Goal: Task Accomplishment & Management: Complete application form

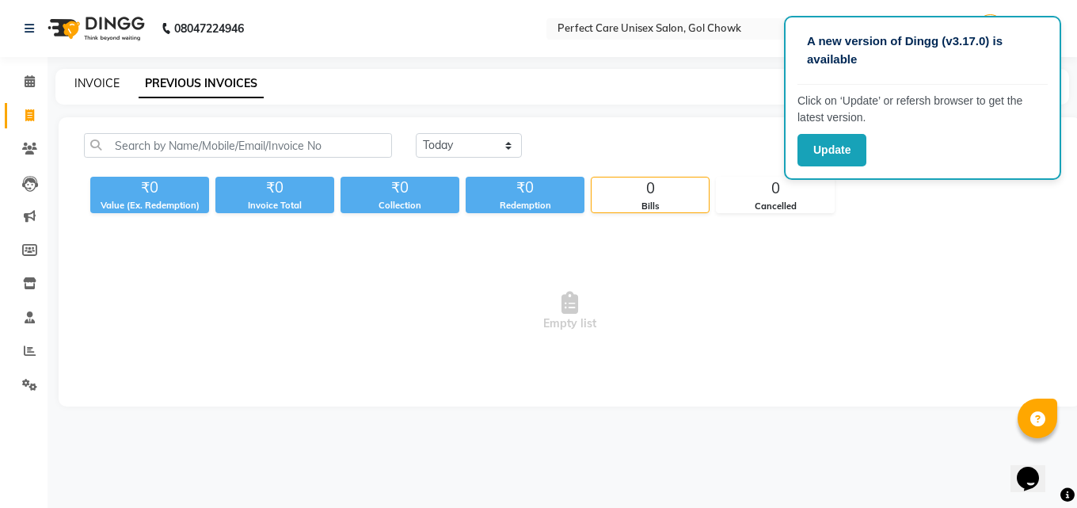
click at [96, 89] on link "INVOICE" at bounding box center [96, 83] width 45 height 14
select select "service"
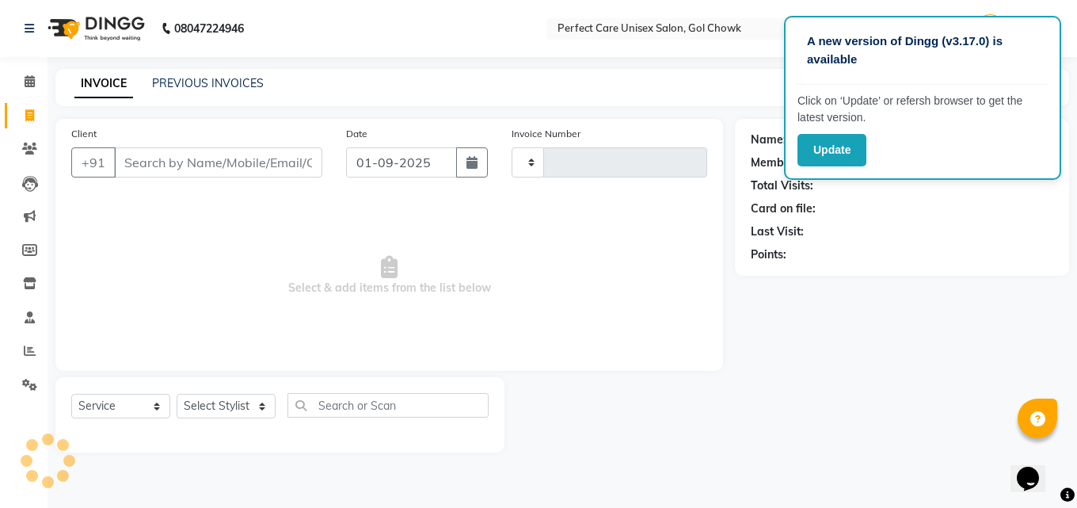
type input "3453"
select select "4751"
click at [844, 345] on div "Name: Membership: Total Visits: Card on file: Last Visit: Points:" at bounding box center [908, 286] width 346 height 334
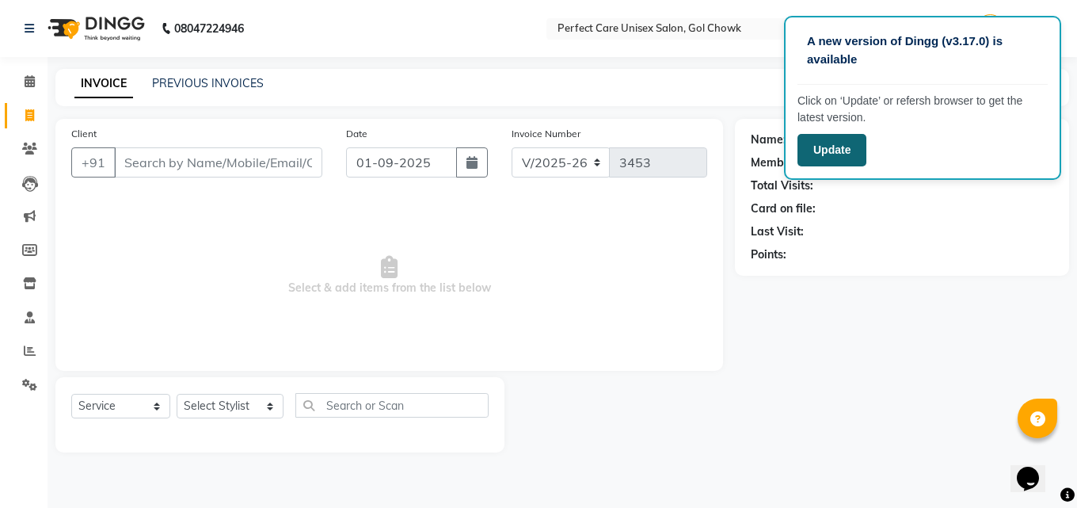
click at [815, 135] on button "Update" at bounding box center [832, 150] width 69 height 32
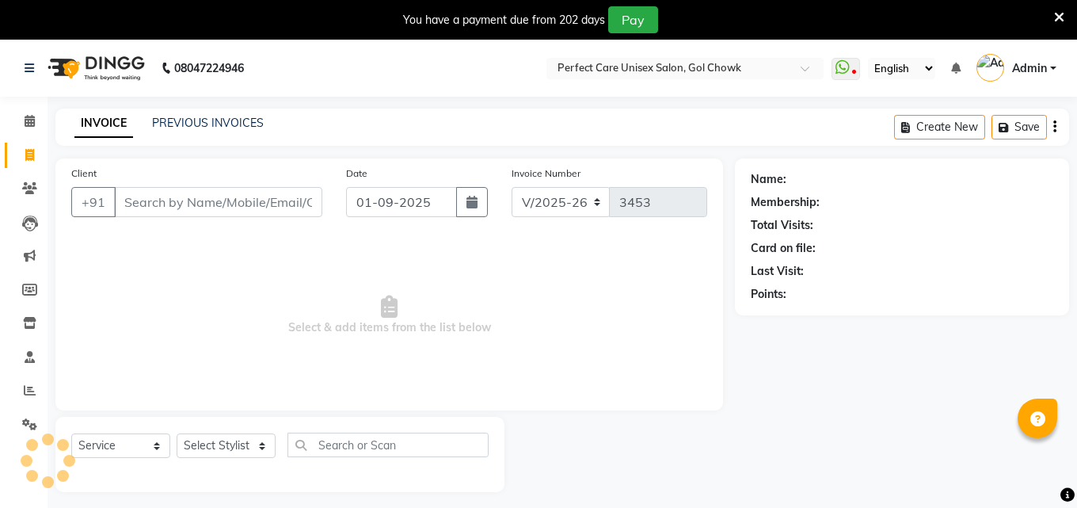
select select "4751"
select select "service"
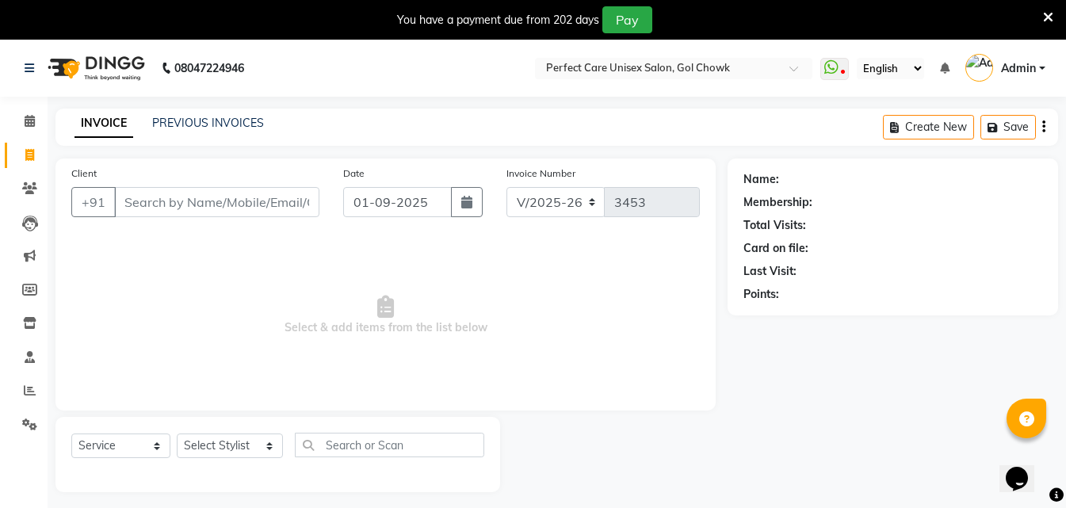
click at [1044, 12] on icon at bounding box center [1048, 17] width 10 height 14
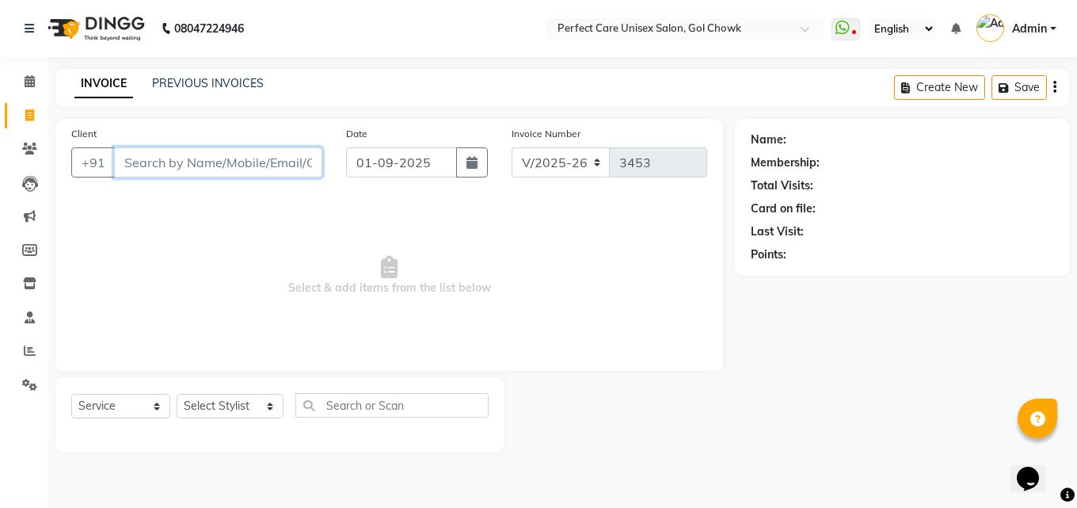
click at [151, 166] on input "Client" at bounding box center [218, 162] width 208 height 30
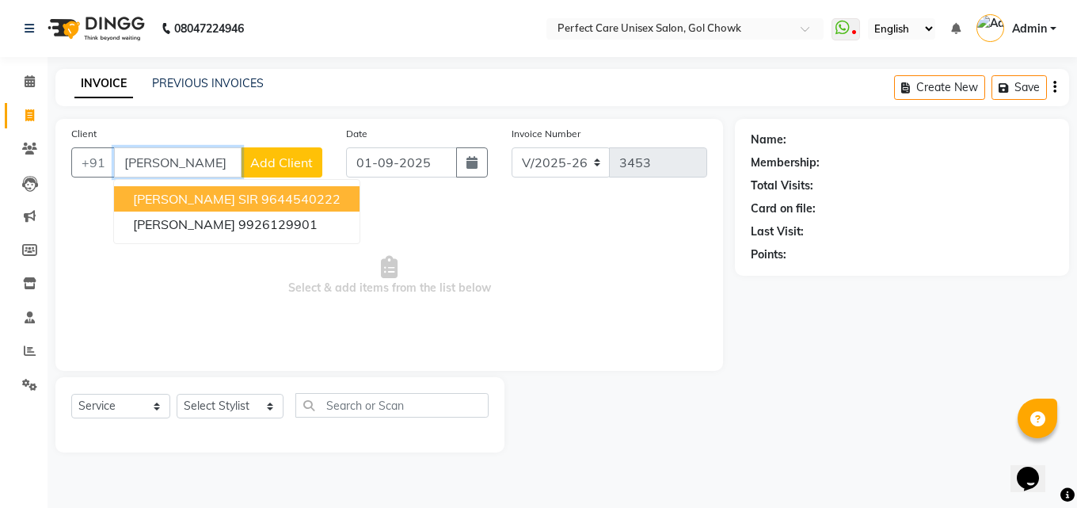
click at [208, 201] on span "[PERSON_NAME] SIR" at bounding box center [195, 199] width 125 height 16
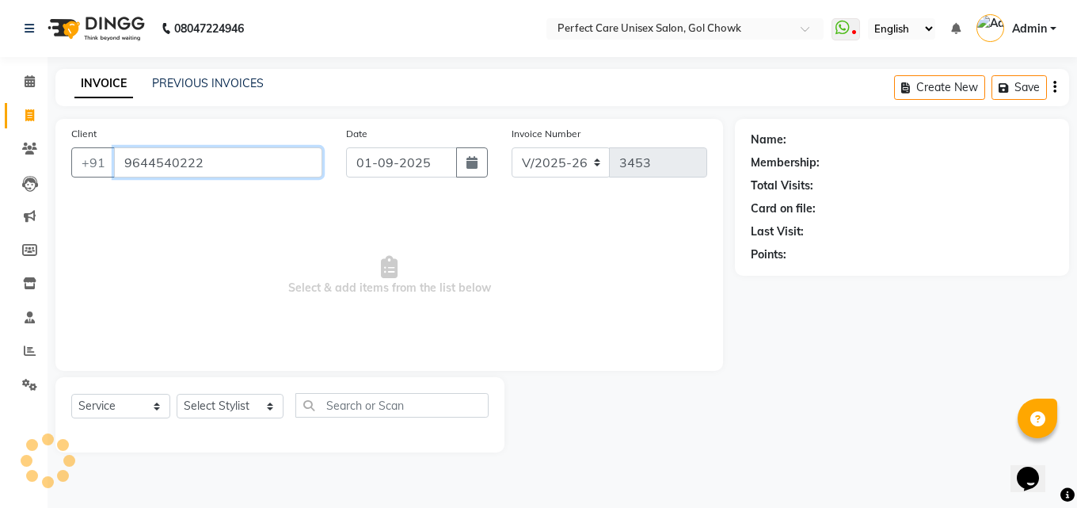
type input "9644540222"
select select "1: Object"
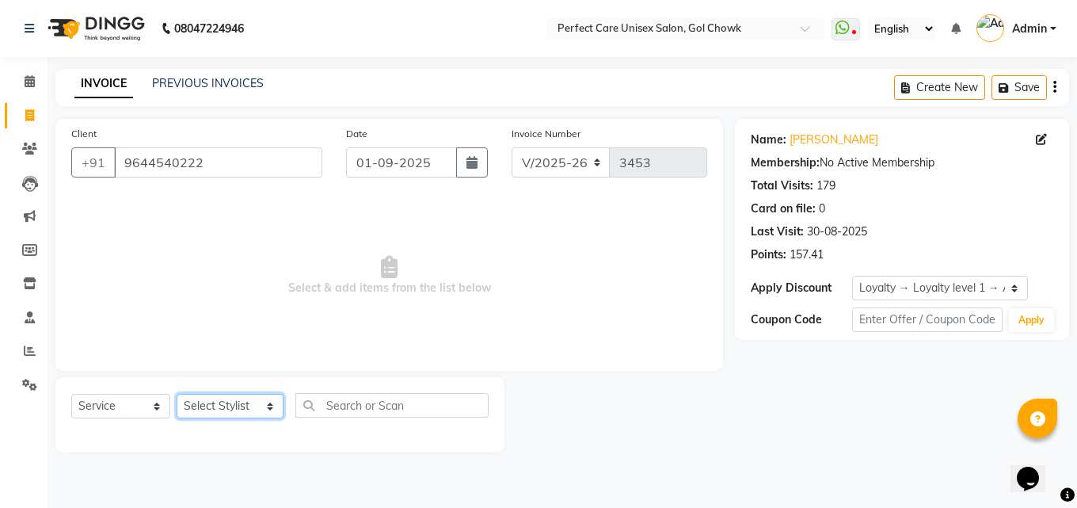
click at [231, 407] on select "Select Stylist [PERSON_NAME] MISS [PERSON_NAME] MISS [PERSON_NAME] MISS [PERSON…" at bounding box center [230, 406] width 107 height 25
select select "52316"
click at [177, 394] on select "Select Stylist [PERSON_NAME] MISS [PERSON_NAME] MISS [PERSON_NAME] MISS [PERSON…" at bounding box center [230, 406] width 107 height 25
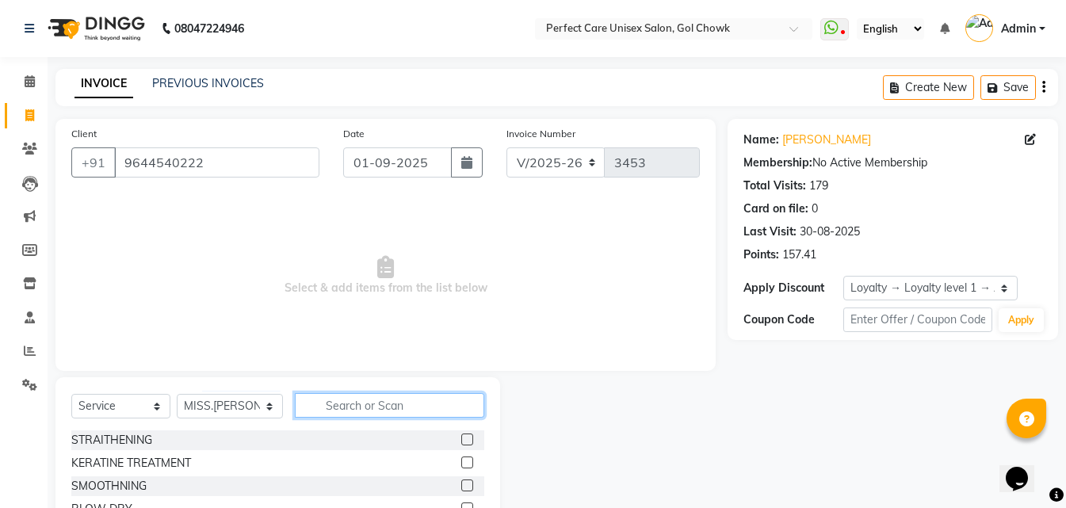
click at [313, 410] on input "text" at bounding box center [389, 405] width 189 height 25
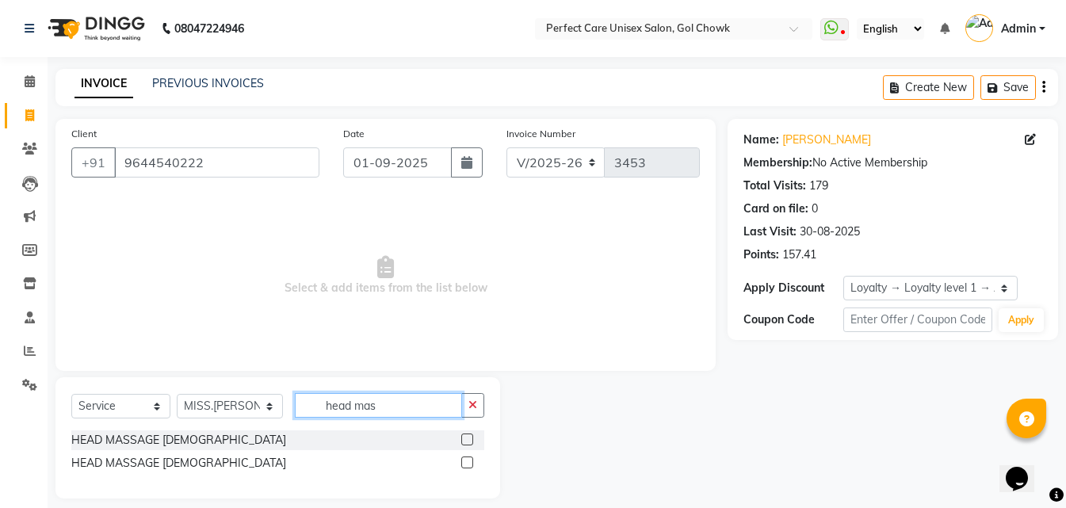
type input "head mas"
click at [467, 436] on label at bounding box center [467, 439] width 12 height 12
click at [467, 436] on input "checkbox" at bounding box center [466, 440] width 10 height 10
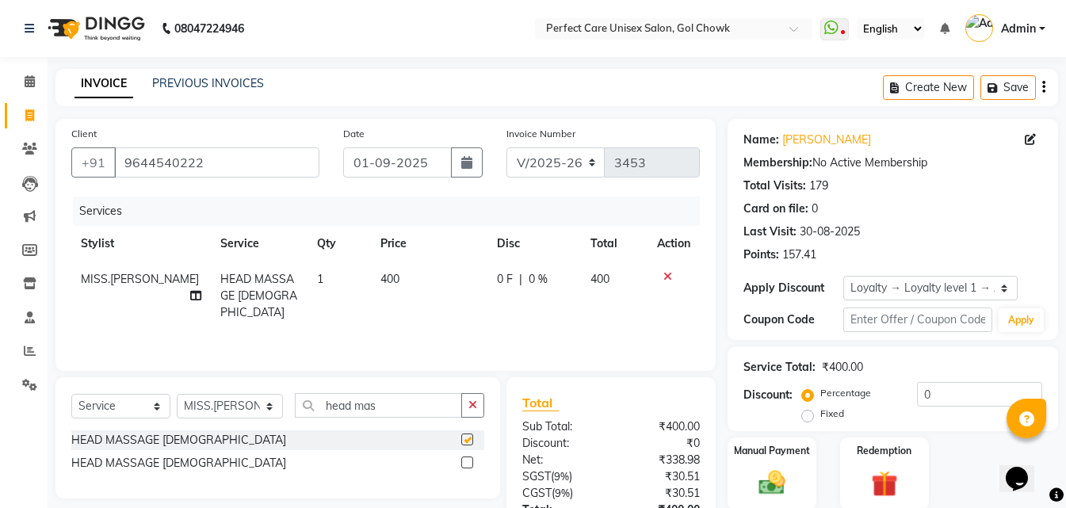
checkbox input "false"
click at [383, 272] on span "400" at bounding box center [389, 279] width 19 height 14
select select "52316"
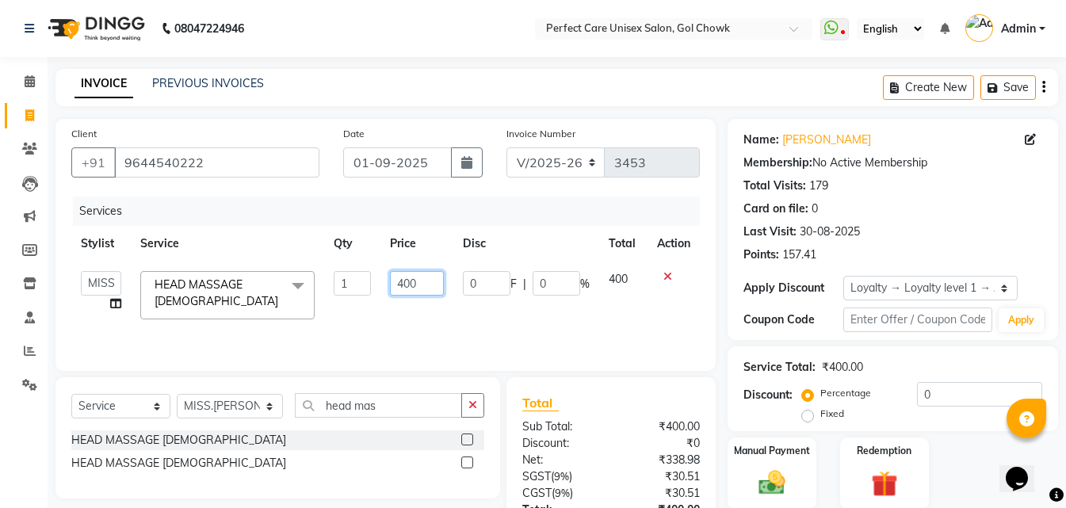
click at [403, 282] on input "400" at bounding box center [417, 283] width 54 height 25
type input "300"
click at [427, 322] on div "Services Stylist Service Qty Price Disc Total Action MISS CHANDA MISS KAYNAT MI…" at bounding box center [385, 275] width 628 height 158
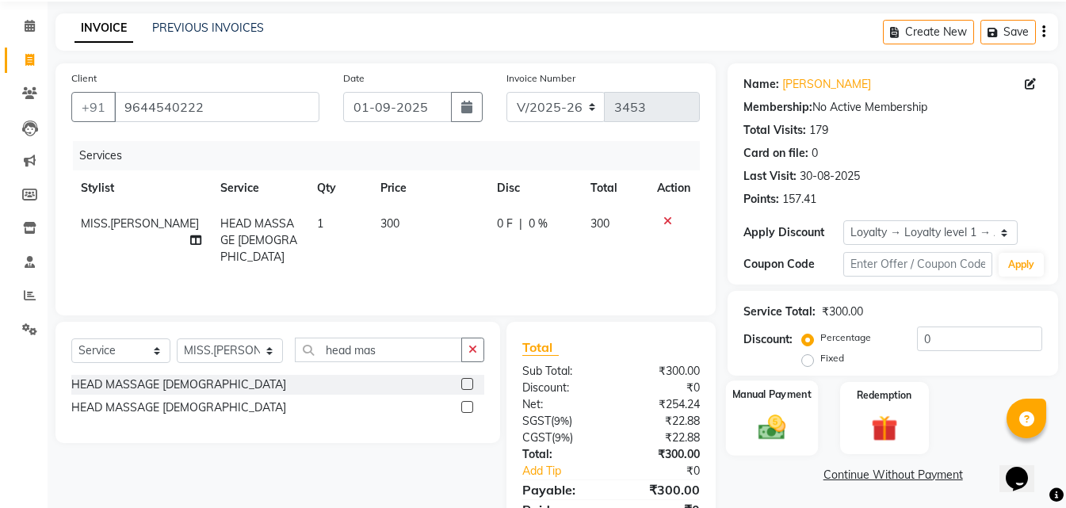
scroll to position [126, 0]
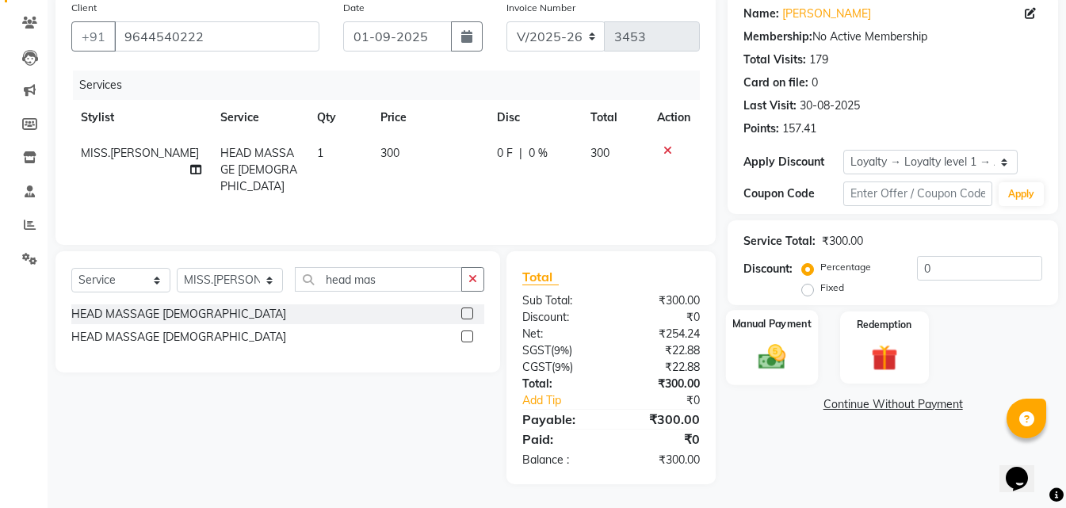
click at [782, 351] on img at bounding box center [771, 357] width 44 height 32
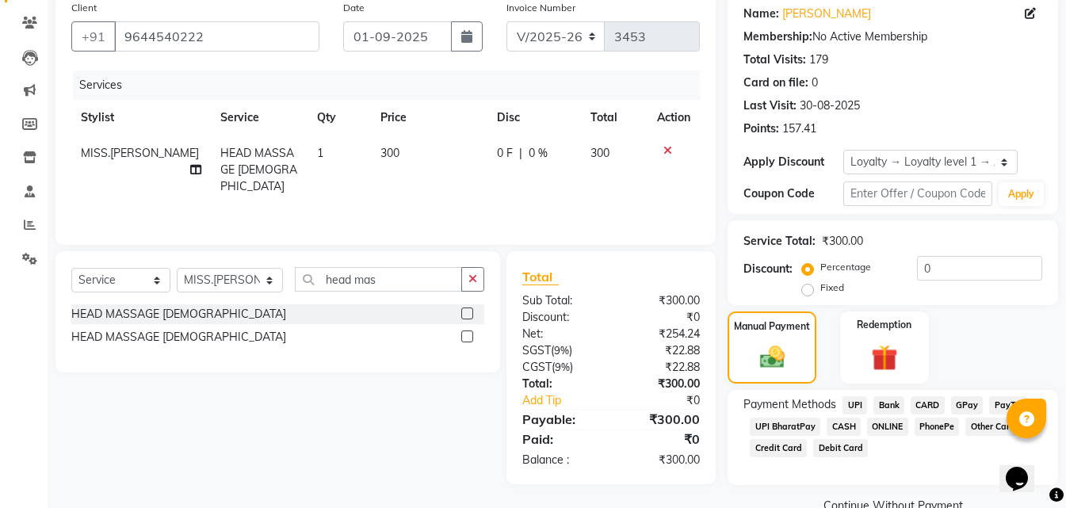
click at [887, 425] on span "ONLINE" at bounding box center [887, 427] width 41 height 18
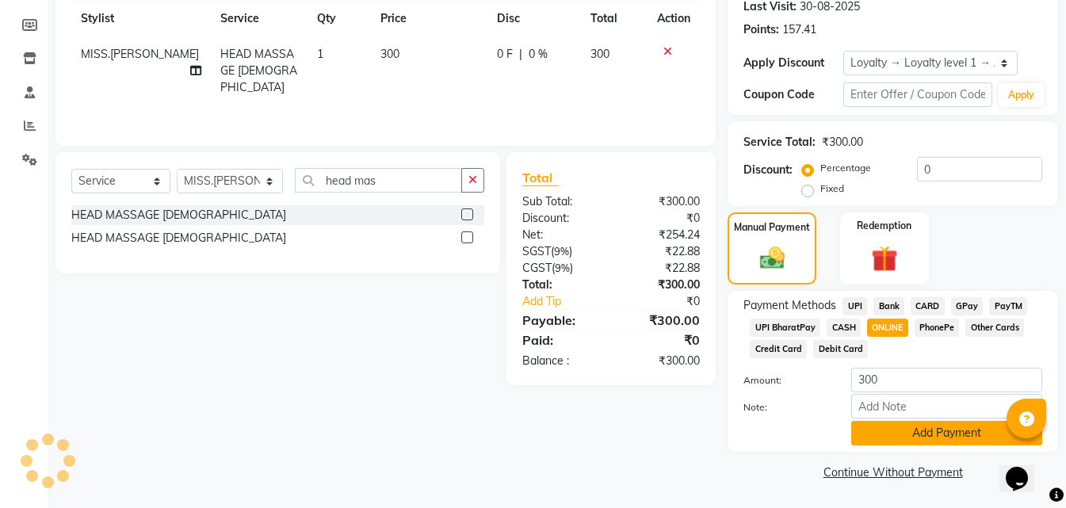
click at [879, 430] on button "Add Payment" at bounding box center [946, 433] width 191 height 25
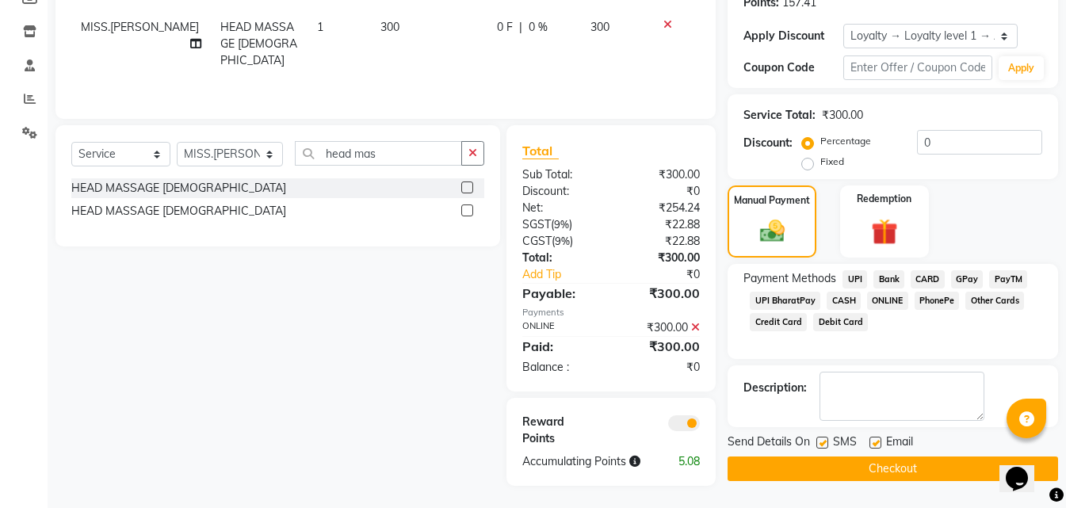
scroll to position [254, 0]
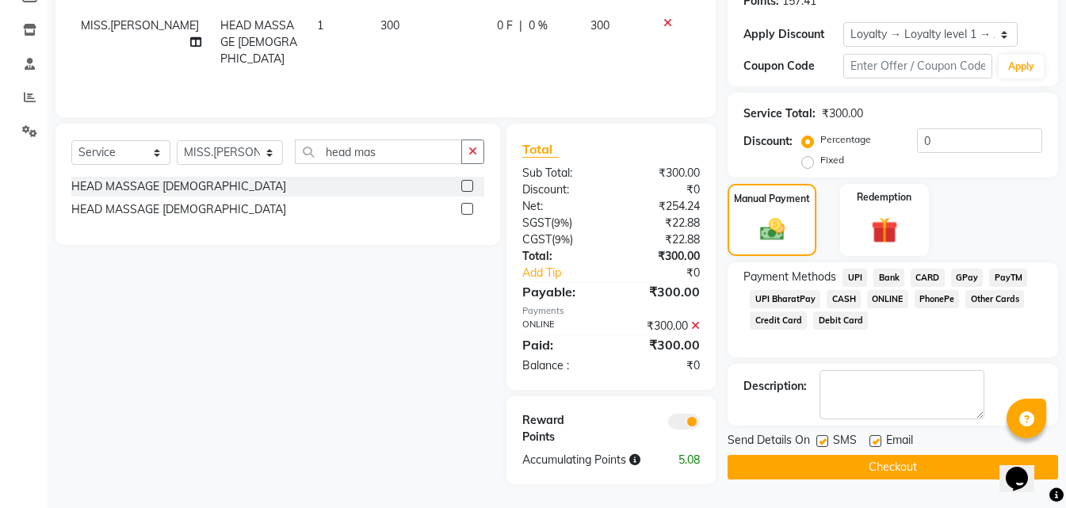
click at [845, 475] on button "Checkout" at bounding box center [892, 467] width 330 height 25
click at [845, 475] on div "Checkout" at bounding box center [892, 467] width 330 height 25
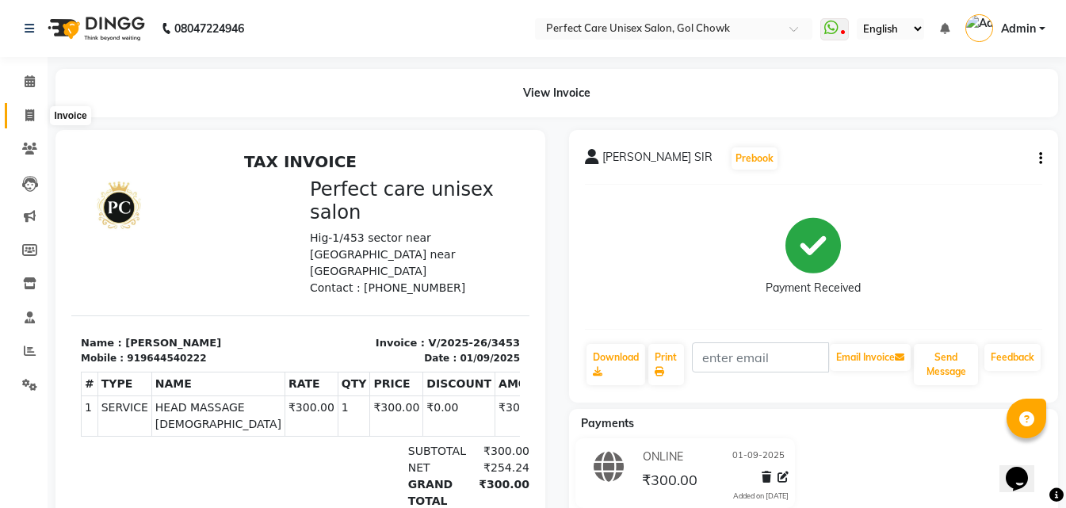
click at [26, 110] on icon at bounding box center [29, 115] width 9 height 12
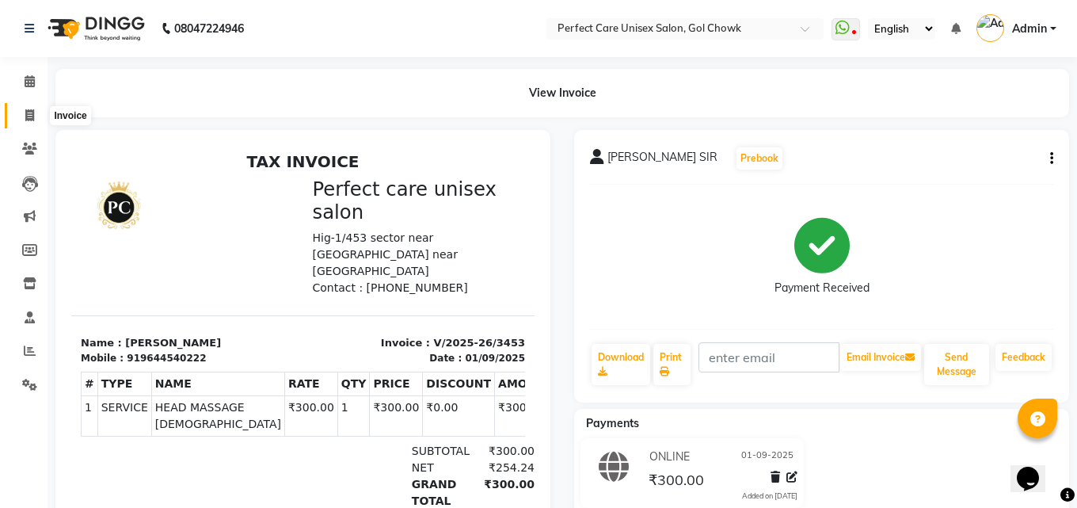
select select "service"
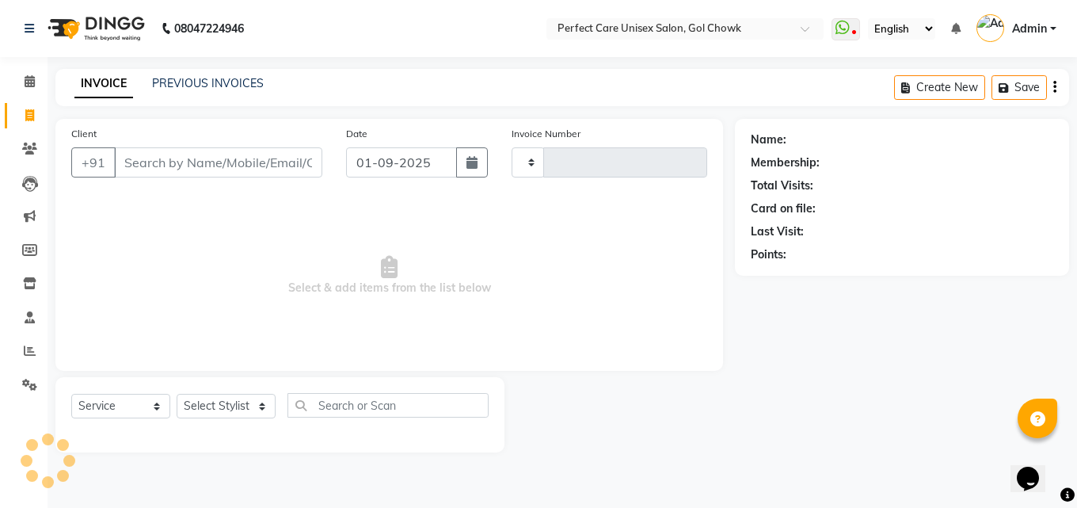
type input "3454"
select select "4751"
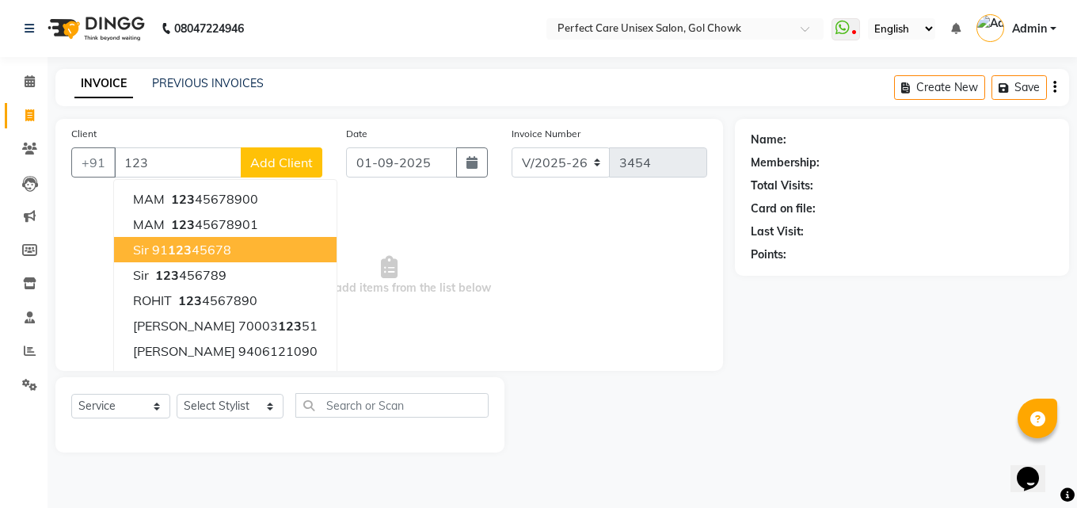
click at [198, 261] on button "sir 91 123 45678" at bounding box center [225, 249] width 223 height 25
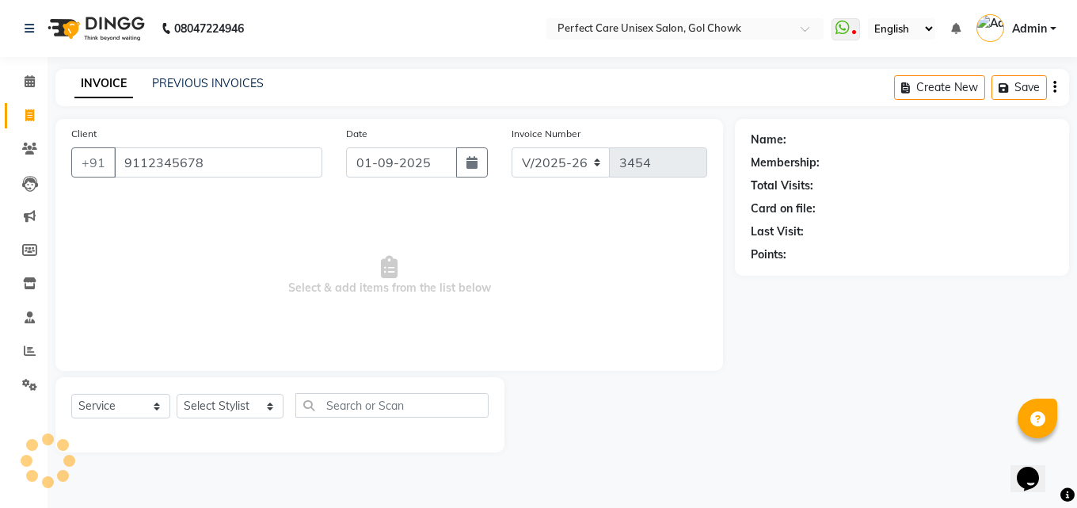
type input "9112345678"
click at [223, 403] on select "Select Stylist MISS CHANDA MISS KAYNAT MISS KRITIKA MISS PIHU MISS POOJA MISS.S…" at bounding box center [230, 406] width 107 height 25
select select "1: Object"
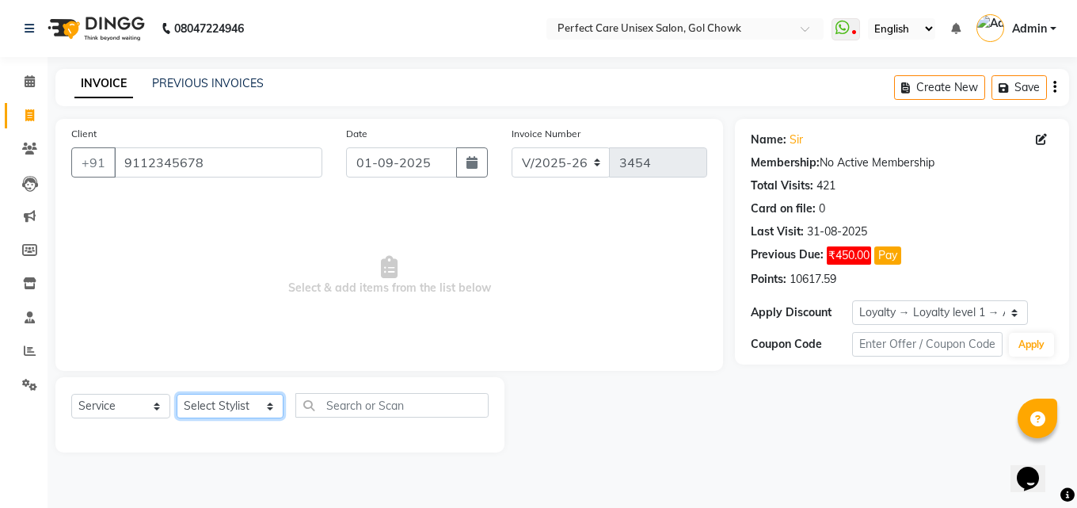
select select "67638"
click at [177, 394] on select "Select Stylist MISS CHANDA MISS KAYNAT MISS KRITIKA MISS PIHU MISS POOJA MISS.S…" at bounding box center [230, 406] width 107 height 25
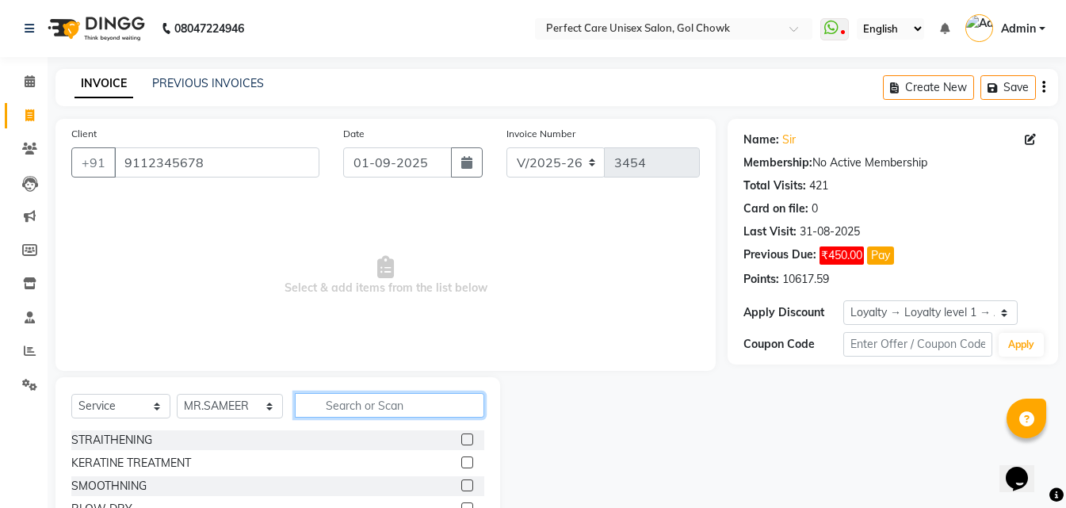
click at [353, 401] on input "text" at bounding box center [389, 405] width 189 height 25
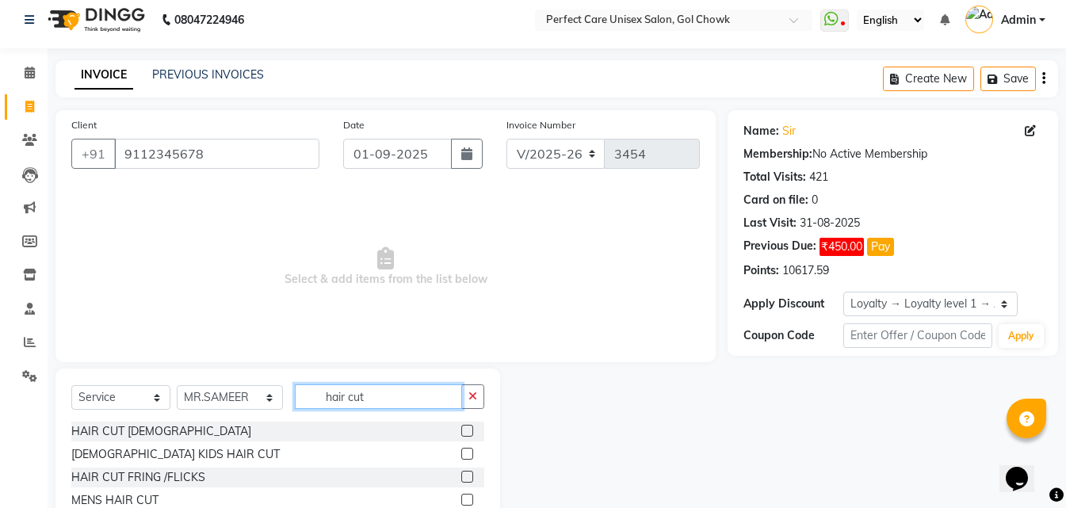
scroll to position [60, 0]
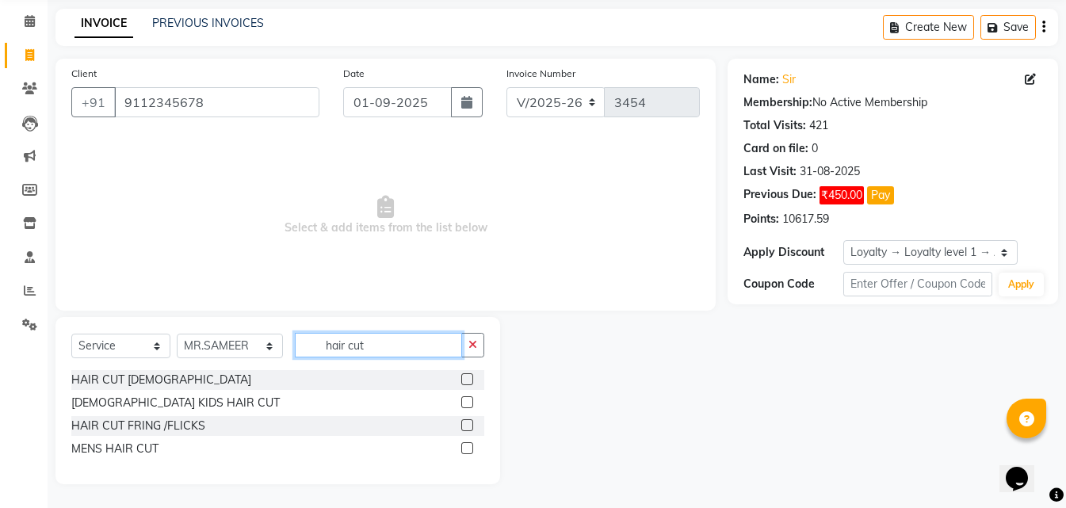
type input "hair cut"
click at [467, 448] on label at bounding box center [467, 448] width 12 height 12
click at [467, 448] on input "checkbox" at bounding box center [466, 449] width 10 height 10
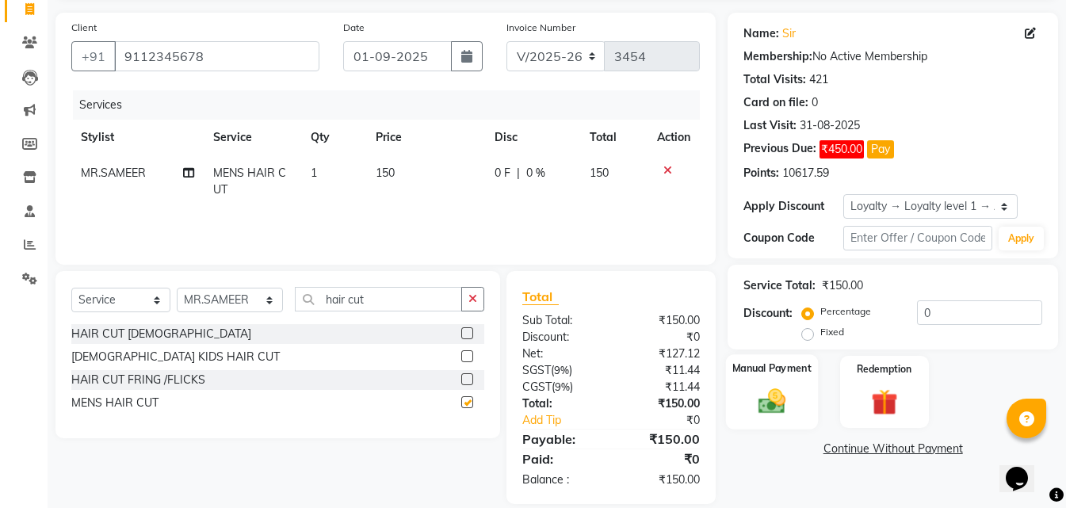
scroll to position [126, 0]
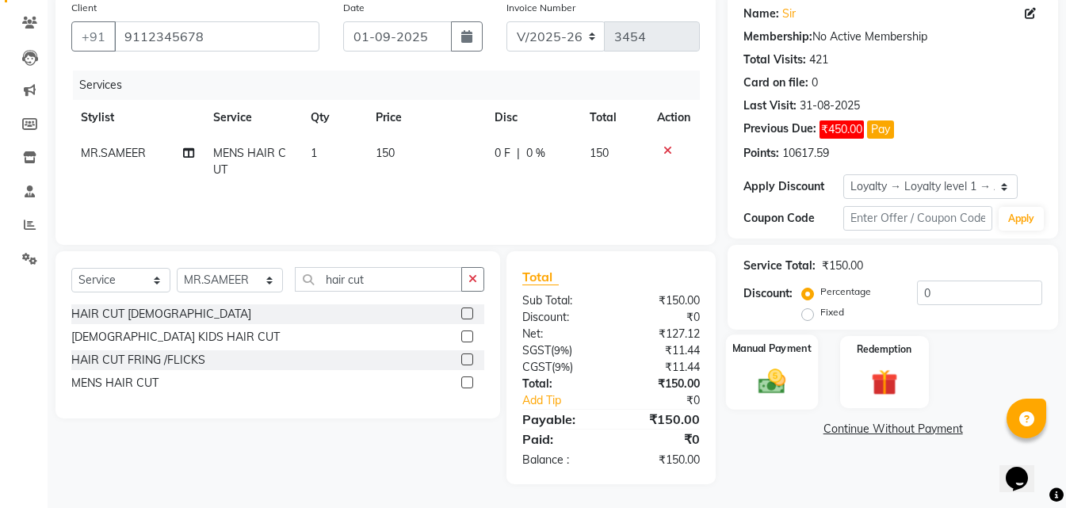
checkbox input "false"
click at [787, 379] on img at bounding box center [771, 381] width 44 height 32
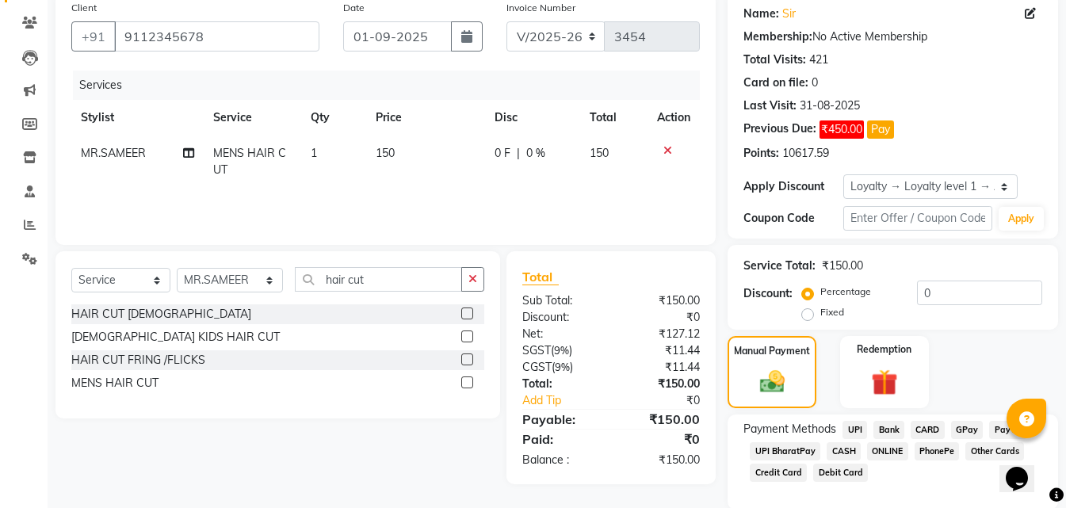
click at [886, 453] on span "ONLINE" at bounding box center [887, 451] width 41 height 18
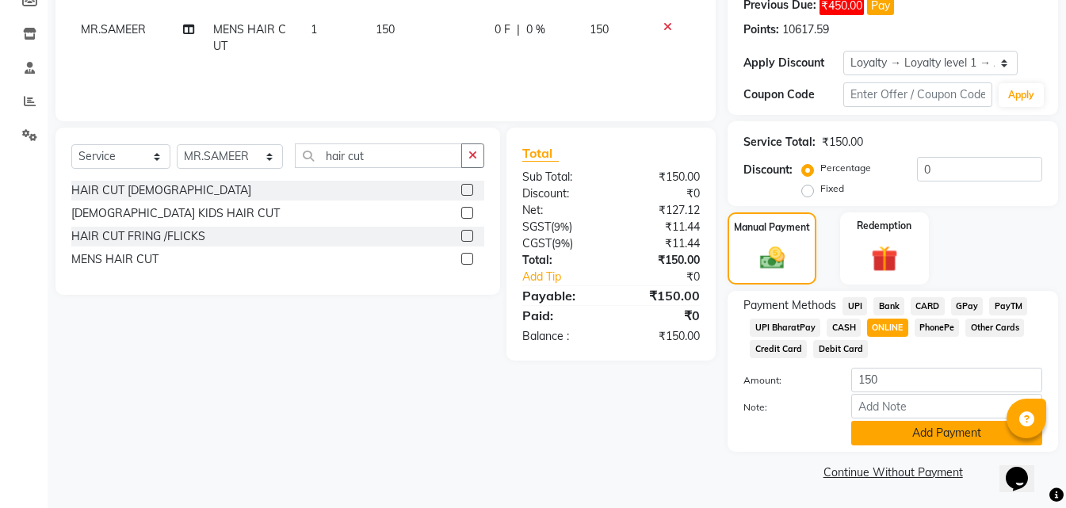
click at [869, 430] on button "Add Payment" at bounding box center [946, 433] width 191 height 25
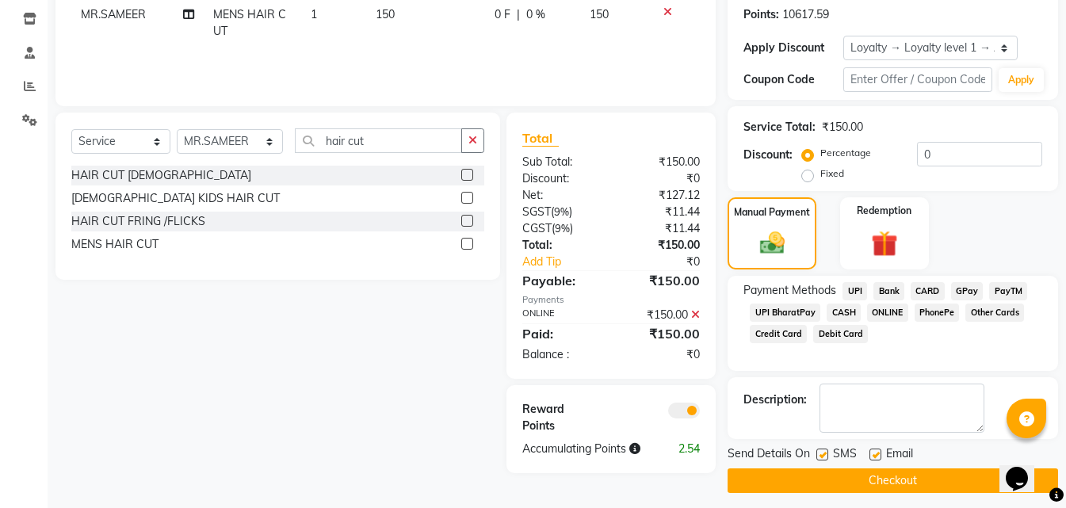
scroll to position [273, 0]
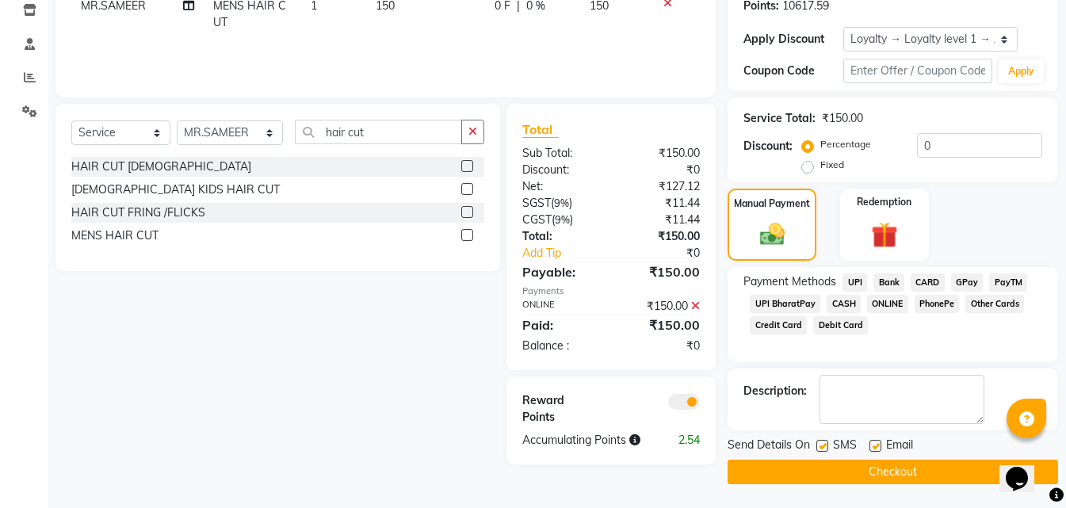
click at [854, 469] on button "Checkout" at bounding box center [892, 472] width 330 height 25
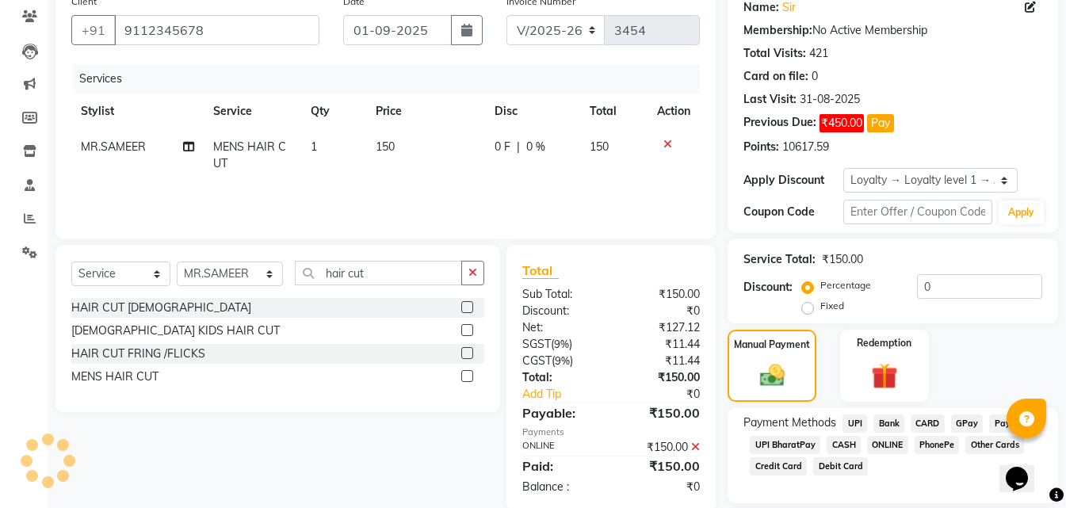
scroll to position [0, 0]
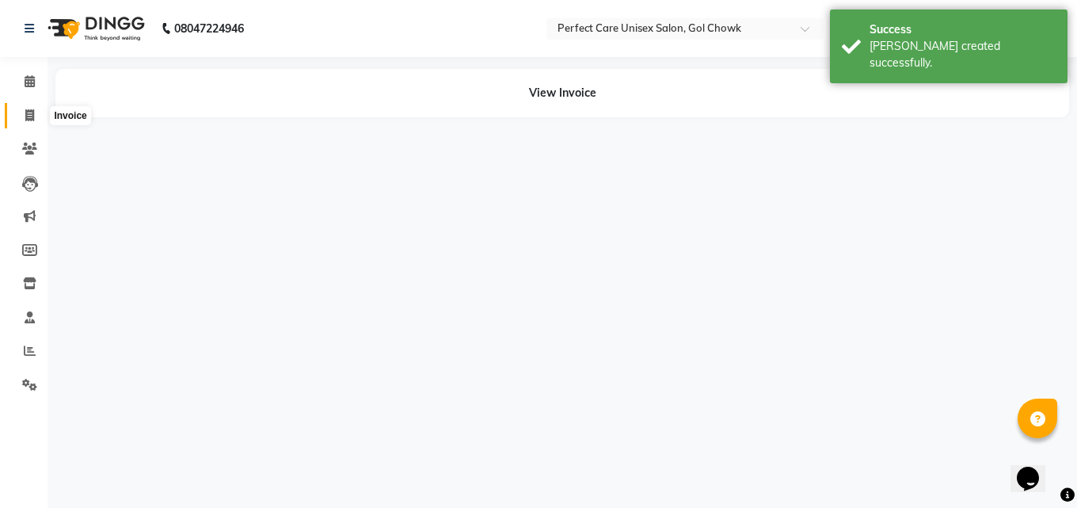
click at [24, 116] on span at bounding box center [30, 116] width 28 height 18
select select "service"
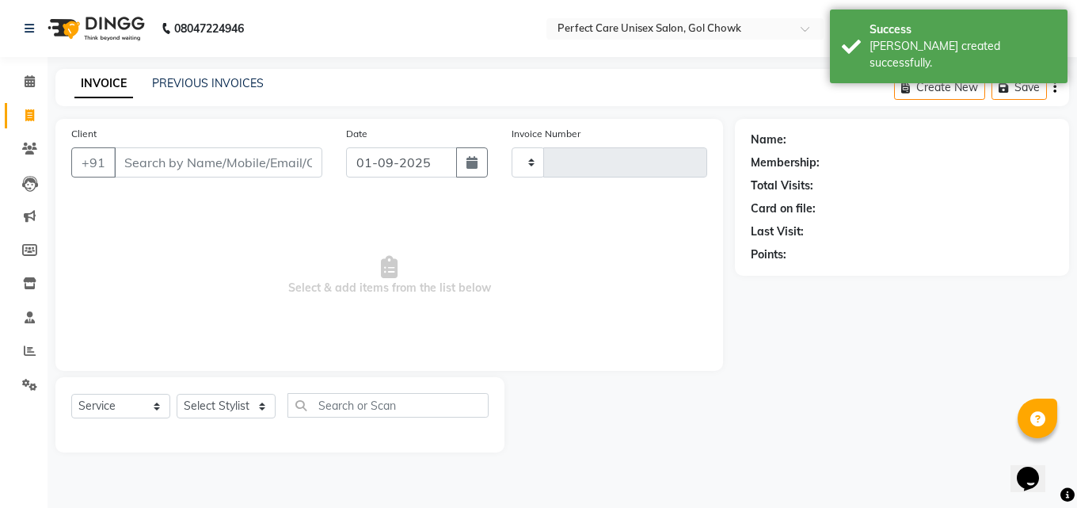
type input "3455"
select select "4751"
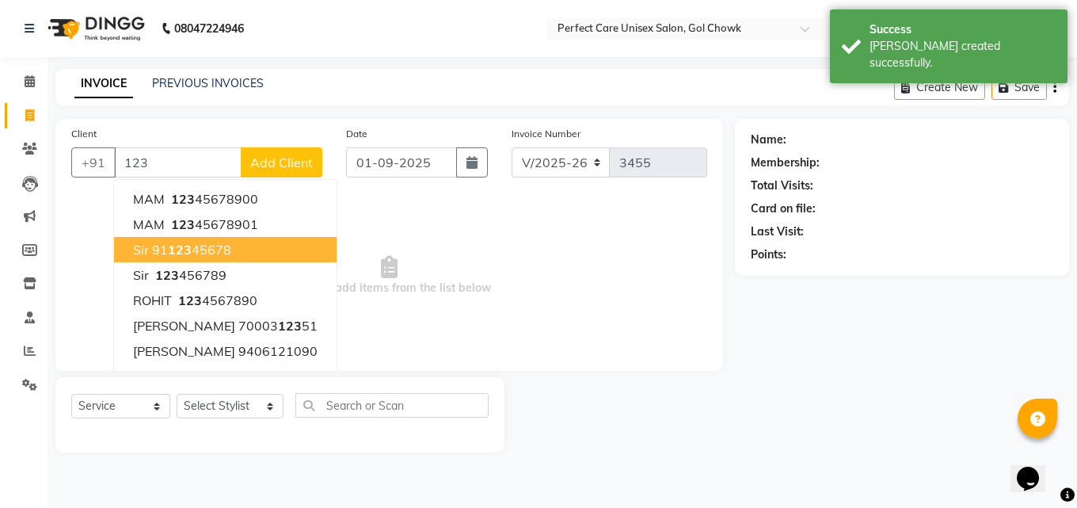
click at [188, 251] on span "123" at bounding box center [180, 250] width 24 height 16
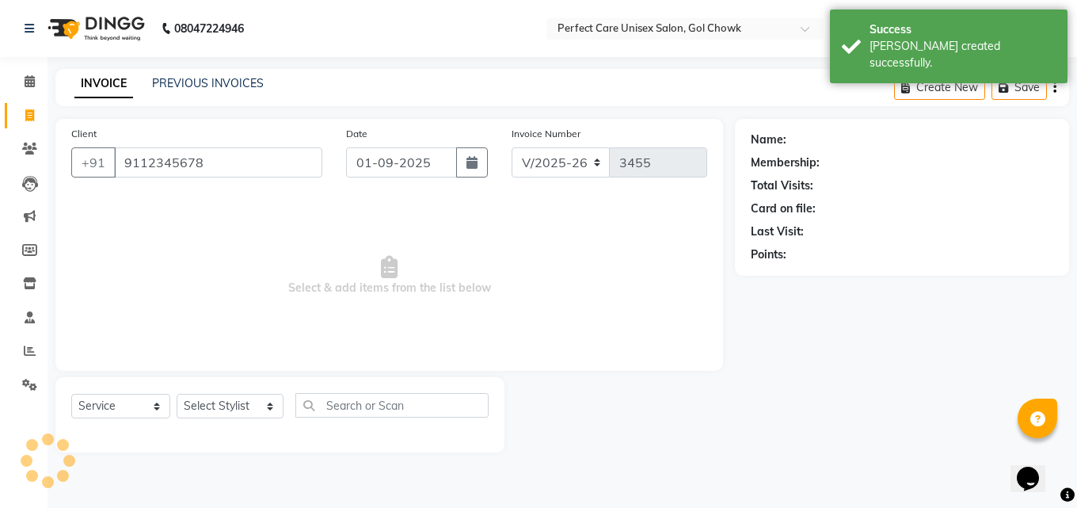
type input "9112345678"
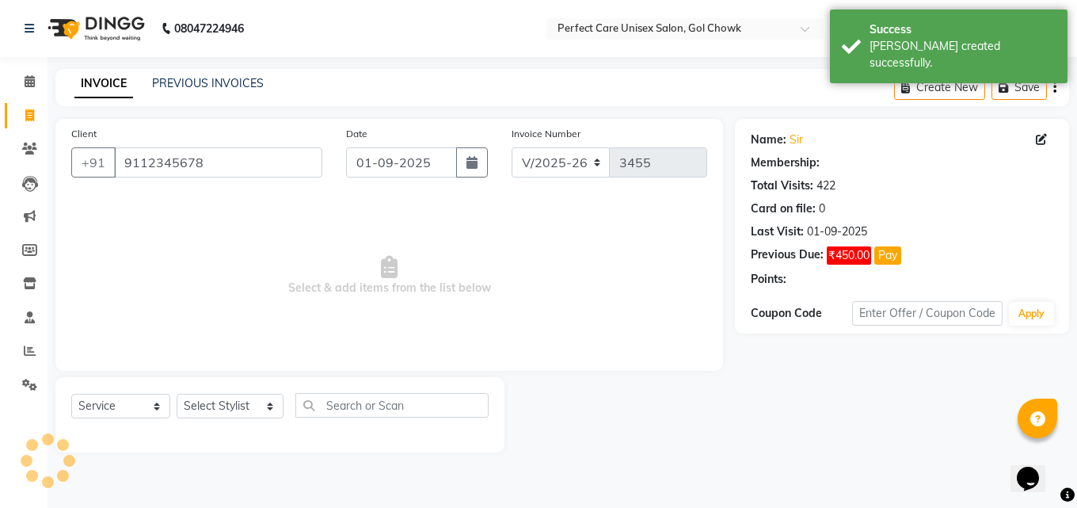
select select "1: Object"
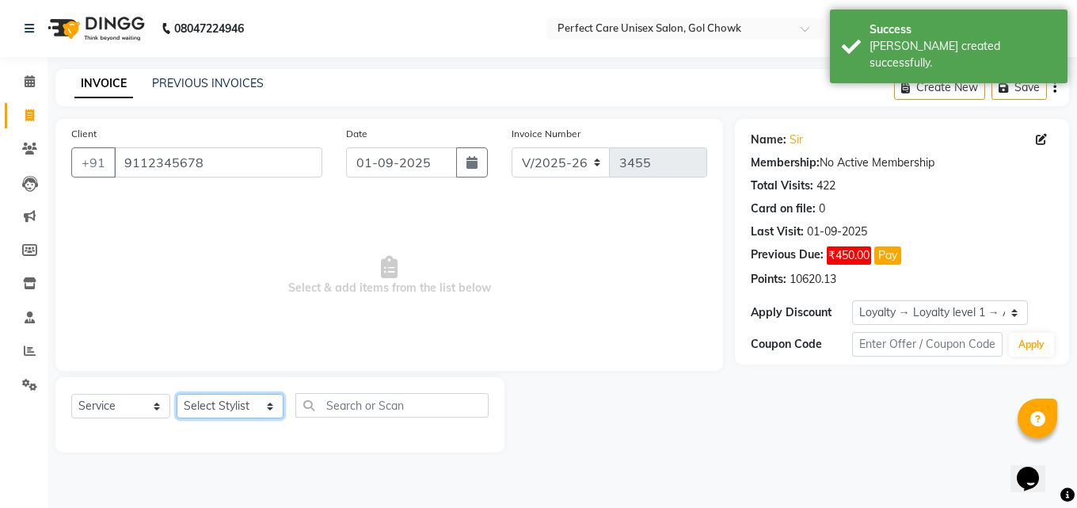
click at [227, 402] on select "Select Stylist MISS CHANDA MISS KAYNAT MISS KRITIKA MISS PIHU MISS POOJA MISS.S…" at bounding box center [230, 406] width 107 height 25
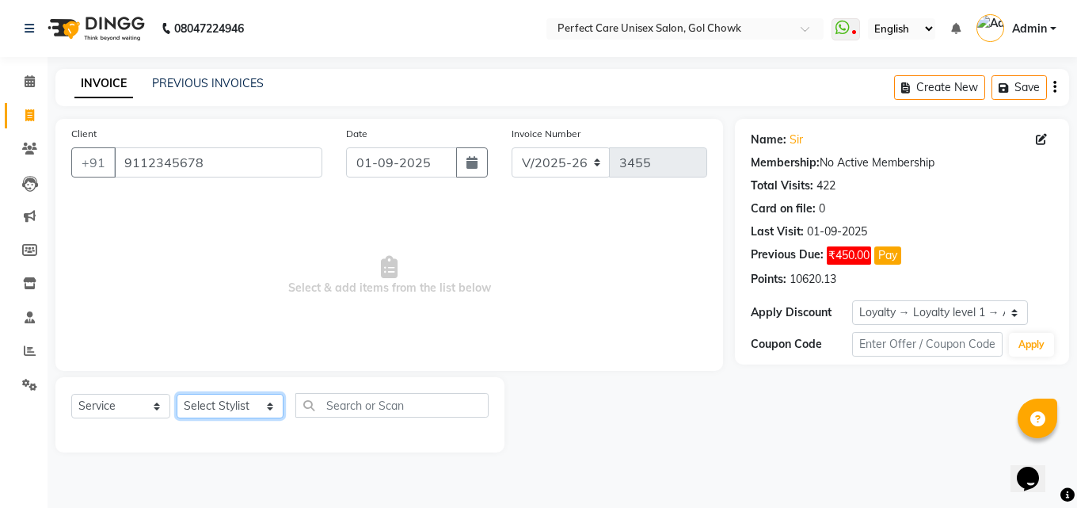
select select "86172"
click at [177, 394] on select "Select Stylist MISS CHANDA MISS KAYNAT MISS KRITIKA MISS PIHU MISS POOJA MISS.S…" at bounding box center [230, 406] width 107 height 25
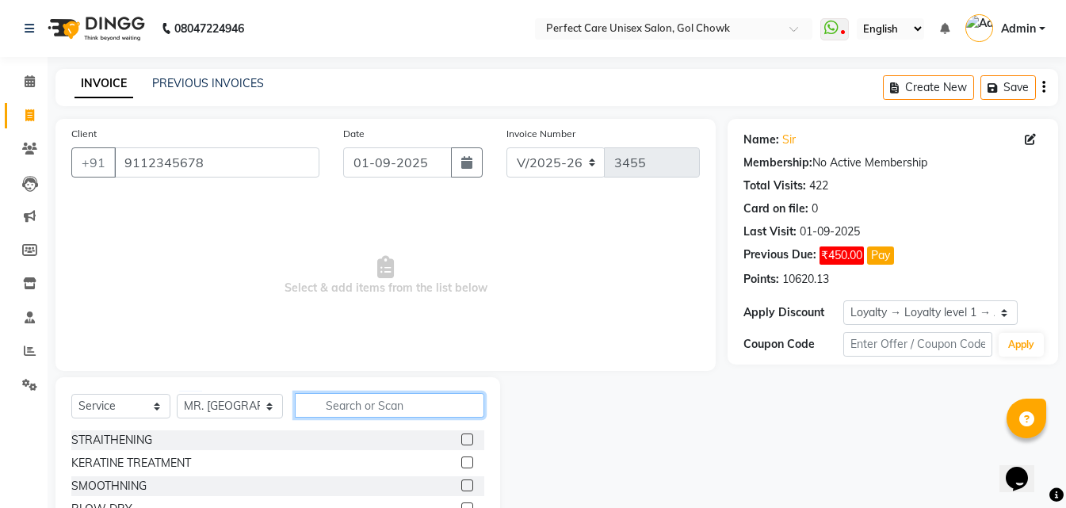
click at [349, 413] on input "text" at bounding box center [389, 405] width 189 height 25
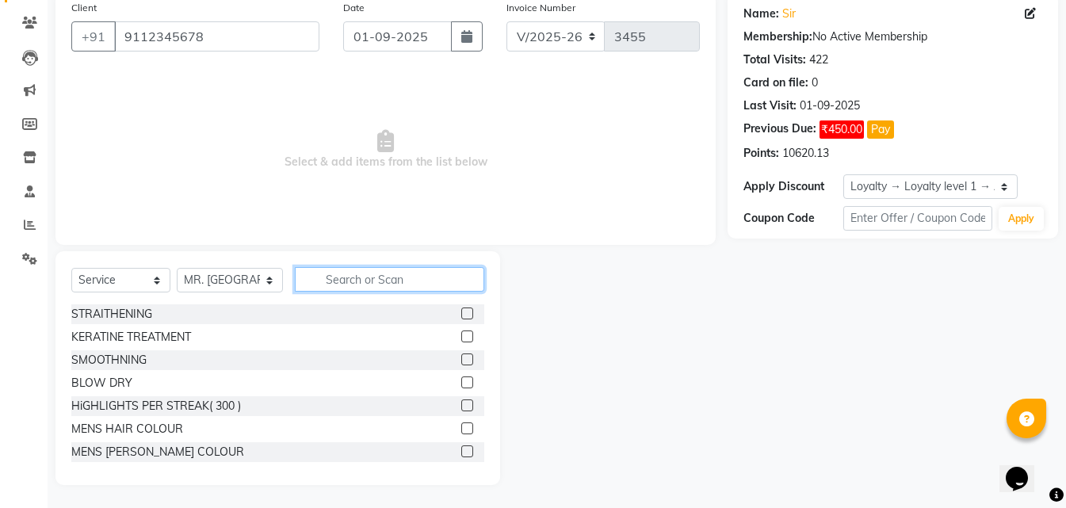
scroll to position [127, 0]
type input "h"
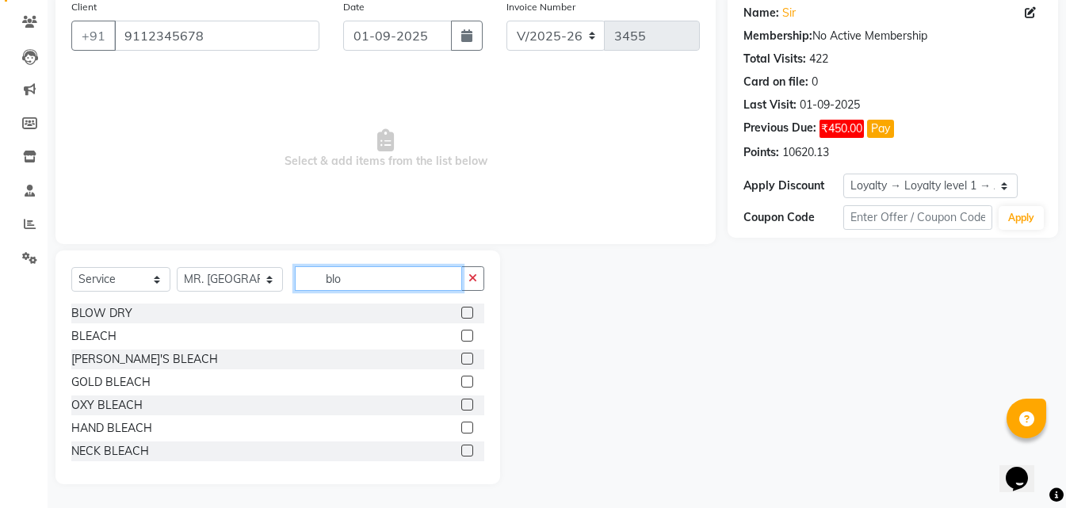
scroll to position [0, 0]
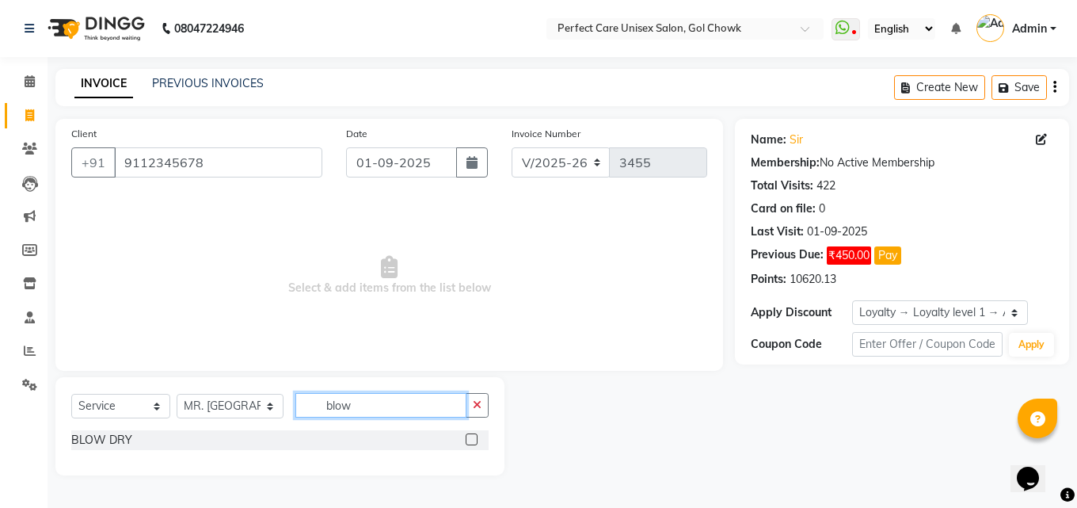
type input "blow"
click at [470, 440] on label at bounding box center [472, 439] width 12 height 12
click at [470, 440] on input "checkbox" at bounding box center [471, 440] width 10 height 10
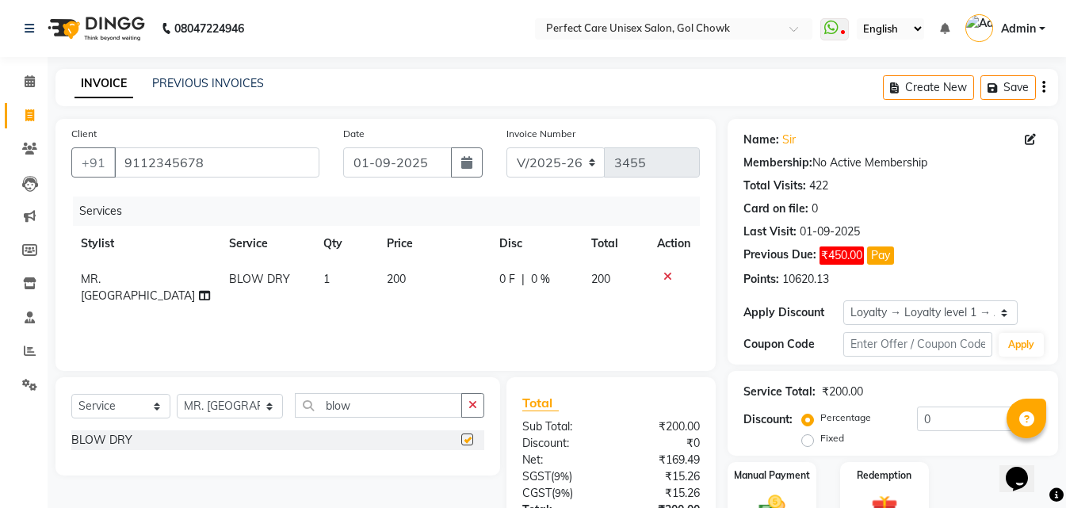
checkbox input "false"
click at [392, 273] on td "200" at bounding box center [433, 287] width 113 height 52
select select "86172"
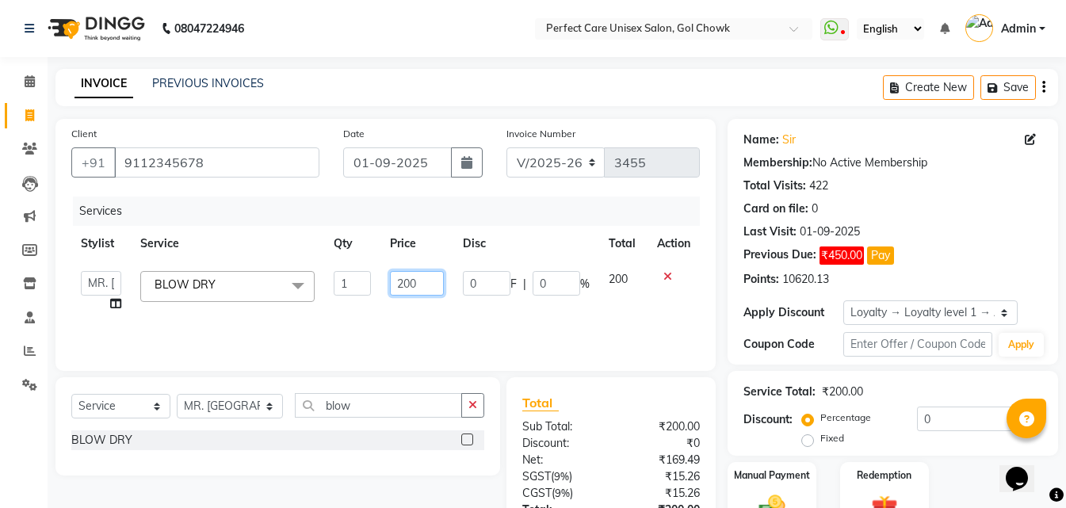
click at [404, 284] on input "200" at bounding box center [417, 283] width 54 height 25
type input "300"
drag, startPoint x: 432, startPoint y: 315, endPoint x: 450, endPoint y: 315, distance: 18.2
click at [433, 315] on div "Services Stylist Service Qty Price Disc Total Action MISS CHANDA MISS KAYNAT MI…" at bounding box center [385, 275] width 628 height 158
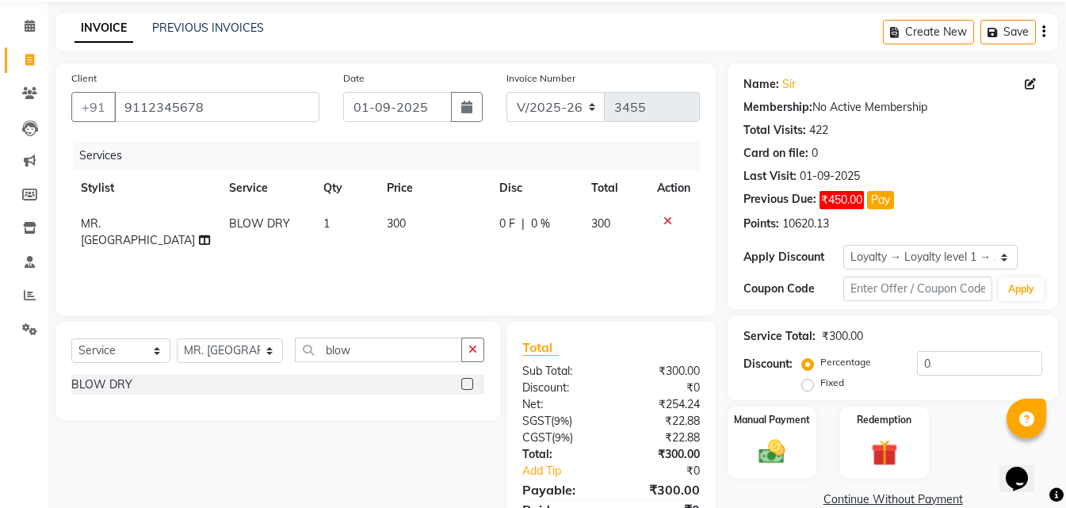
scroll to position [126, 0]
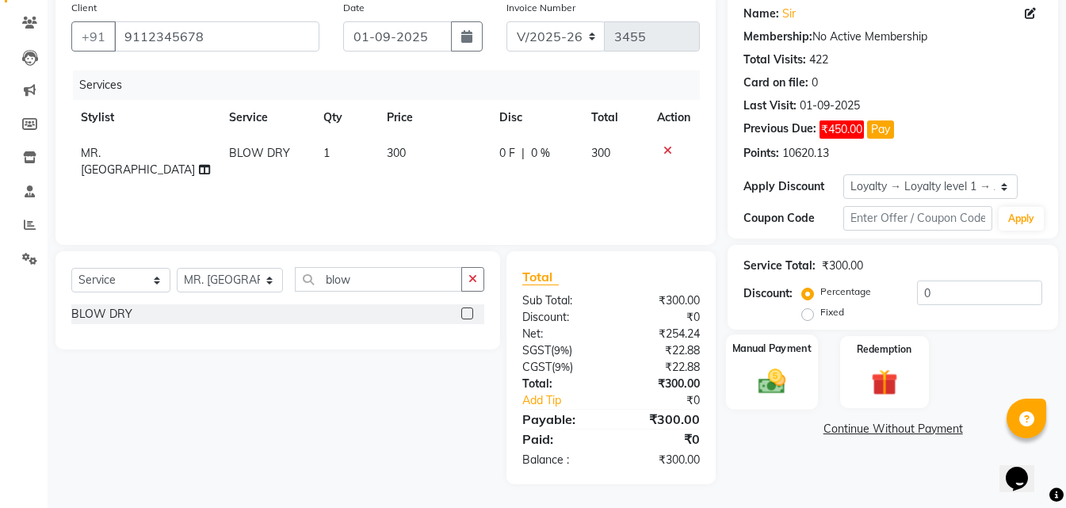
click at [797, 371] on div "Manual Payment" at bounding box center [772, 371] width 92 height 75
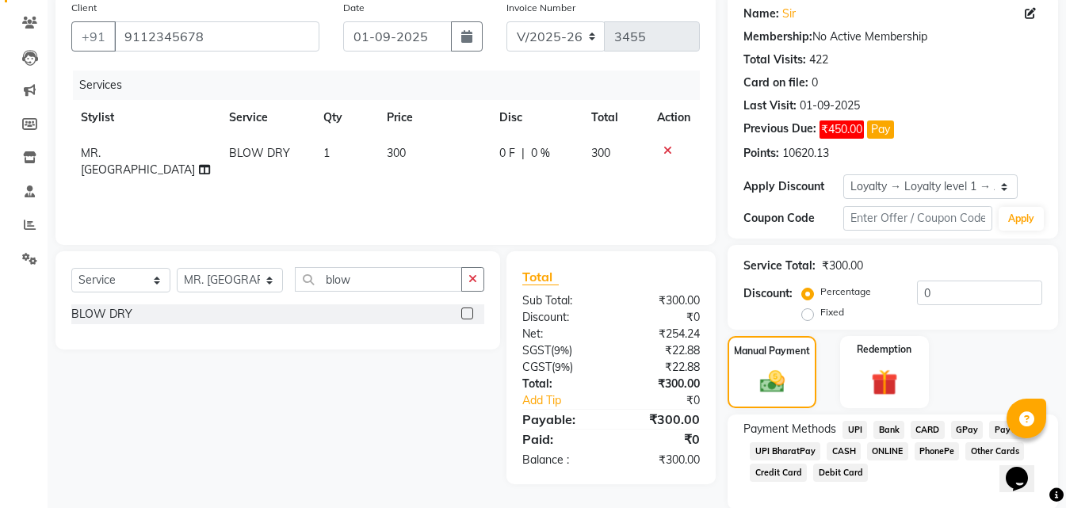
click at [892, 446] on span "ONLINE" at bounding box center [887, 451] width 41 height 18
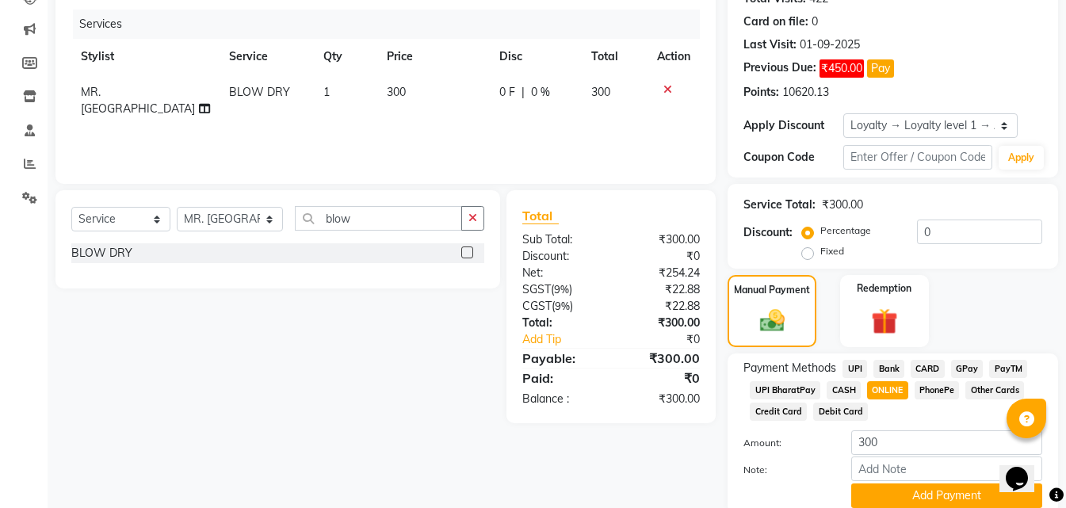
scroll to position [250, 0]
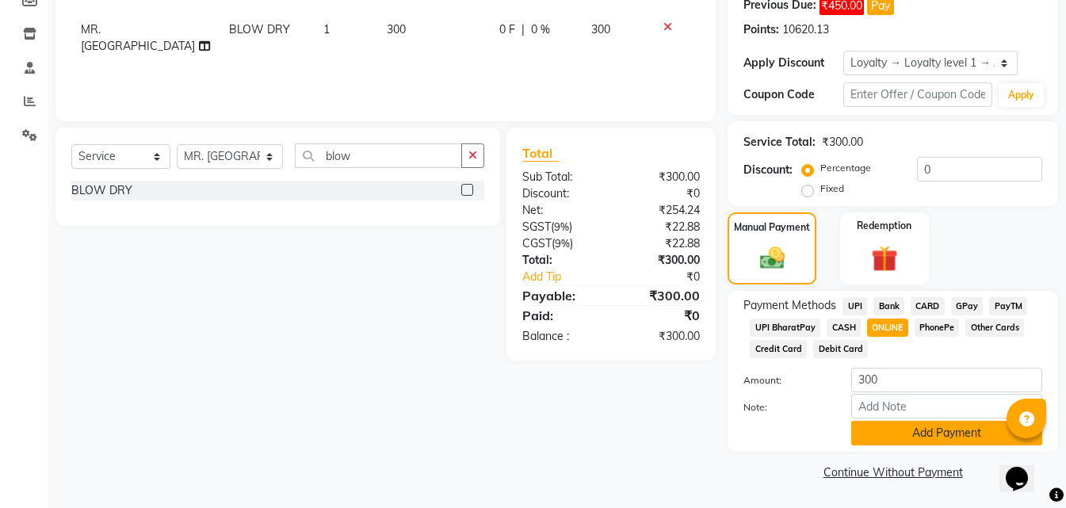
click at [907, 440] on button "Add Payment" at bounding box center [946, 433] width 191 height 25
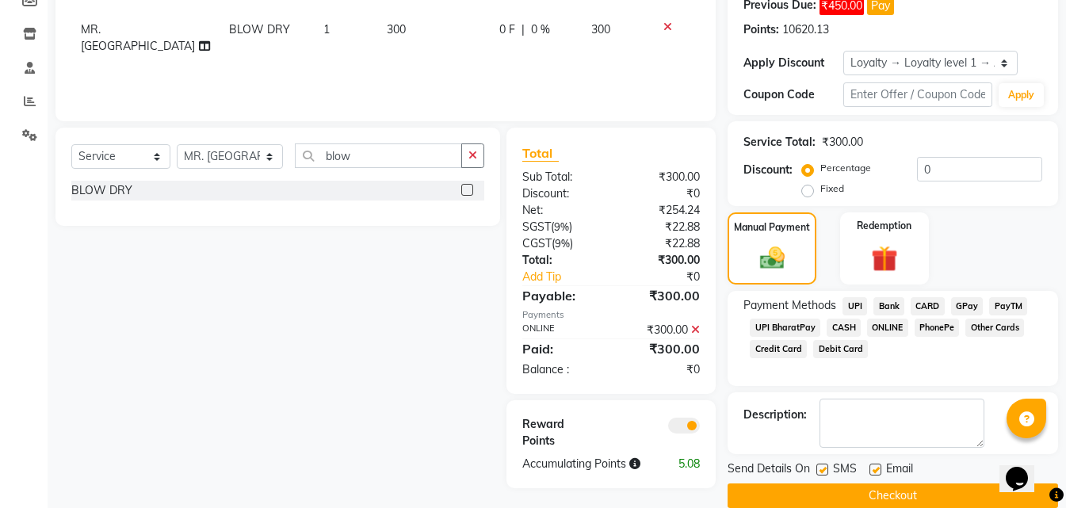
scroll to position [273, 0]
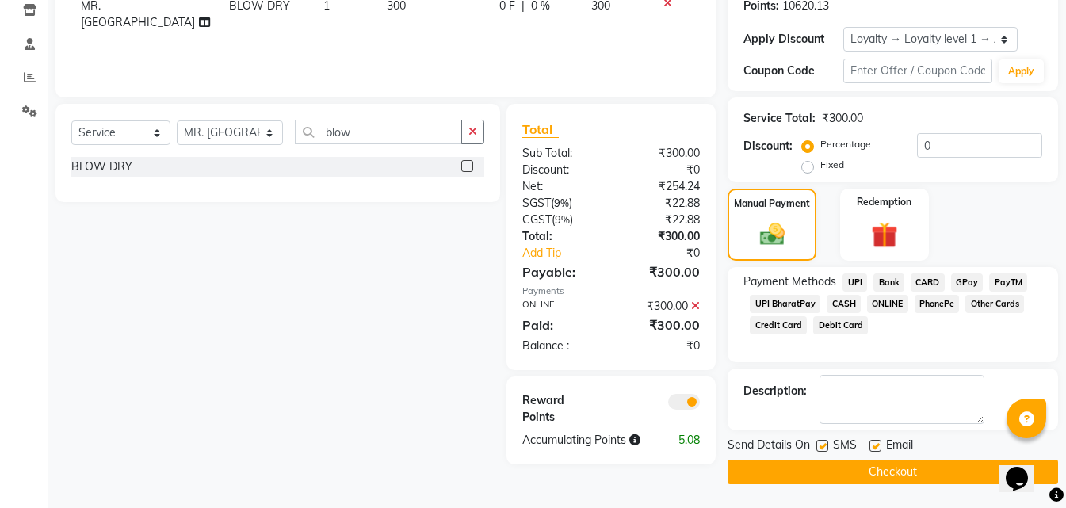
click at [809, 469] on button "Checkout" at bounding box center [892, 472] width 330 height 25
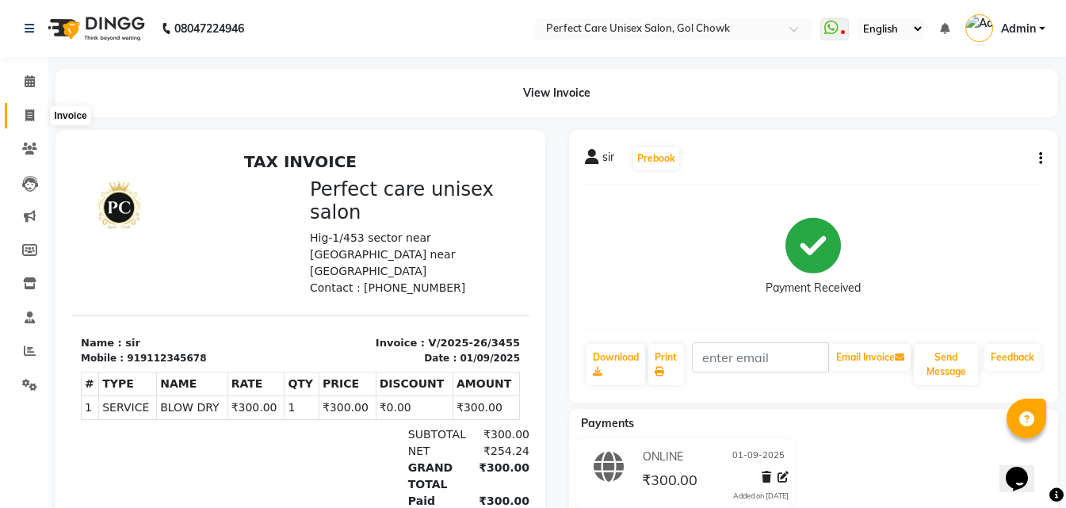
click at [19, 108] on span at bounding box center [30, 116] width 28 height 18
select select "service"
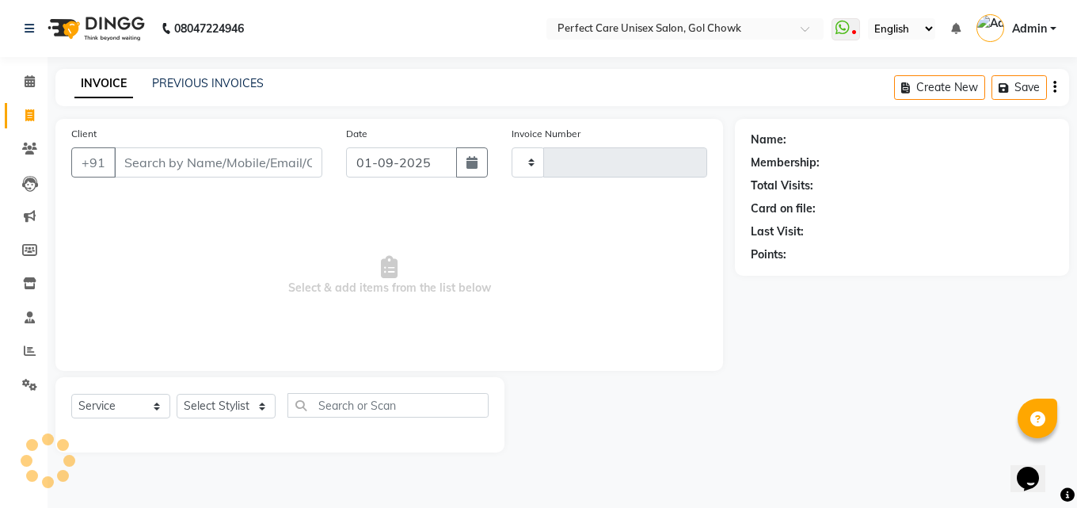
type input "3456"
select select "4751"
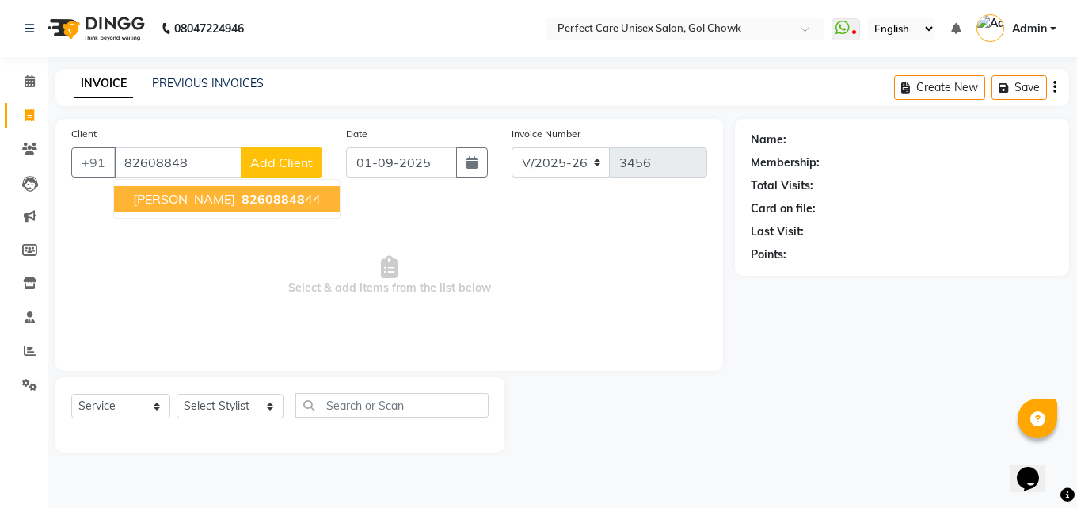
click at [273, 195] on ngb-highlight "82608848 44" at bounding box center [279, 199] width 82 height 16
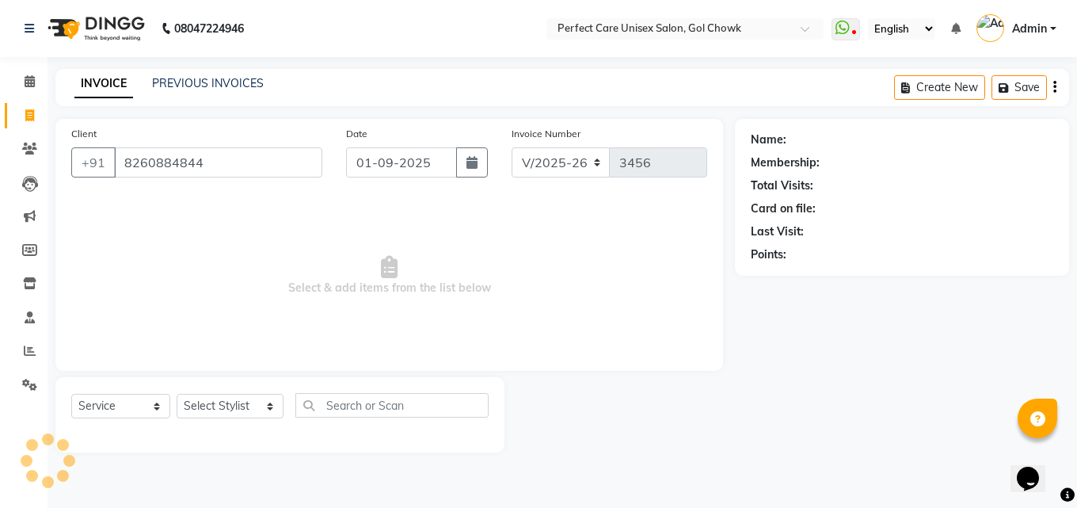
type input "8260884844"
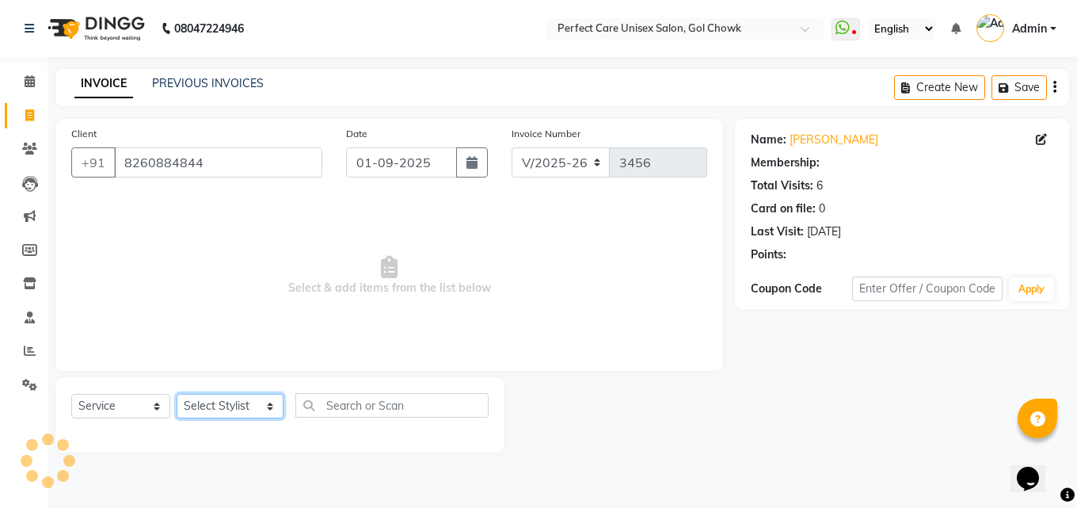
click at [223, 414] on select "Select Stylist MISS CHANDA MISS KAYNAT MISS KRITIKA MISS PIHU MISS POOJA MISS.S…" at bounding box center [230, 406] width 107 height 25
select select "1: Object"
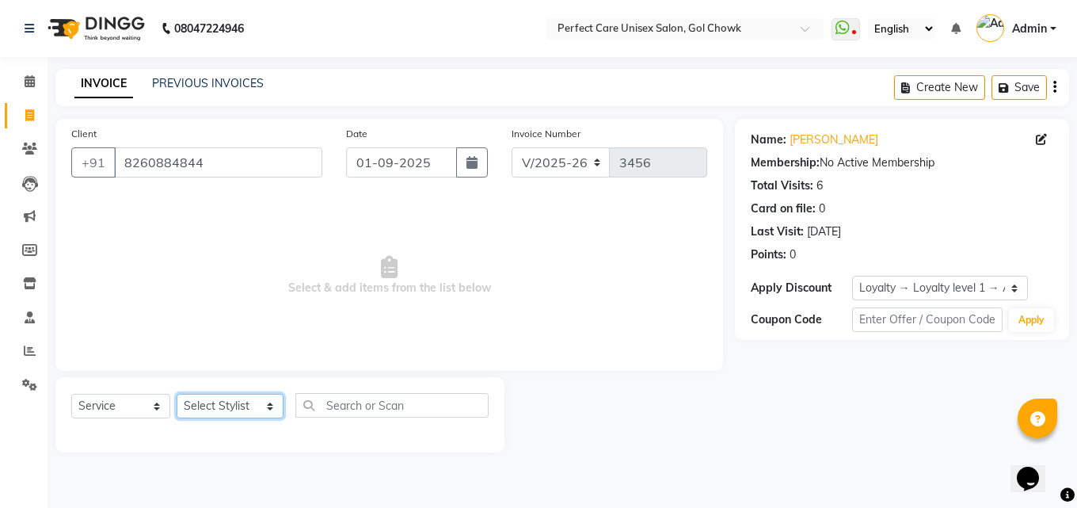
select select "67638"
click at [177, 394] on select "Select Stylist MISS CHANDA MISS KAYNAT MISS KRITIKA MISS PIHU MISS POOJA MISS.S…" at bounding box center [230, 406] width 107 height 25
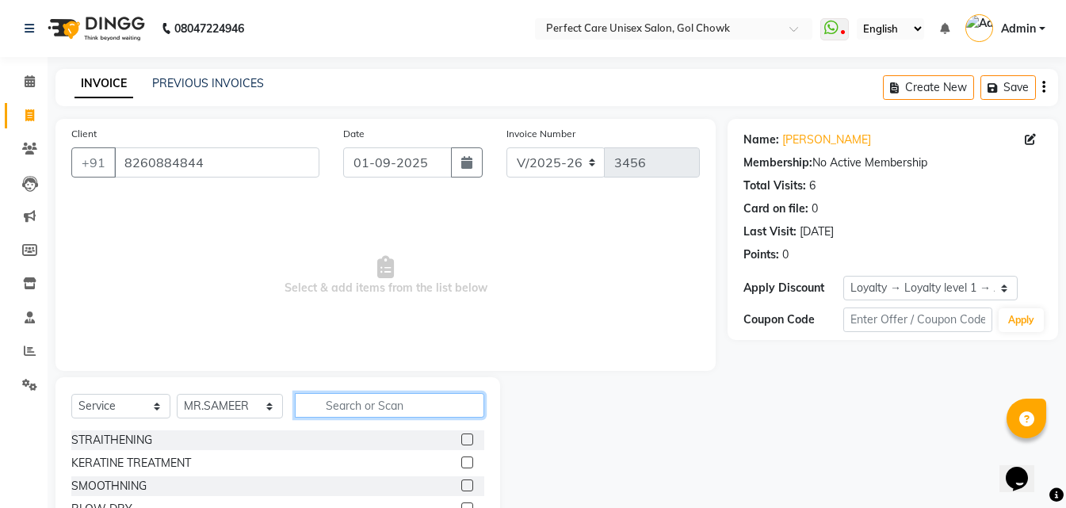
click at [382, 407] on input "text" at bounding box center [389, 405] width 189 height 25
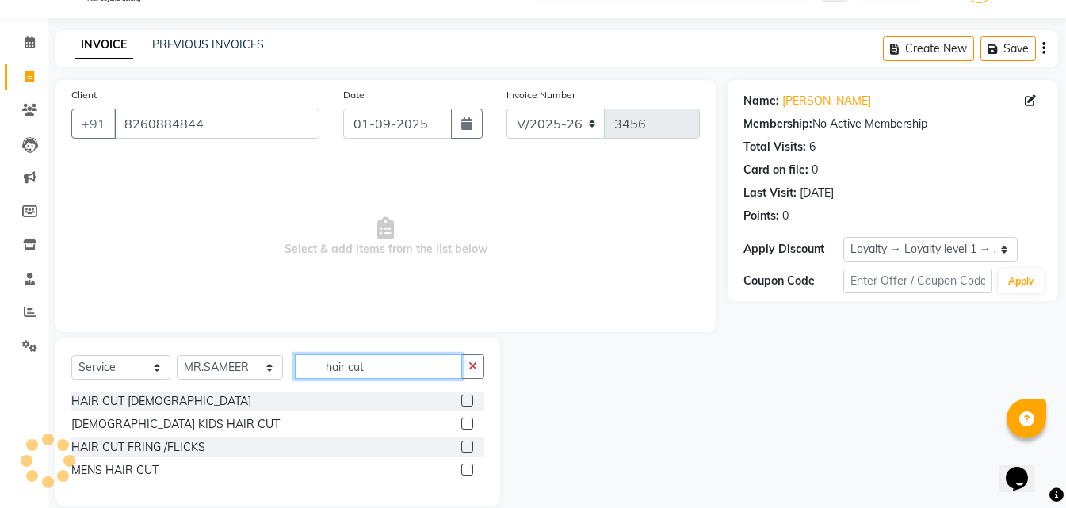
scroll to position [60, 0]
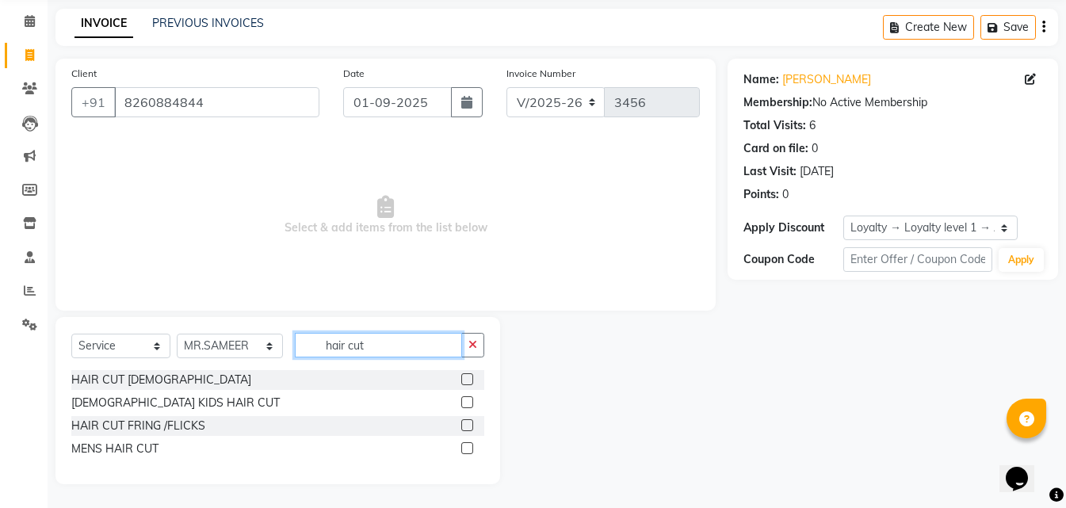
type input "hair cut"
click at [467, 450] on label at bounding box center [467, 448] width 12 height 12
click at [467, 450] on input "checkbox" at bounding box center [466, 449] width 10 height 10
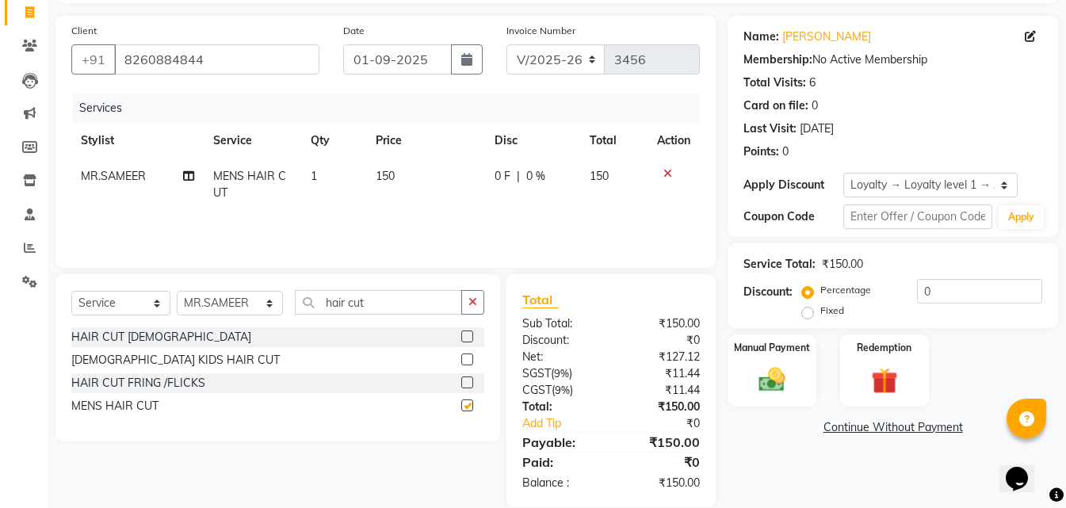
checkbox input "false"
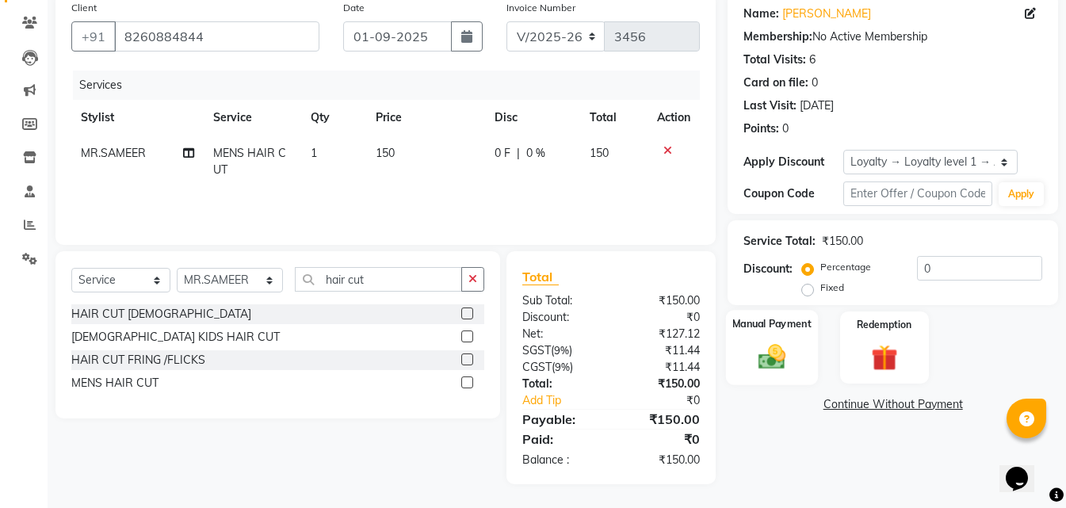
click at [779, 375] on div "Manual Payment" at bounding box center [772, 347] width 92 height 75
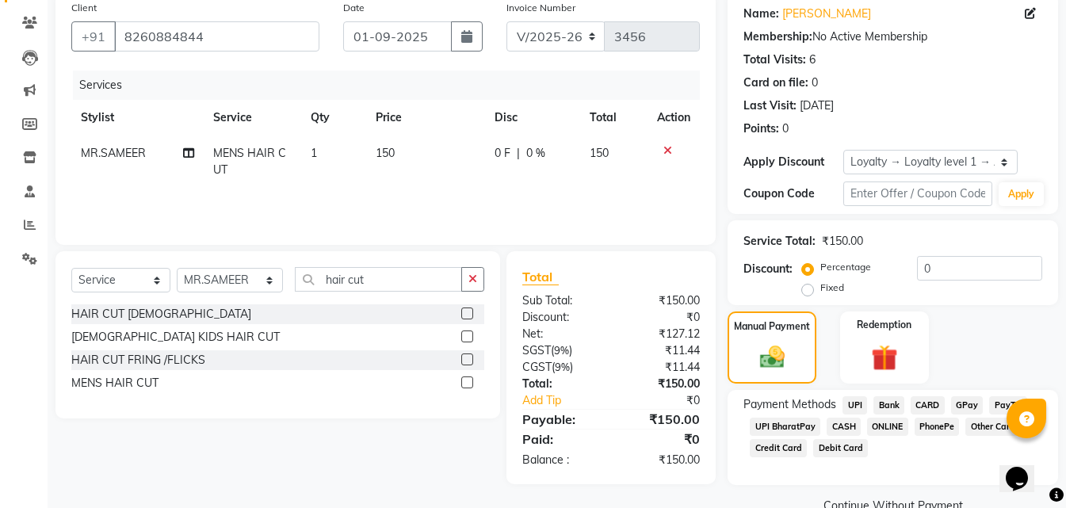
click at [884, 421] on span "ONLINE" at bounding box center [887, 427] width 41 height 18
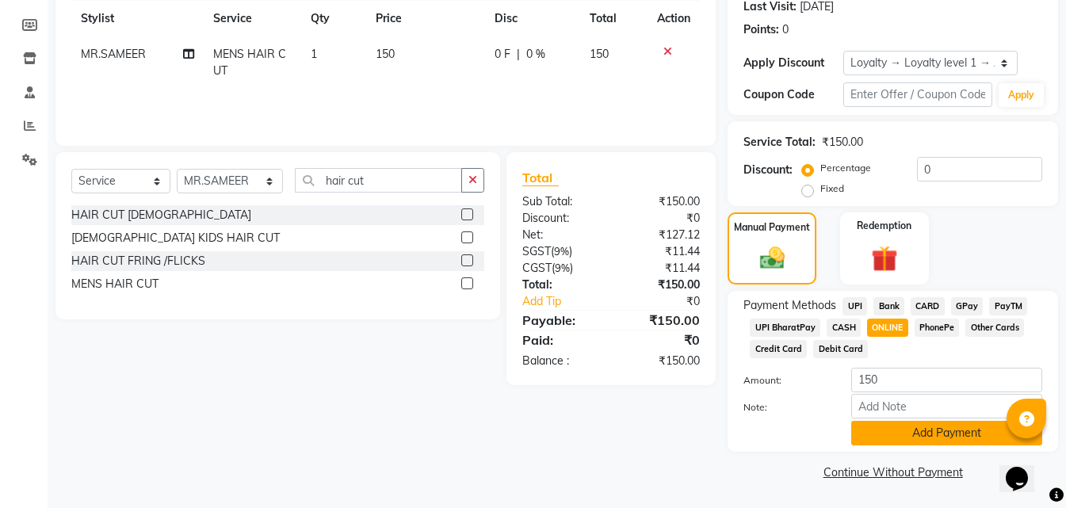
click at [920, 434] on button "Add Payment" at bounding box center [946, 433] width 191 height 25
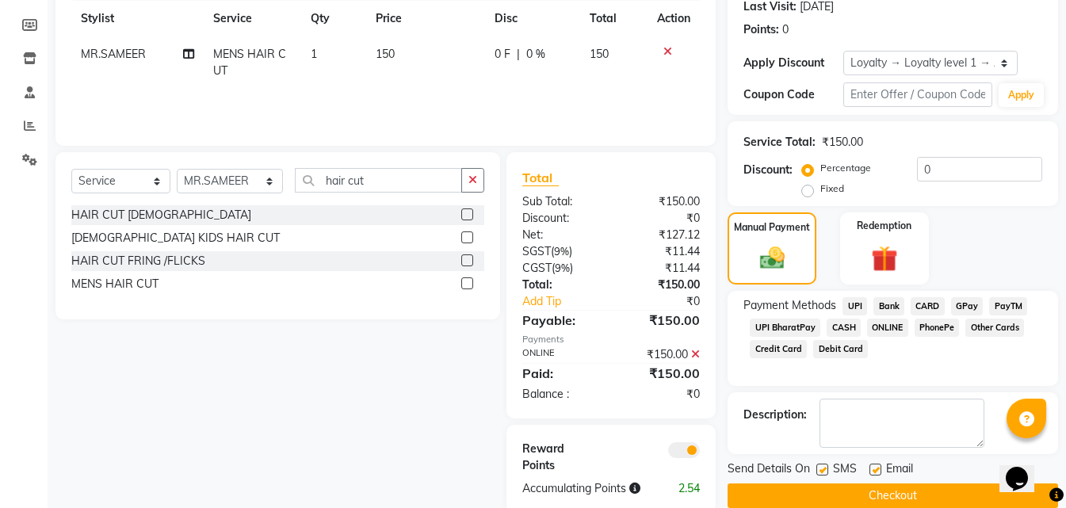
scroll to position [254, 0]
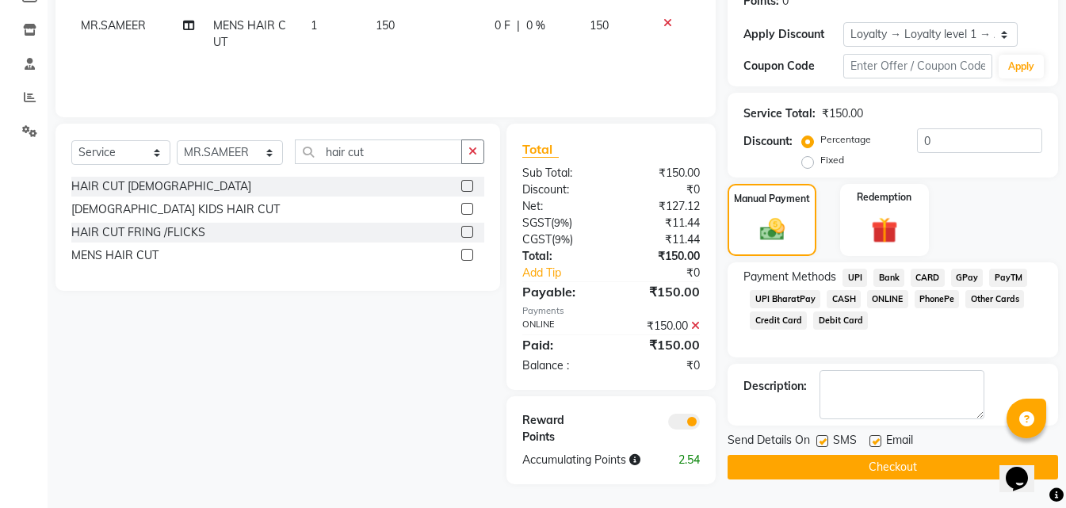
click at [868, 461] on button "Checkout" at bounding box center [892, 467] width 330 height 25
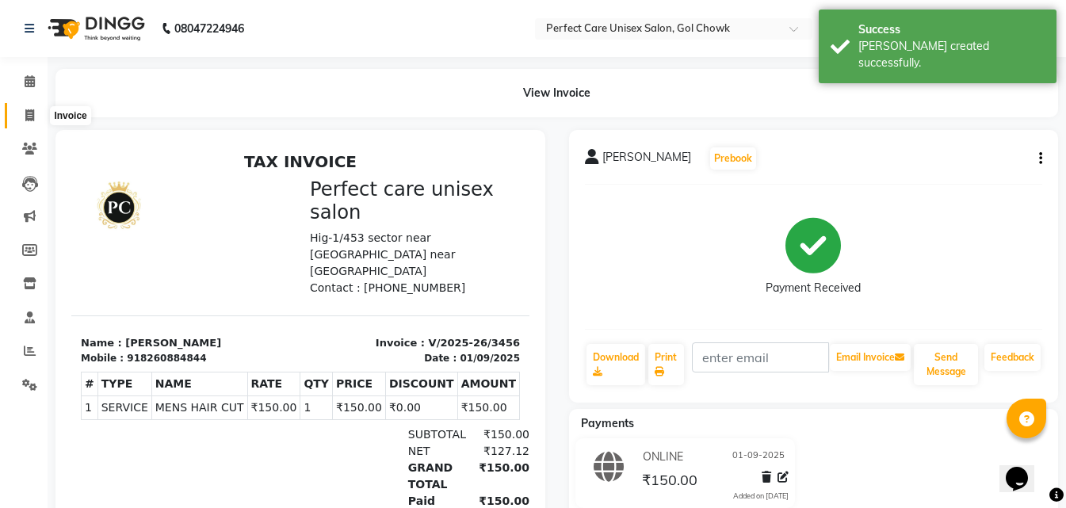
click at [21, 116] on span at bounding box center [30, 116] width 28 height 18
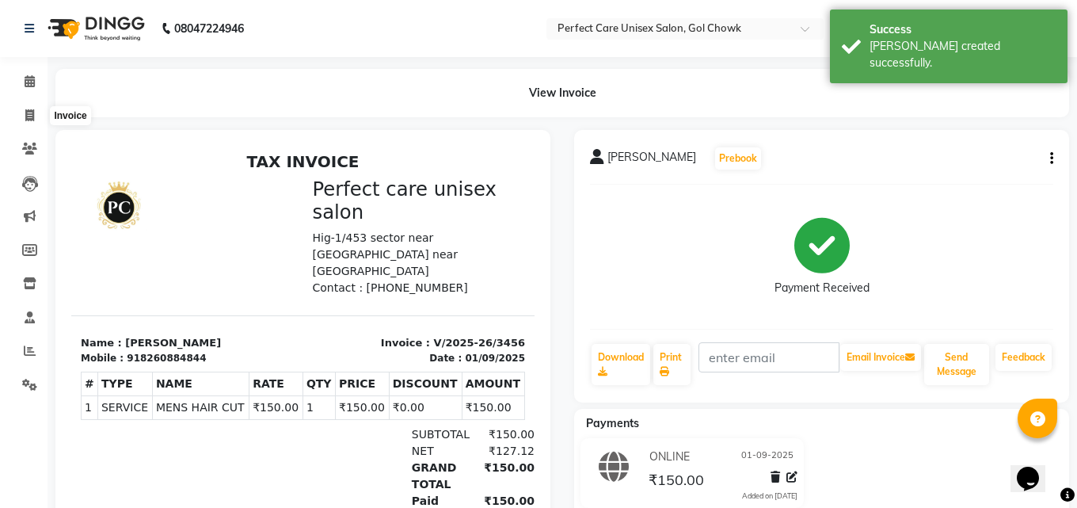
select select "4751"
select select "service"
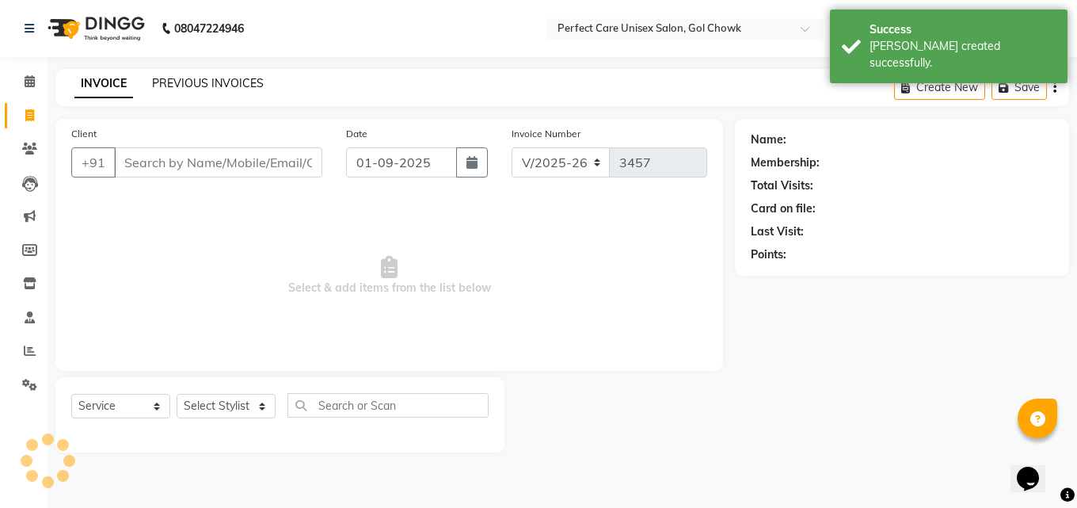
click at [229, 83] on link "PREVIOUS INVOICES" at bounding box center [208, 83] width 112 height 14
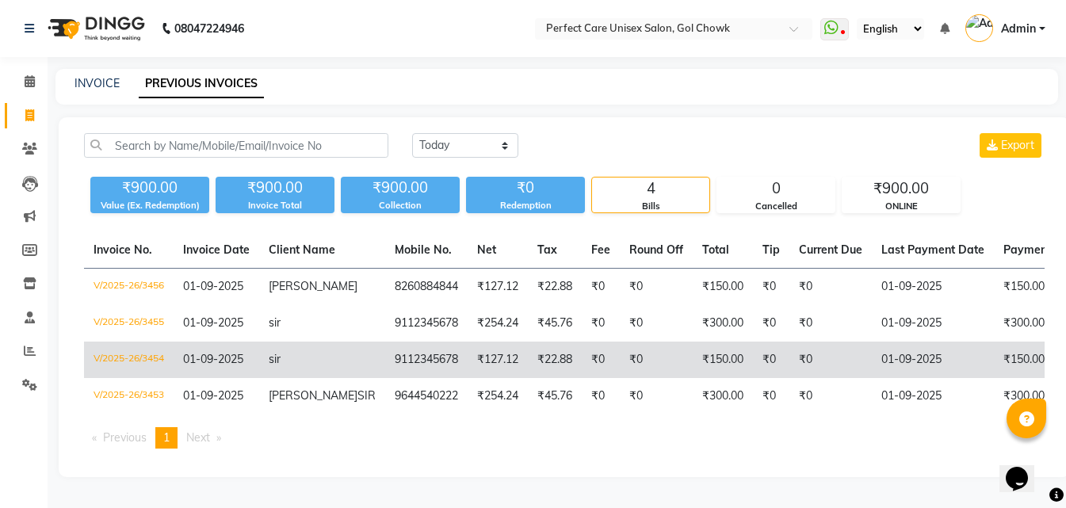
scroll to position [0, 318]
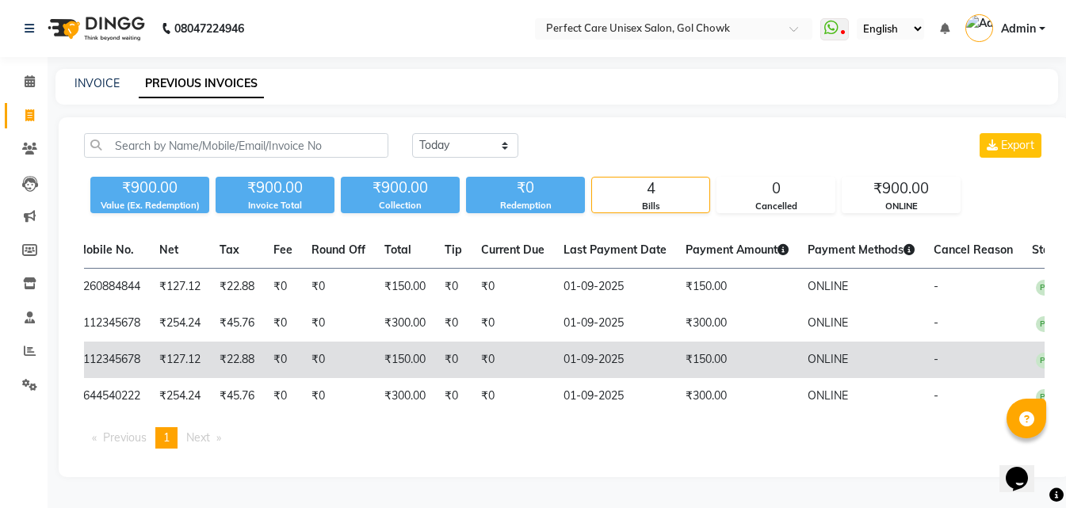
drag, startPoint x: 620, startPoint y: 350, endPoint x: 650, endPoint y: 356, distance: 30.6
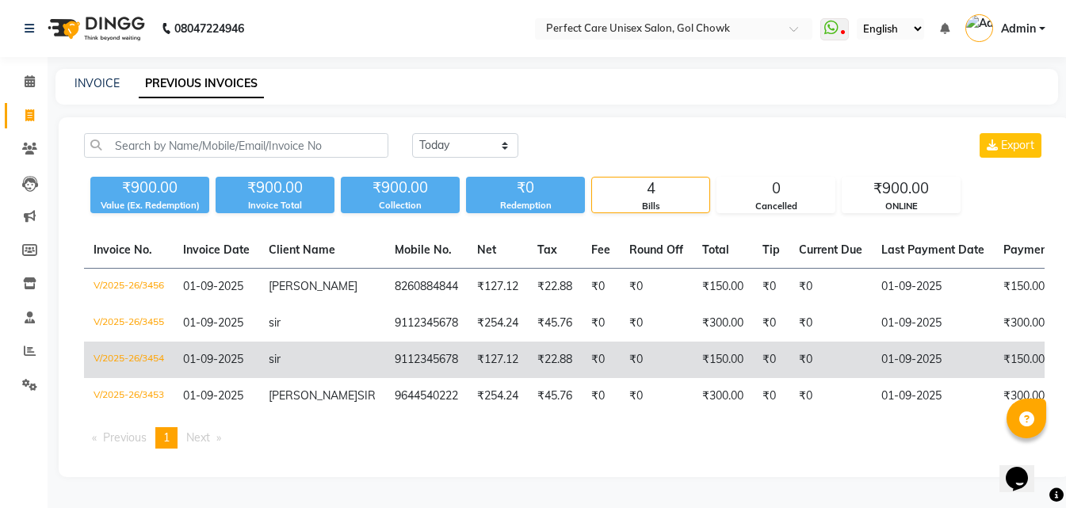
drag, startPoint x: 435, startPoint y: 341, endPoint x: 367, endPoint y: 341, distance: 68.1
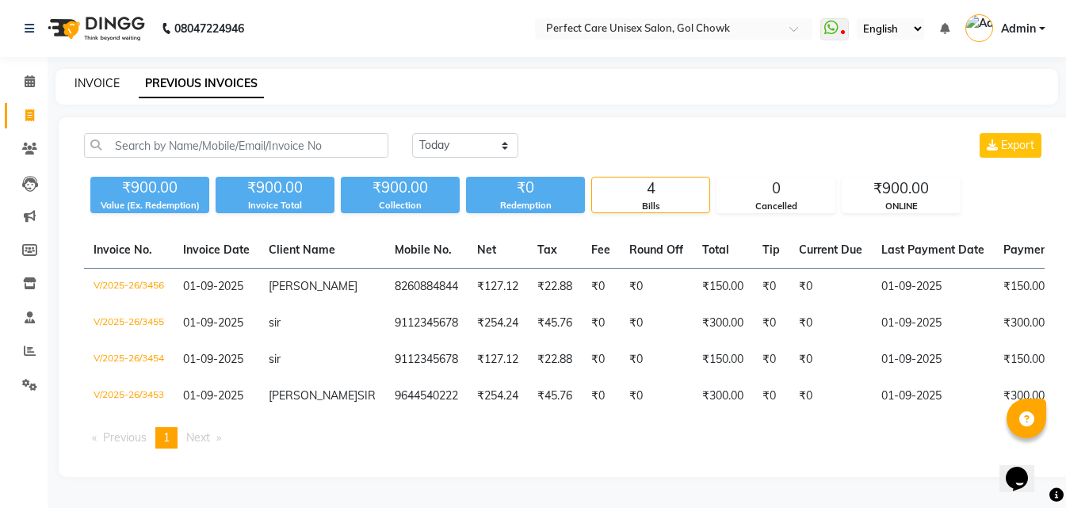
click at [104, 81] on link "INVOICE" at bounding box center [96, 83] width 45 height 14
select select "service"
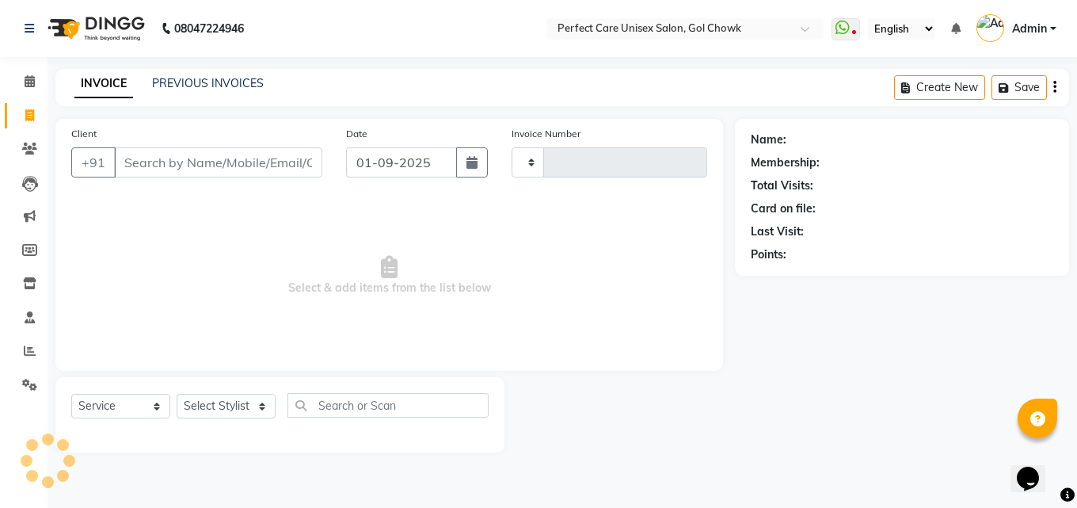
type input "3457"
select select "4751"
click at [30, 112] on icon at bounding box center [29, 115] width 9 height 12
select select "service"
type input "3457"
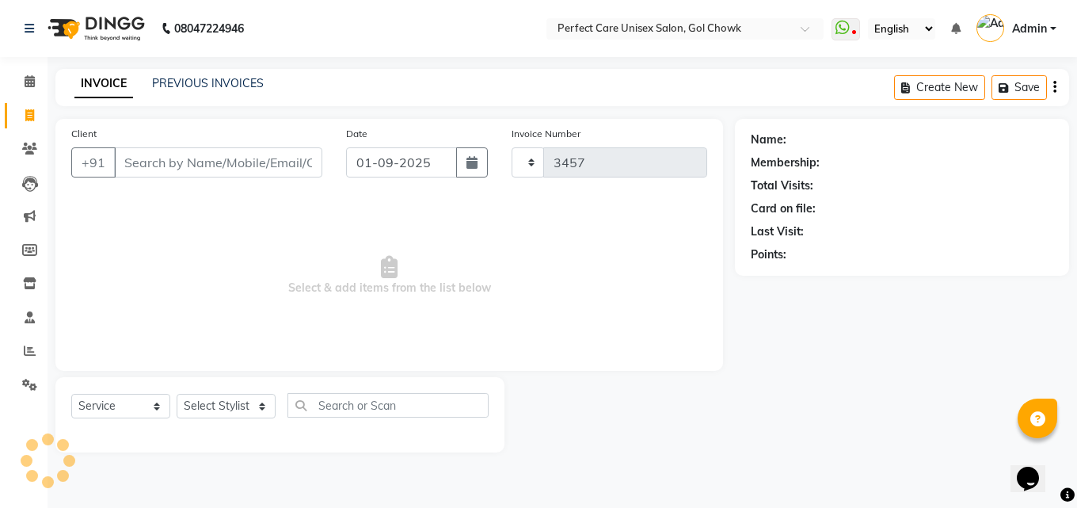
select select "4751"
click at [468, 170] on button "button" at bounding box center [472, 162] width 32 height 30
select select "9"
select select "2025"
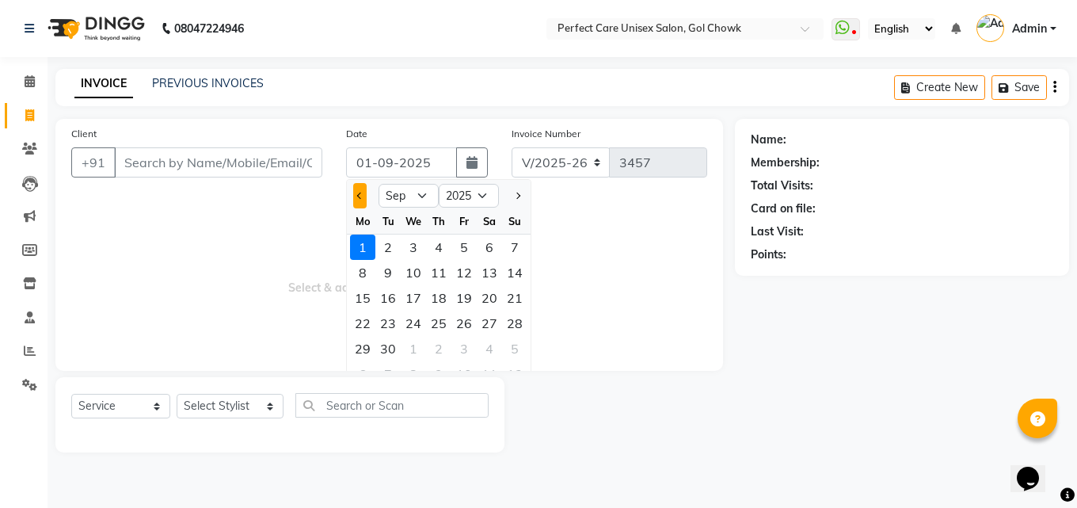
click at [356, 197] on button "Previous month" at bounding box center [359, 195] width 13 height 25
select select "8"
click at [514, 345] on div "31" at bounding box center [514, 348] width 25 height 25
type input "31-08-2025"
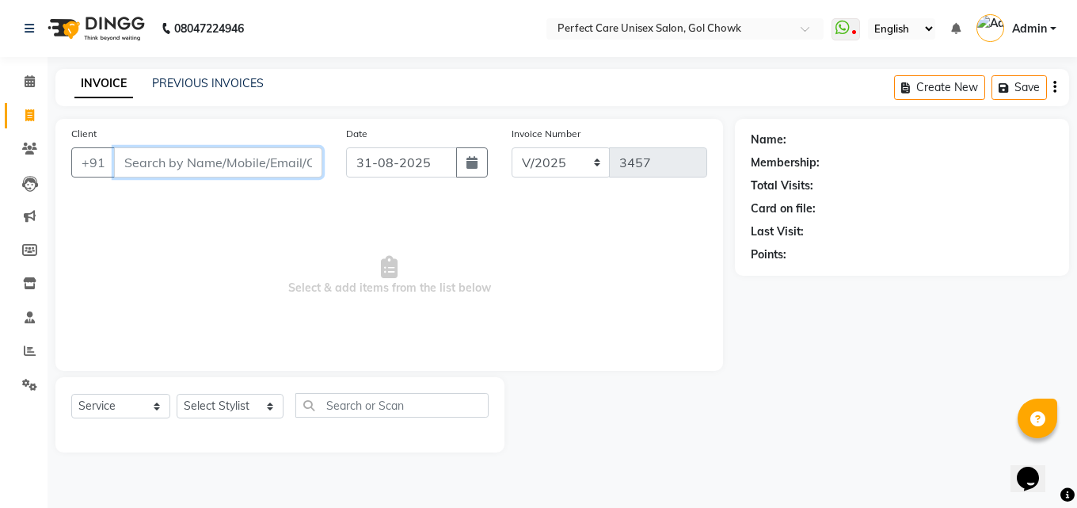
click at [135, 158] on input "Client" at bounding box center [218, 162] width 208 height 30
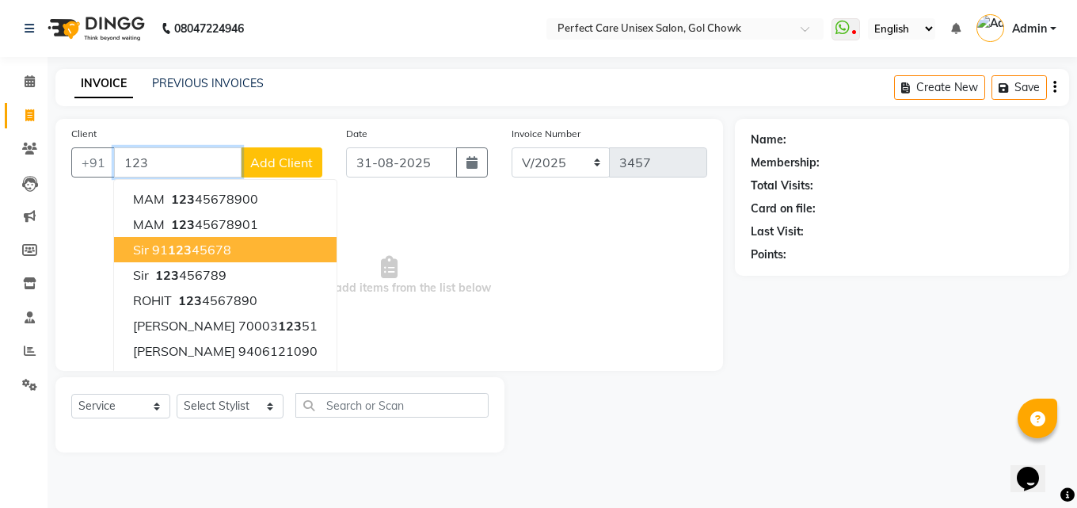
click at [149, 253] on button "sir 91 123 45678" at bounding box center [225, 249] width 223 height 25
type input "9112345678"
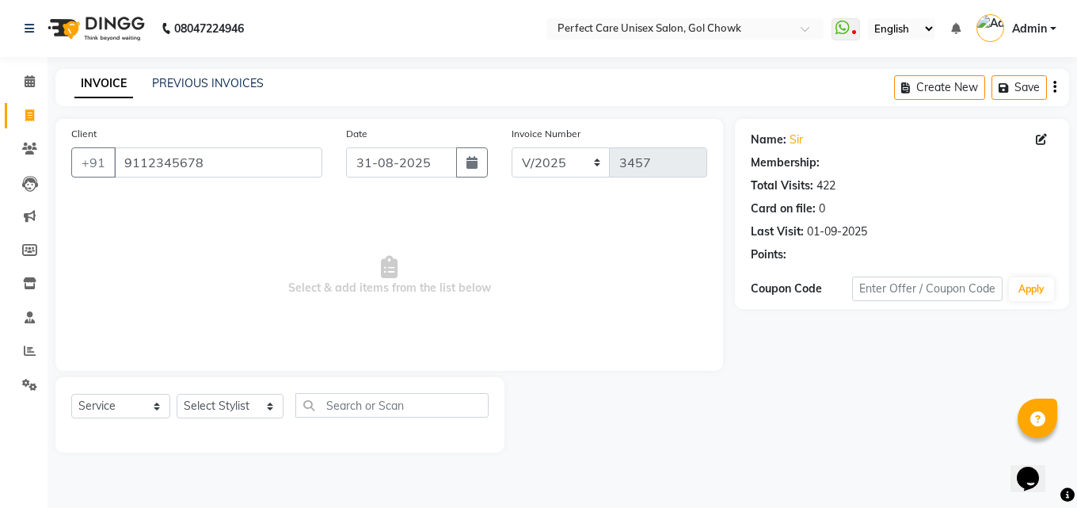
select select "1: Object"
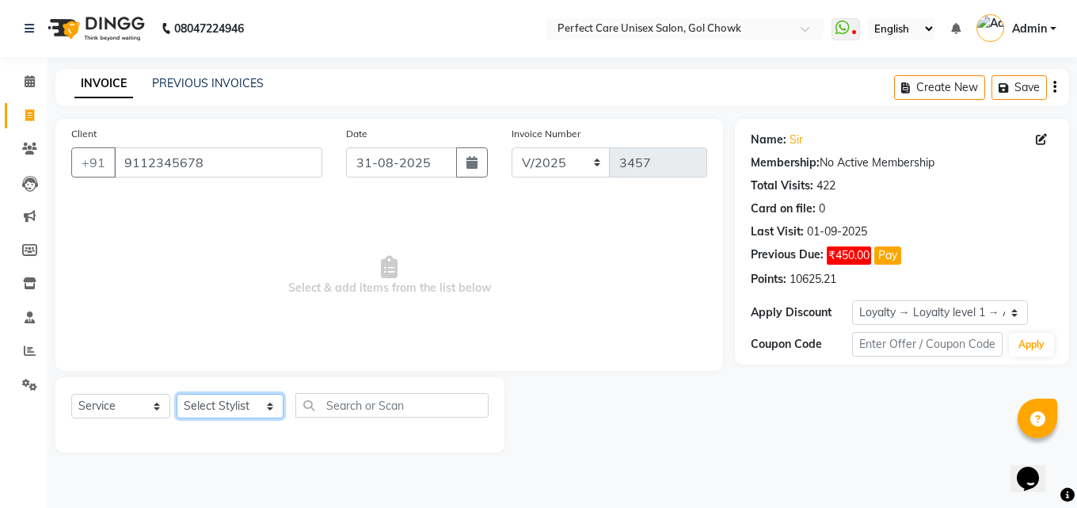
click at [221, 408] on select "Select Stylist MISS CHANDA MISS KAYNAT MISS KRITIKA MISS PIHU MISS POOJA MISS.S…" at bounding box center [230, 406] width 107 height 25
select select "78640"
click at [177, 394] on select "Select Stylist MISS CHANDA MISS KAYNAT MISS KRITIKA MISS PIHU MISS POOJA MISS.S…" at bounding box center [230, 406] width 107 height 25
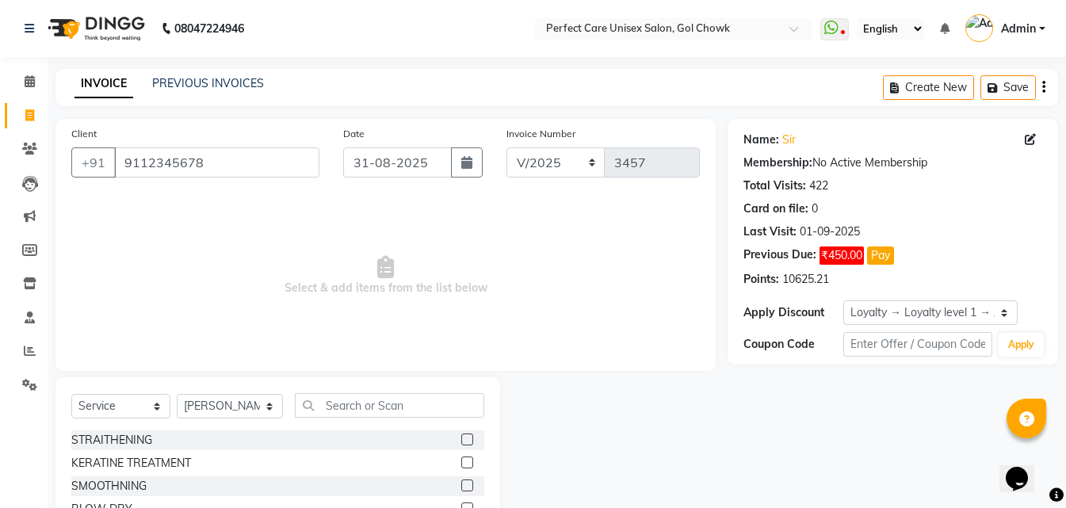
click at [360, 421] on div "Select Service Product Membership Package Voucher Prepaid Gift Card Select Styl…" at bounding box center [277, 411] width 413 height 37
click at [360, 403] on input "text" at bounding box center [389, 405] width 189 height 25
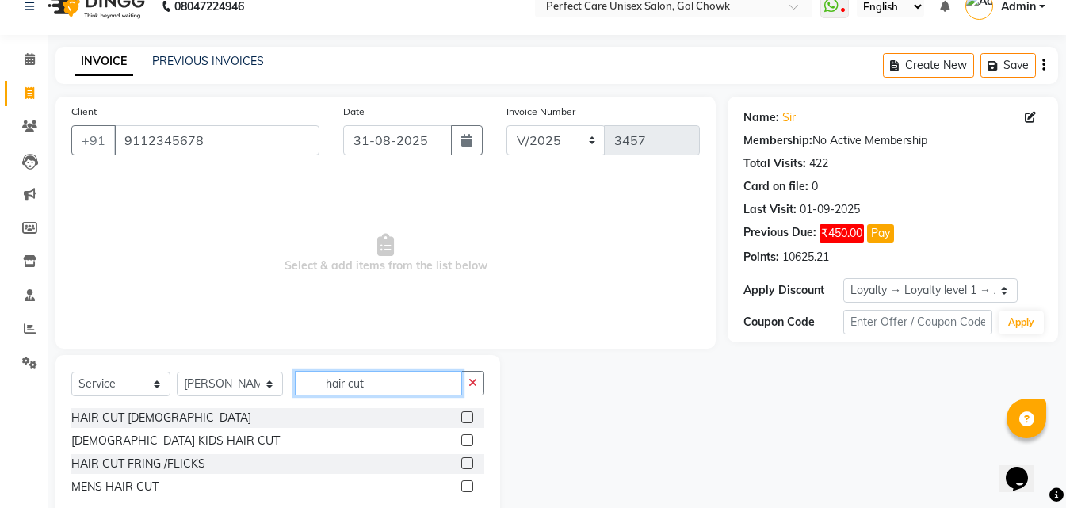
scroll to position [60, 0]
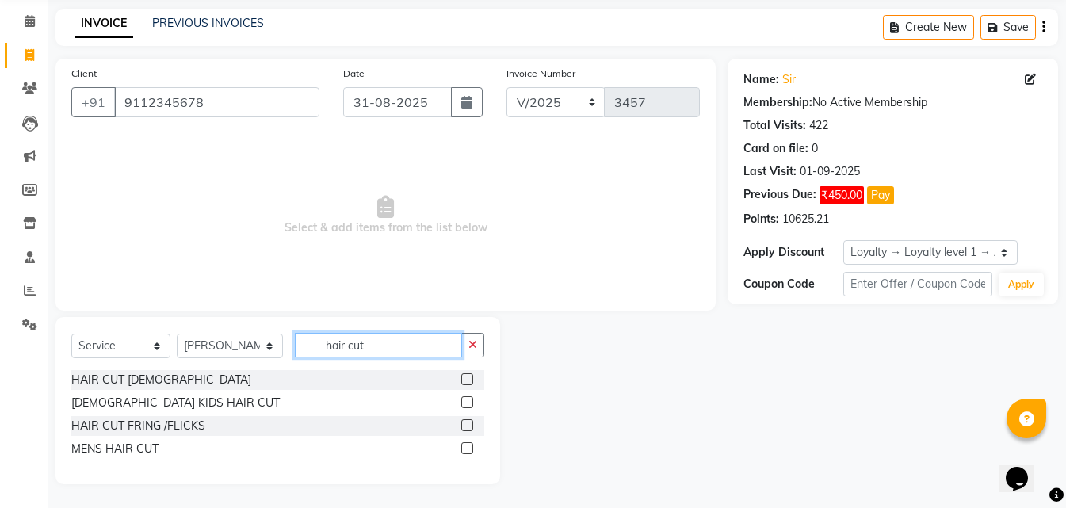
type input "hair cut"
click at [461, 451] on label at bounding box center [467, 448] width 12 height 12
click at [461, 451] on input "checkbox" at bounding box center [466, 449] width 10 height 10
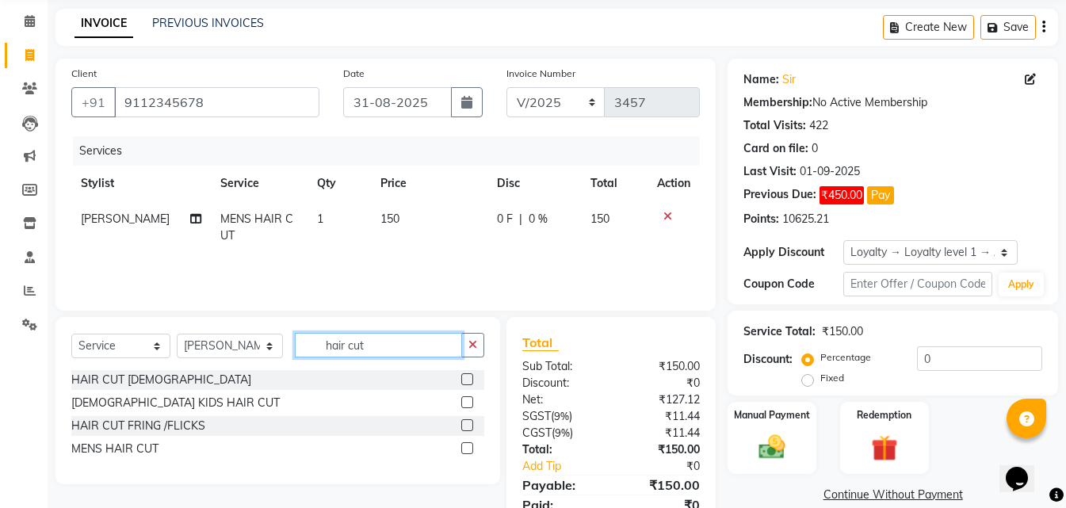
checkbox input "false"
drag, startPoint x: 393, startPoint y: 345, endPoint x: 250, endPoint y: 341, distance: 142.7
click at [250, 341] on div "Select Service Product Membership Package Voucher Prepaid Gift Card Select Styl…" at bounding box center [277, 351] width 413 height 37
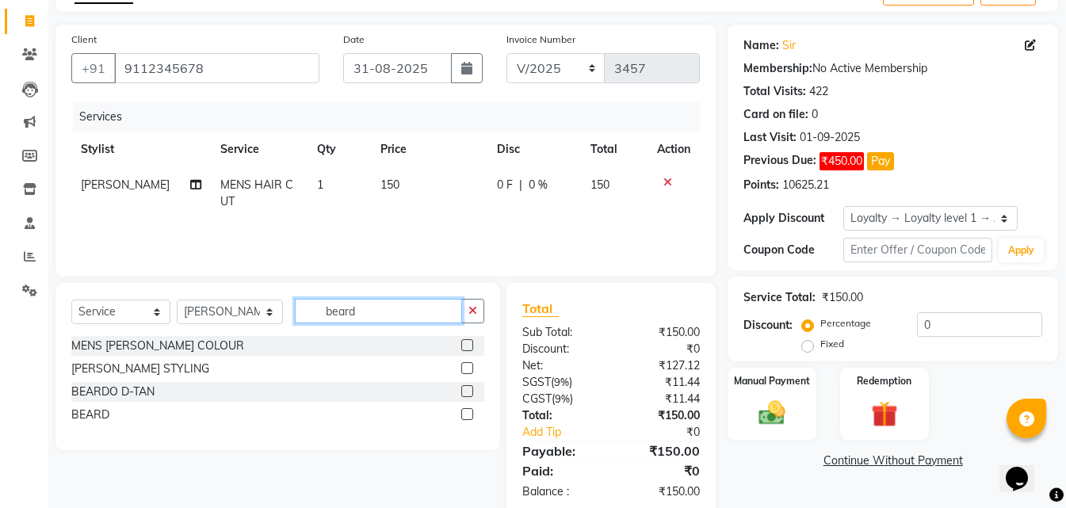
scroll to position [126, 0]
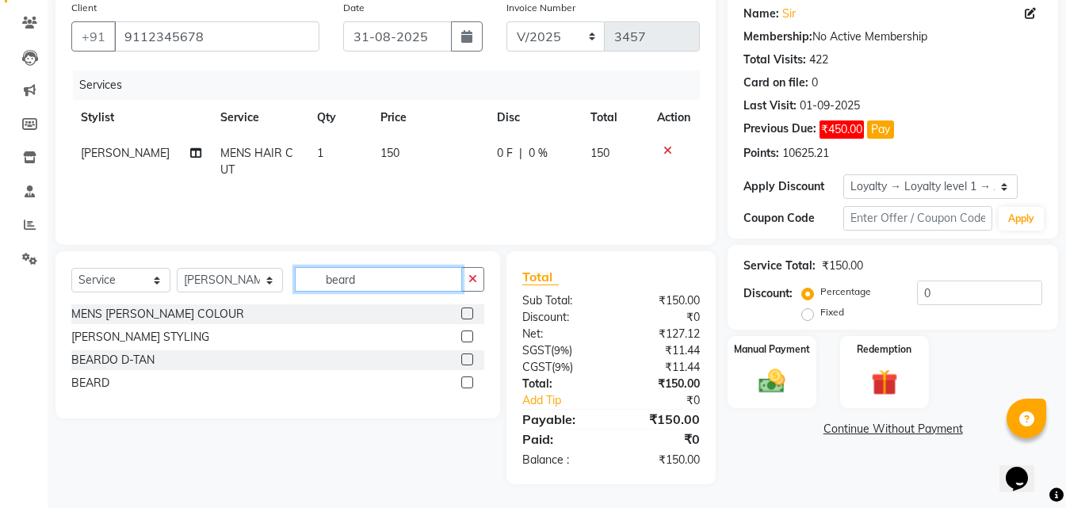
type input "beard"
click at [465, 373] on div at bounding box center [472, 383] width 23 height 20
click at [464, 380] on label at bounding box center [467, 382] width 12 height 12
click at [464, 380] on input "checkbox" at bounding box center [466, 383] width 10 height 10
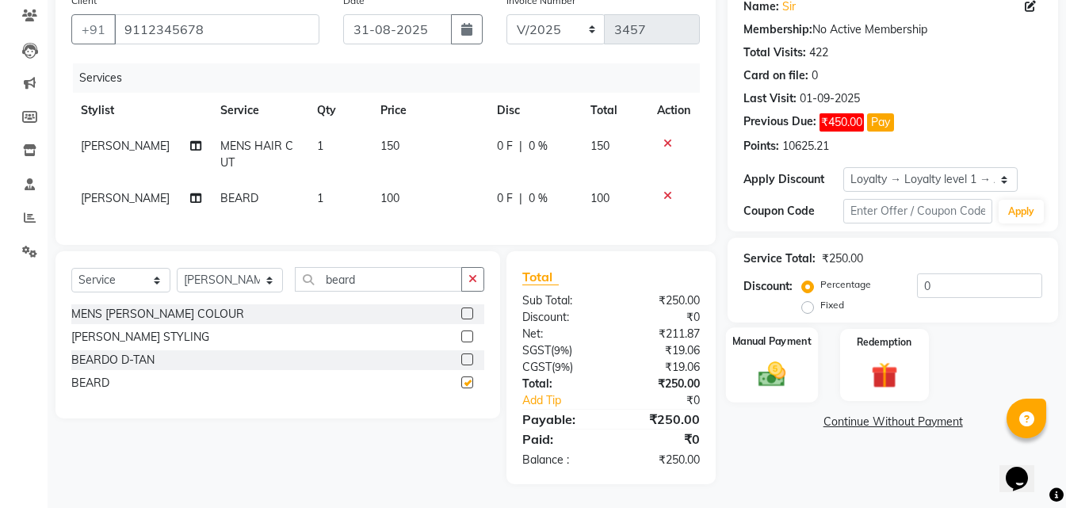
scroll to position [145, 0]
checkbox input "false"
click at [766, 381] on div "Manual Payment" at bounding box center [772, 364] width 92 height 75
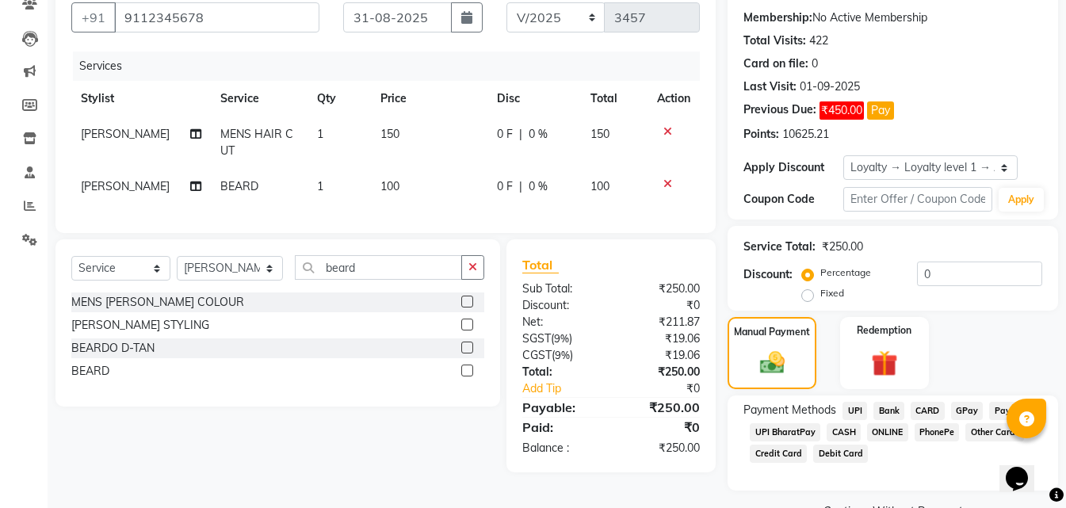
click at [882, 436] on span "ONLINE" at bounding box center [887, 432] width 41 height 18
click at [833, 429] on span "CASH" at bounding box center [843, 432] width 34 height 18
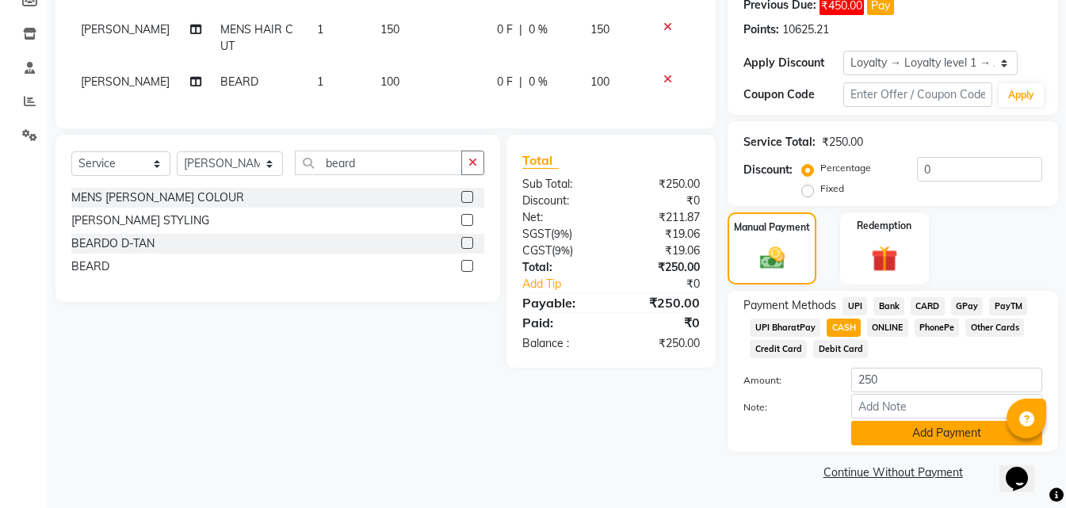
click at [906, 439] on button "Add Payment" at bounding box center [946, 433] width 191 height 25
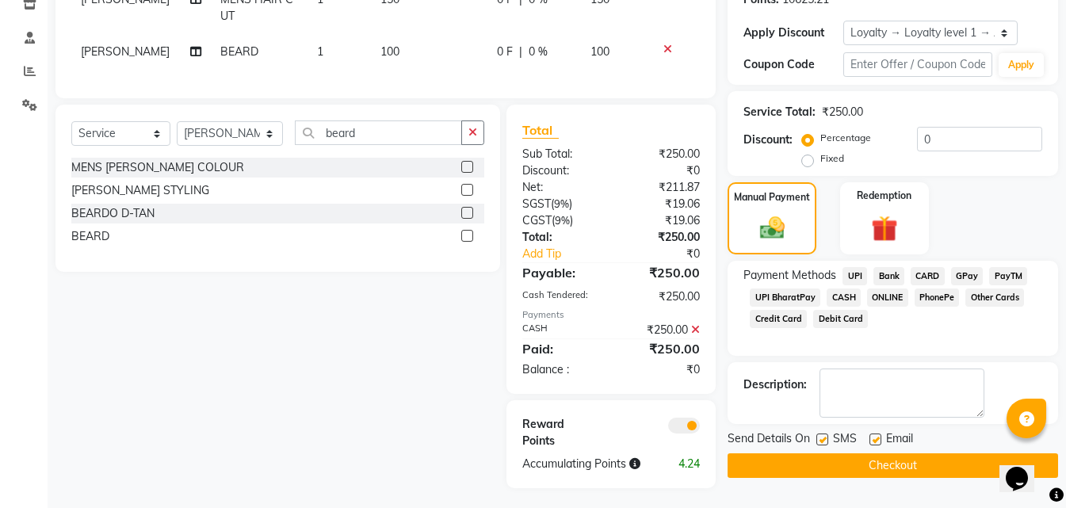
scroll to position [296, 0]
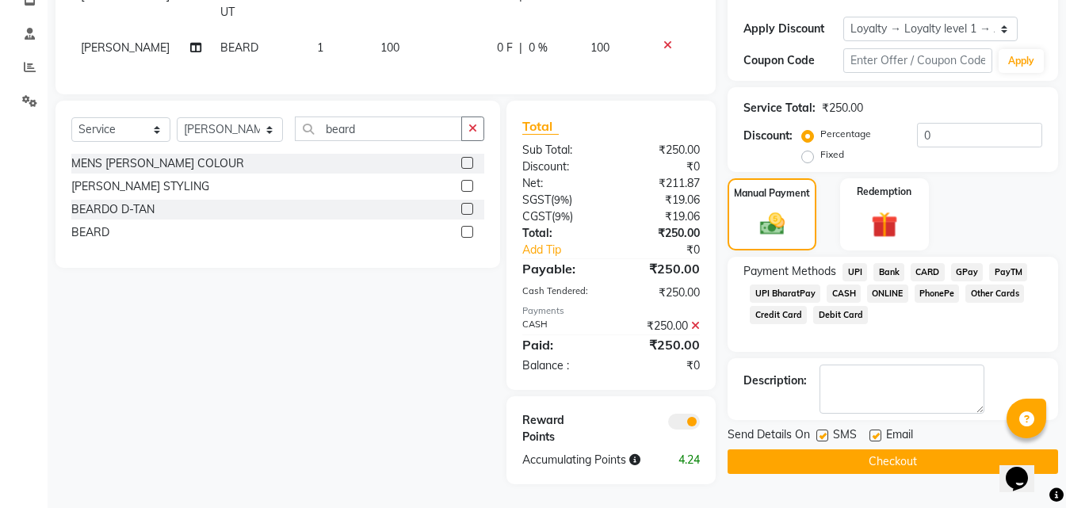
click at [890, 452] on button "Checkout" at bounding box center [892, 461] width 330 height 25
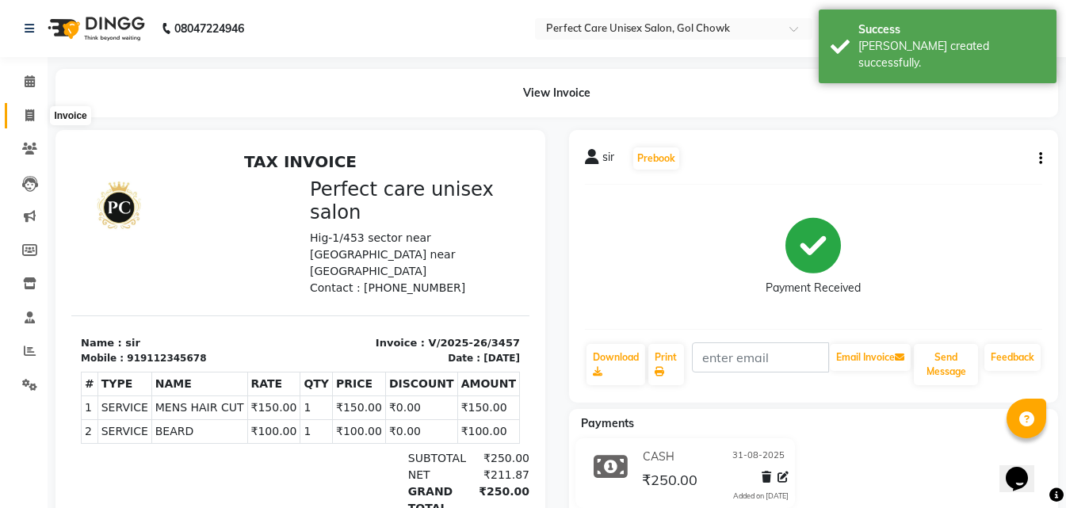
click at [29, 117] on icon at bounding box center [29, 115] width 9 height 12
select select "service"
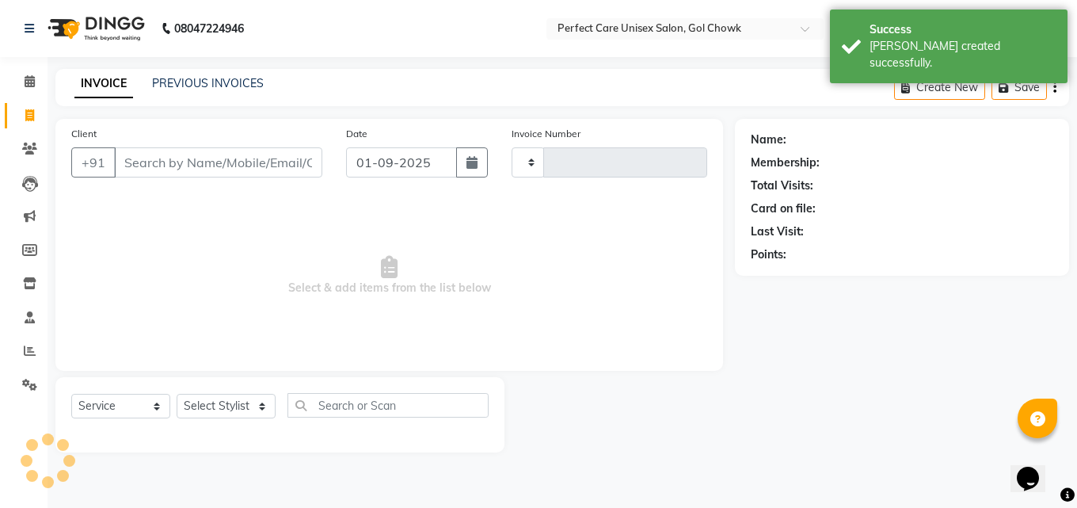
type input "3458"
select select "4751"
click at [479, 166] on button "button" at bounding box center [472, 162] width 32 height 30
select select "9"
select select "2025"
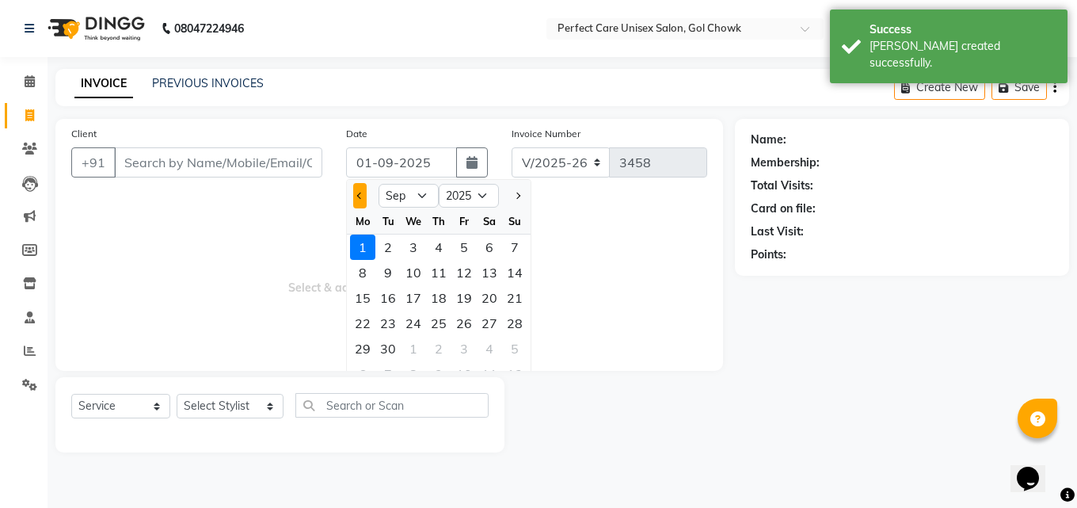
click at [364, 195] on button "Previous month" at bounding box center [359, 195] width 13 height 25
select select "8"
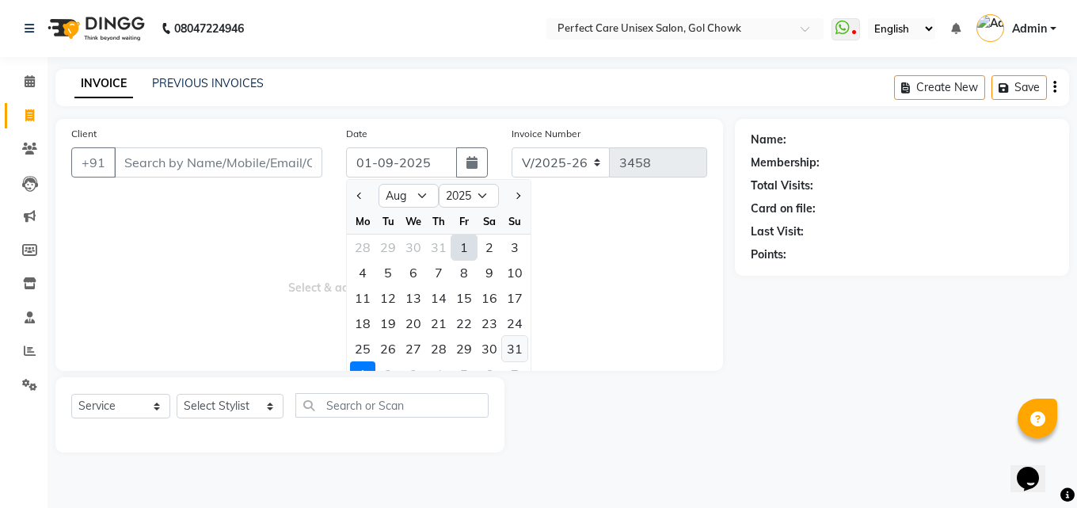
click at [521, 352] on div "31" at bounding box center [514, 348] width 25 height 25
type input "31-08-2025"
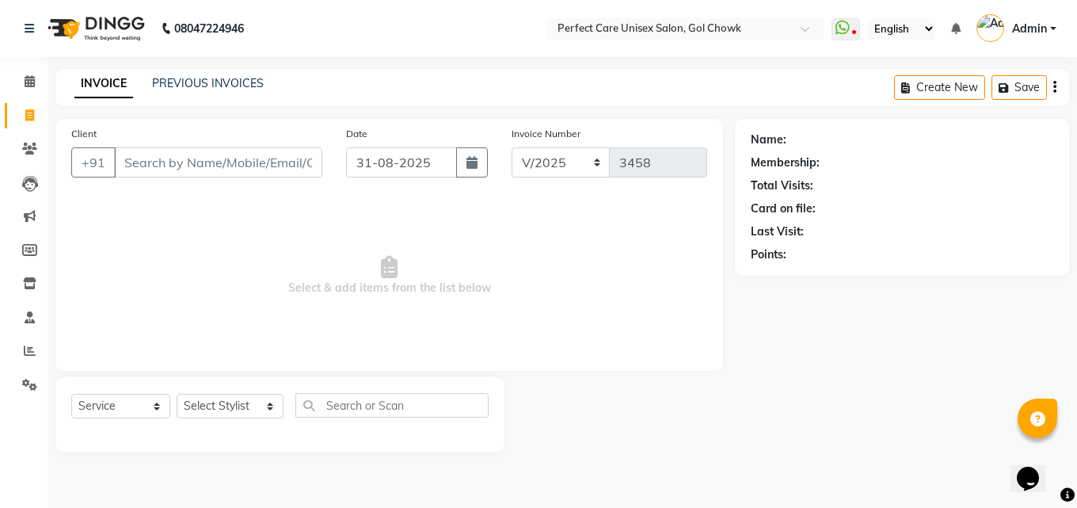
click at [224, 178] on div "Client +91" at bounding box center [196, 157] width 275 height 65
click at [224, 170] on input "Client" at bounding box center [218, 162] width 208 height 30
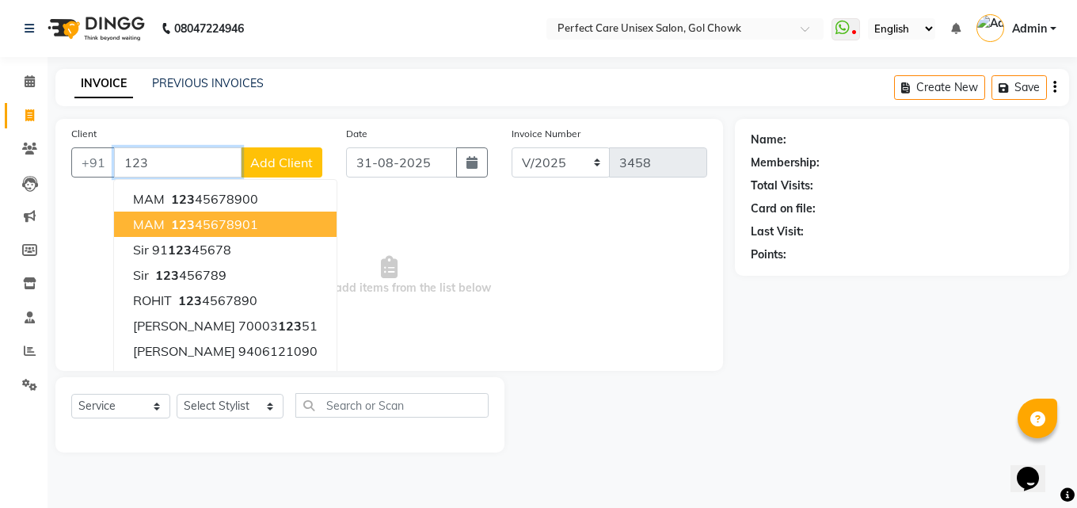
click at [216, 223] on ngb-highlight "123 45678901" at bounding box center [213, 224] width 90 height 16
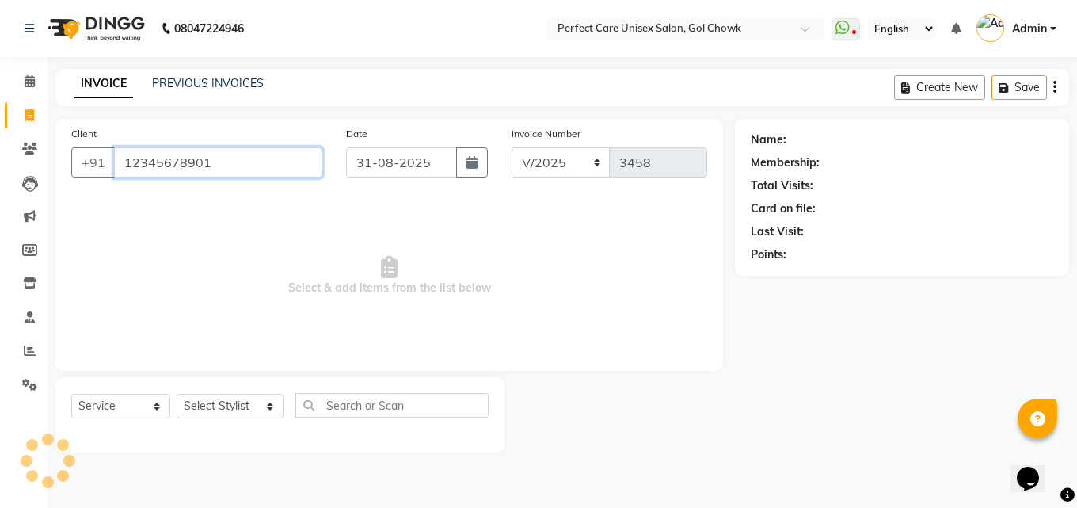
type input "12345678901"
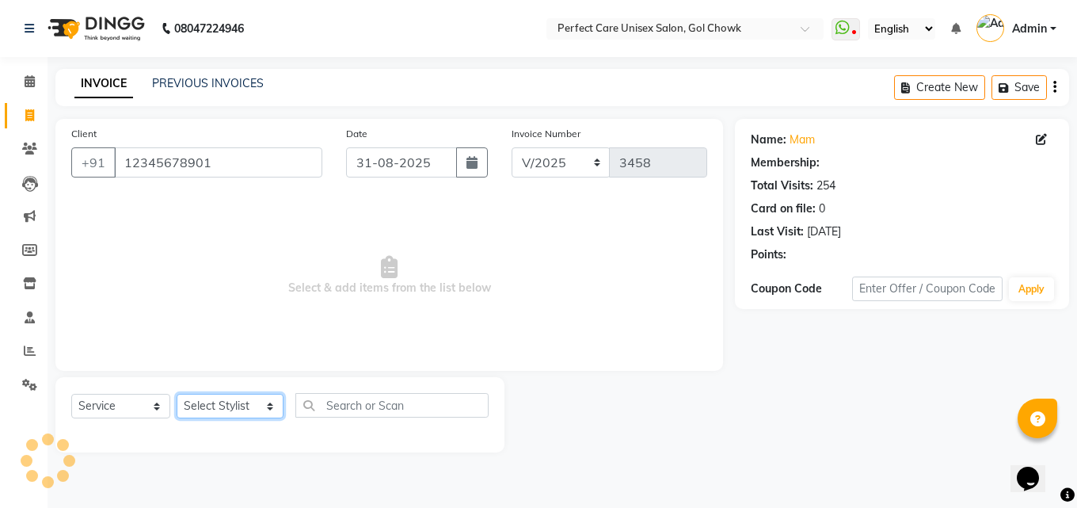
click at [227, 405] on select "Select Stylist MISS CHANDA MISS KAYNAT MISS KRITIKA MISS PIHU MISS POOJA MISS.S…" at bounding box center [230, 406] width 107 height 25
select select "1: Object"
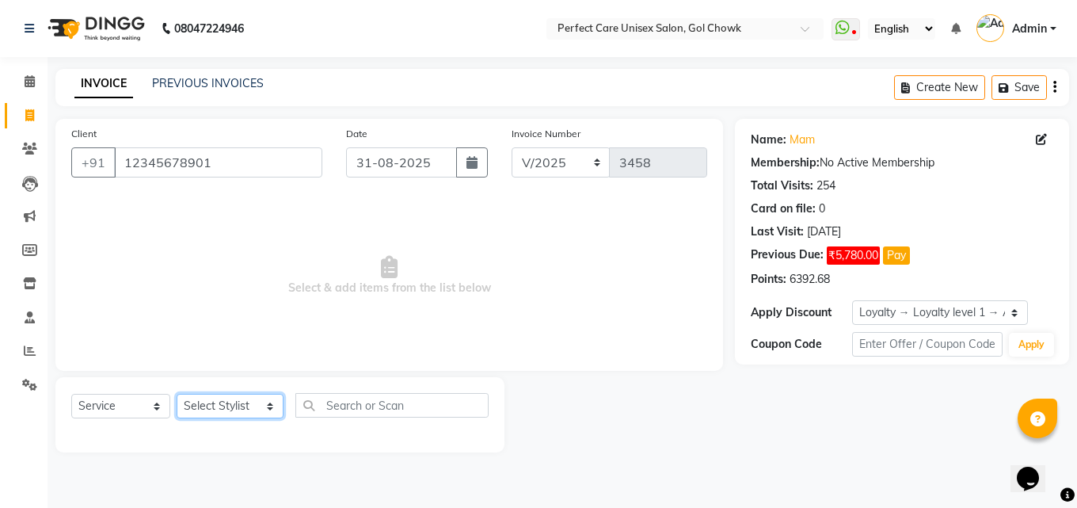
select select "32651"
click at [177, 394] on select "Select Stylist MISS CHANDA MISS KAYNAT MISS KRITIKA MISS PIHU MISS POOJA MISS.S…" at bounding box center [230, 406] width 107 height 25
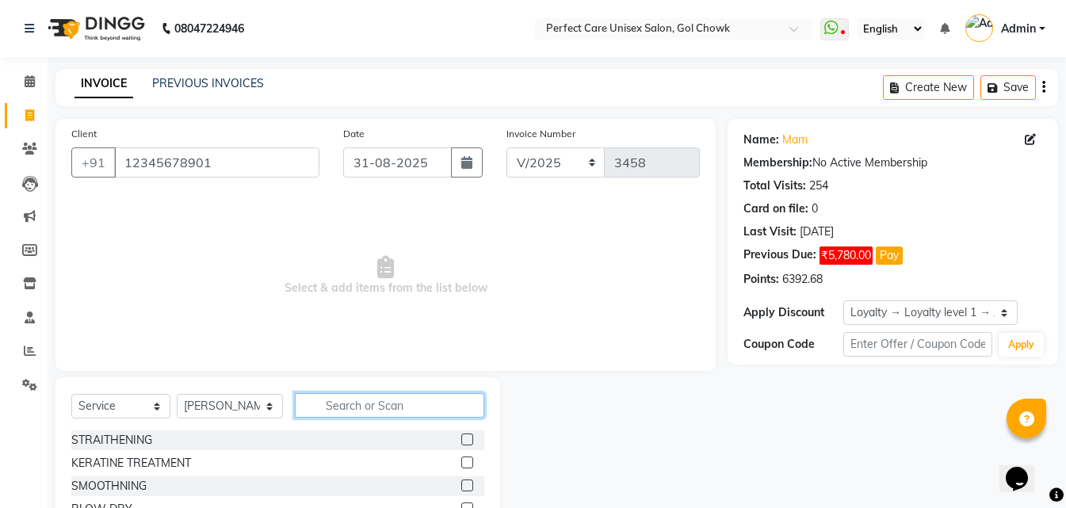
click at [381, 403] on input "text" at bounding box center [389, 405] width 189 height 25
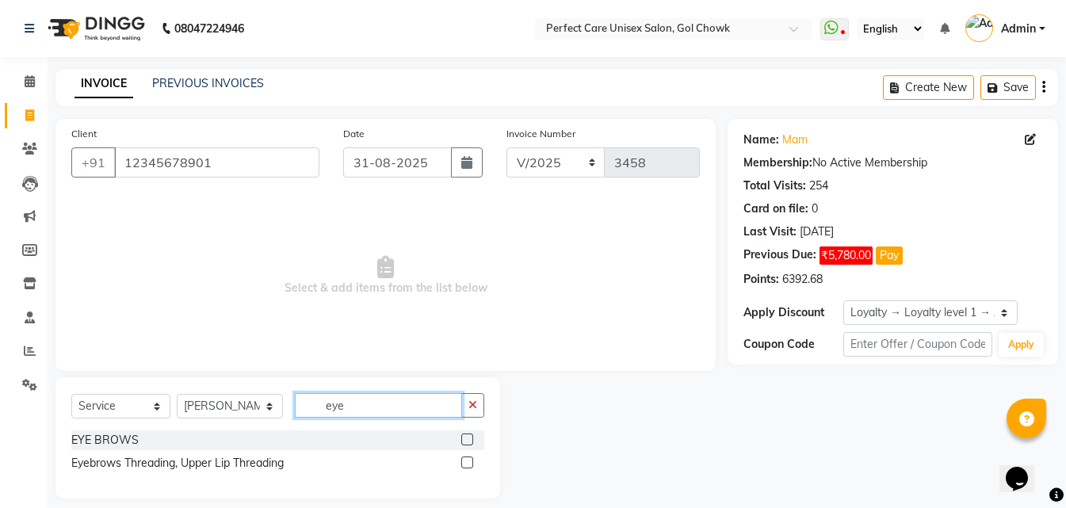
type input "eye"
click at [468, 440] on label at bounding box center [467, 439] width 12 height 12
click at [468, 440] on input "checkbox" at bounding box center [466, 440] width 10 height 10
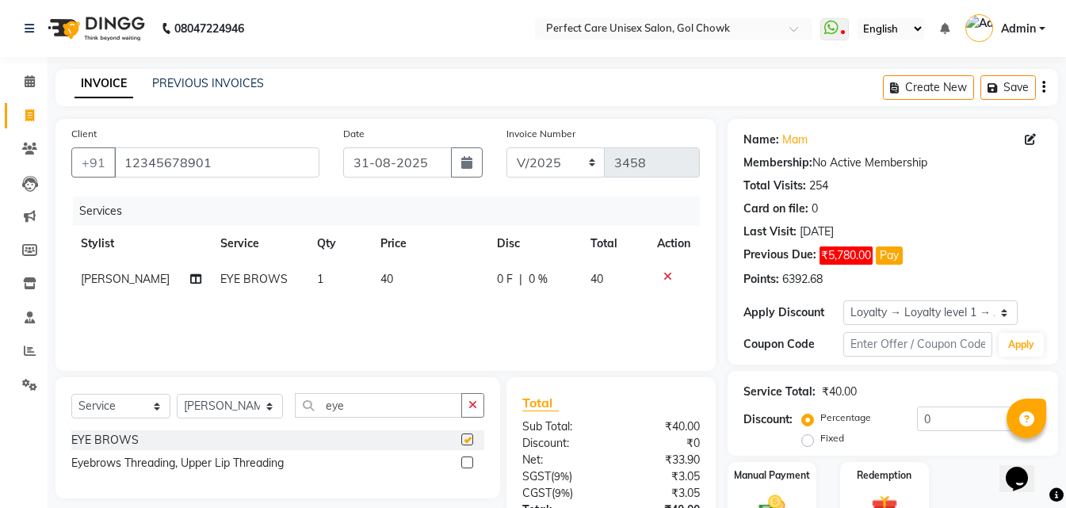
checkbox input "false"
click at [468, 464] on label at bounding box center [467, 462] width 12 height 12
click at [468, 464] on input "checkbox" at bounding box center [466, 463] width 10 height 10
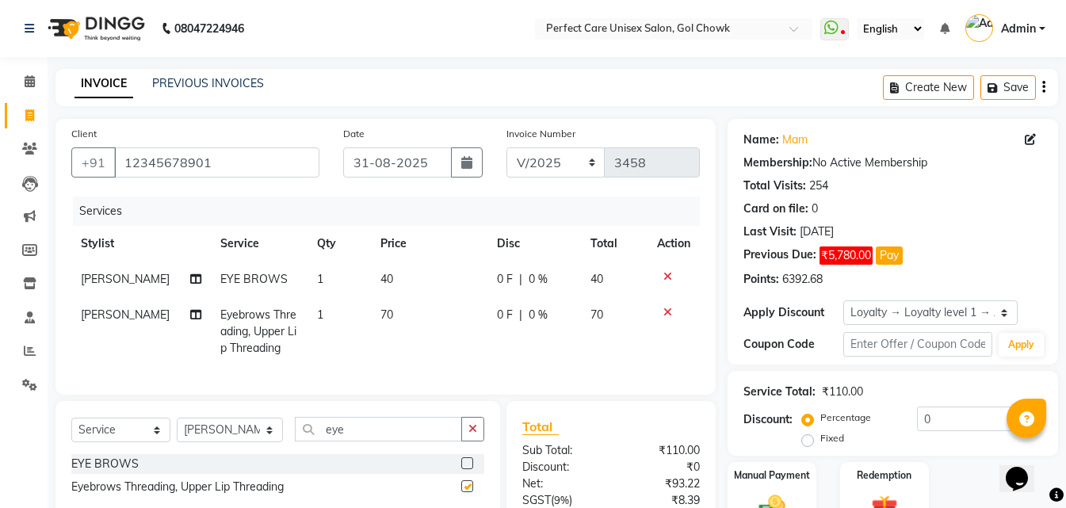
checkbox input "false"
click at [663, 275] on icon at bounding box center [667, 276] width 9 height 11
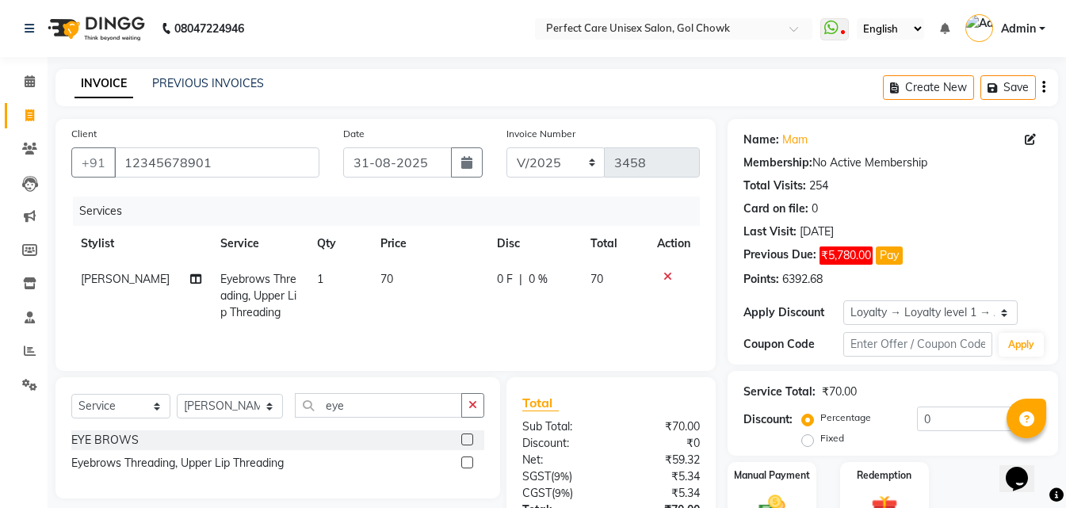
click at [388, 275] on td "70" at bounding box center [429, 295] width 116 height 69
select select "32651"
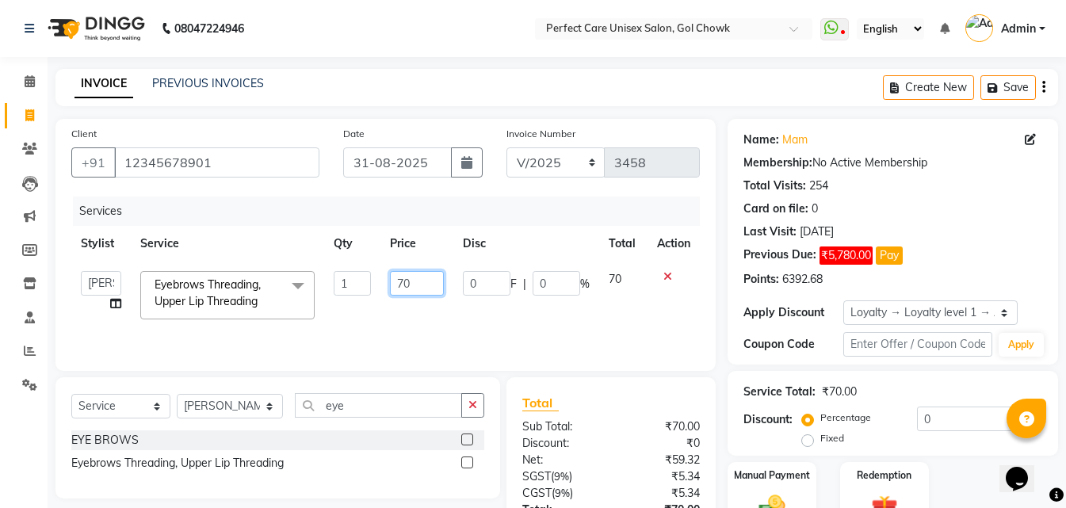
drag, startPoint x: 430, startPoint y: 284, endPoint x: 395, endPoint y: 291, distance: 36.2
click at [395, 291] on input "70" at bounding box center [417, 283] width 54 height 25
type input "60"
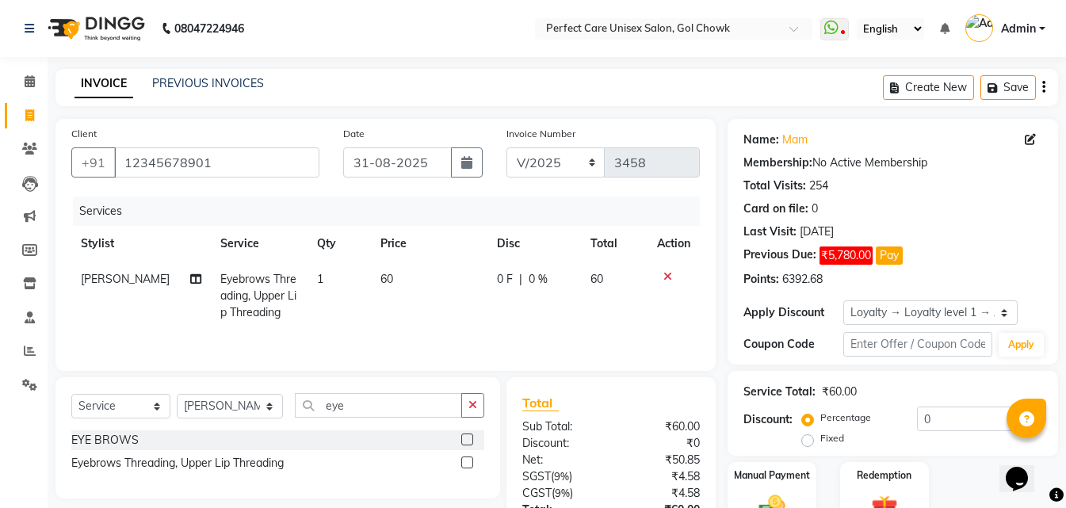
click at [384, 293] on td "60" at bounding box center [429, 295] width 116 height 69
select select "32651"
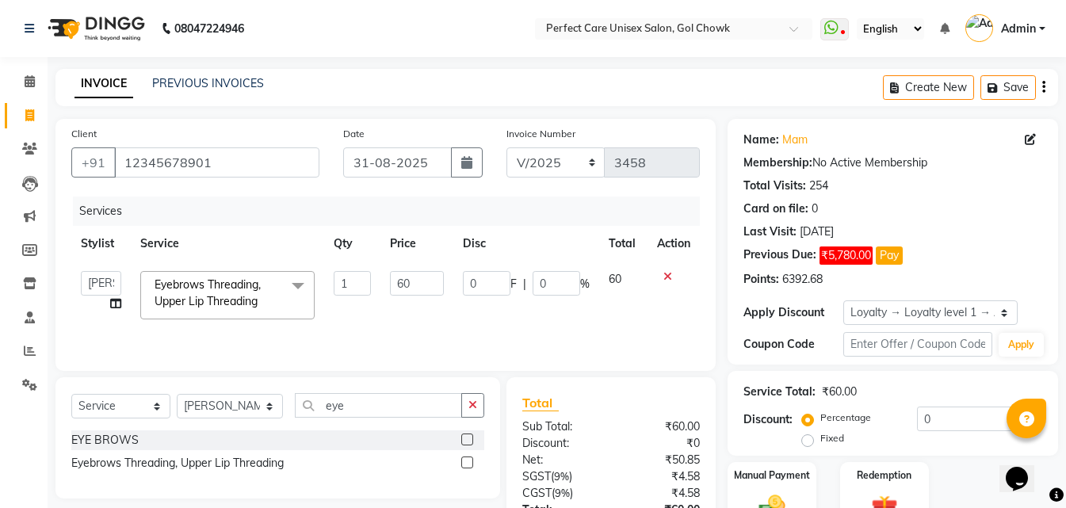
scroll to position [126, 0]
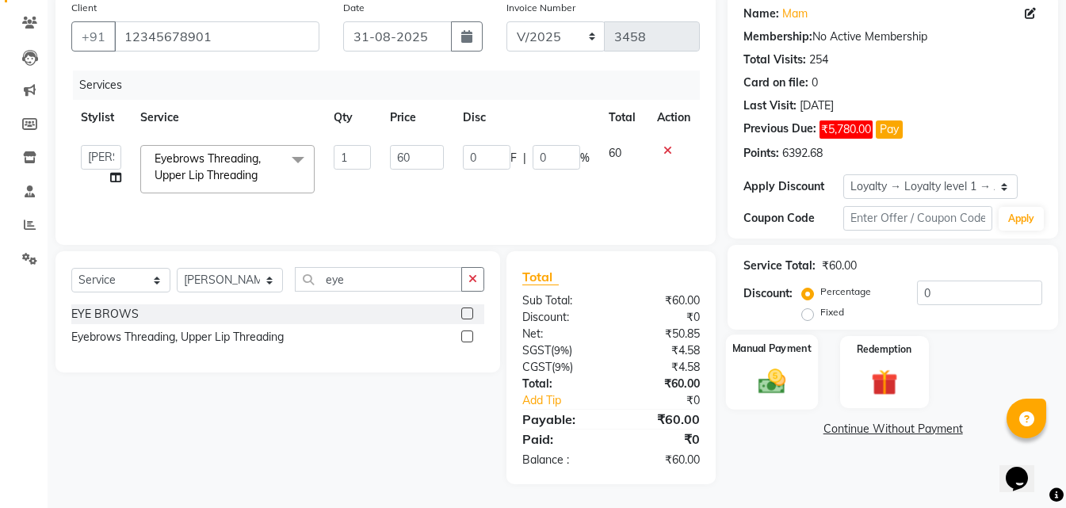
click at [744, 386] on div "Manual Payment" at bounding box center [772, 371] width 92 height 75
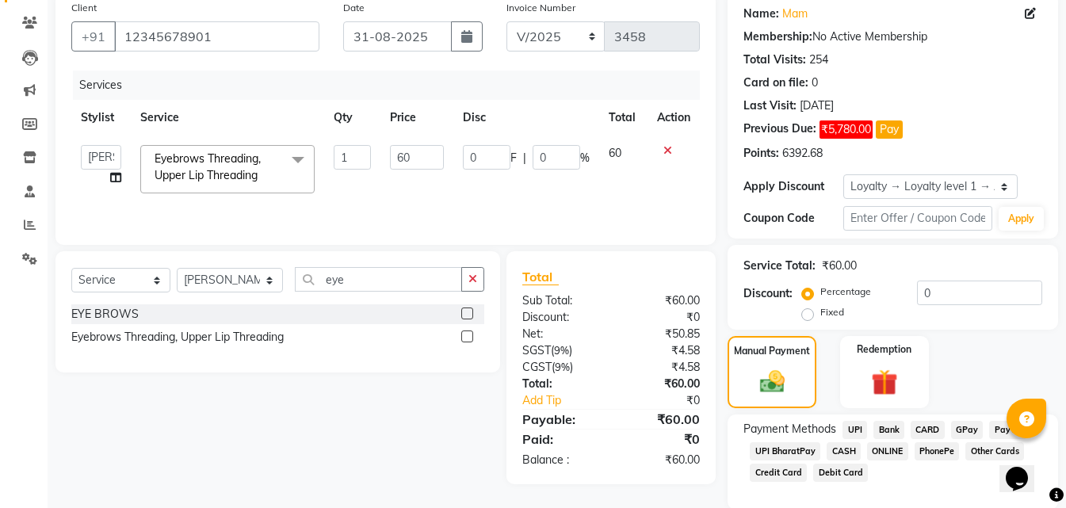
click at [888, 447] on span "ONLINE" at bounding box center [887, 451] width 41 height 18
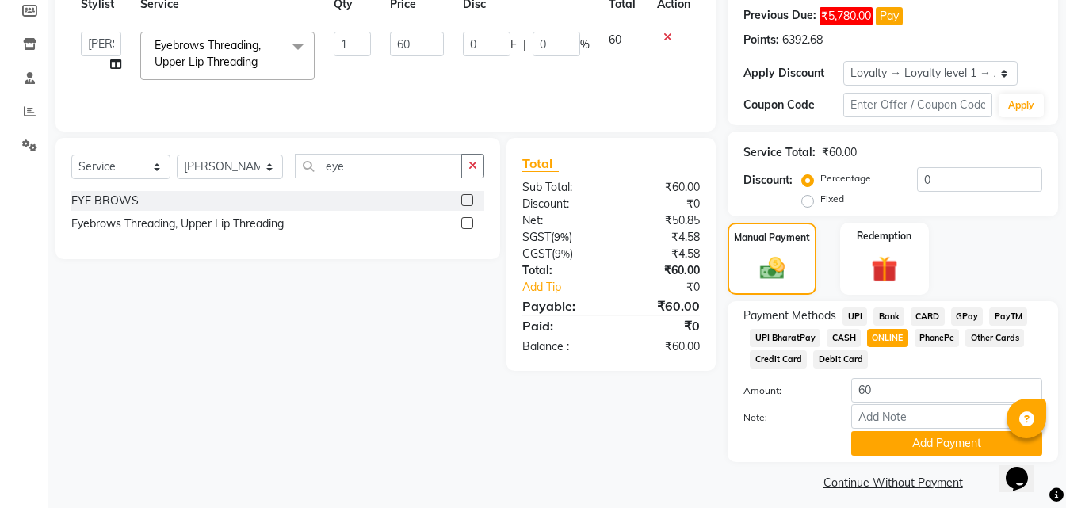
scroll to position [250, 0]
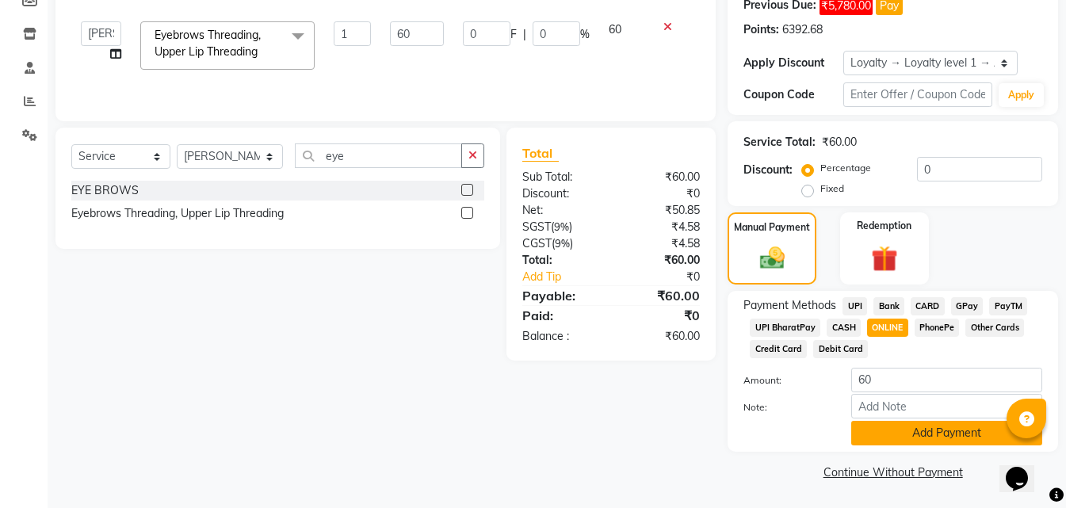
click at [896, 440] on button "Add Payment" at bounding box center [946, 433] width 191 height 25
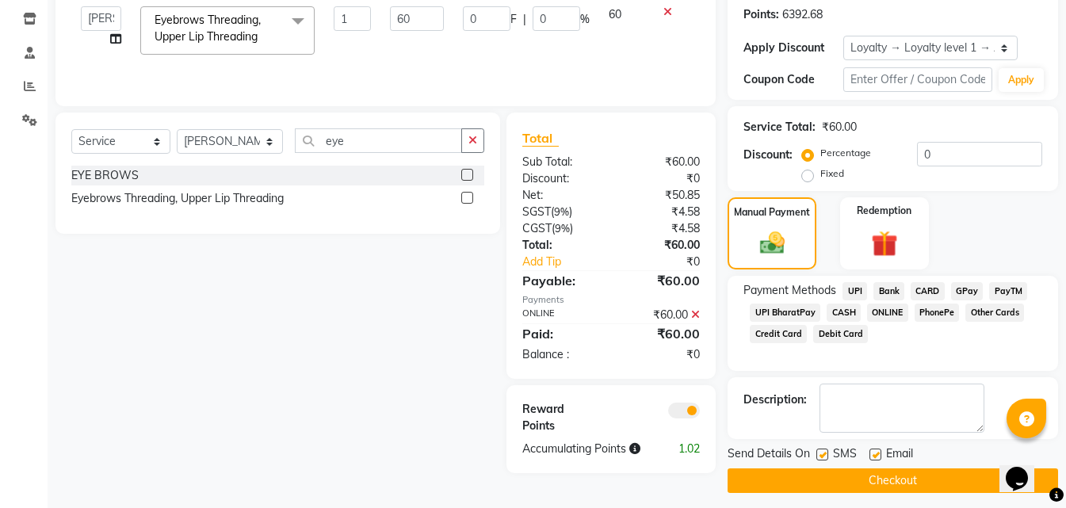
scroll to position [273, 0]
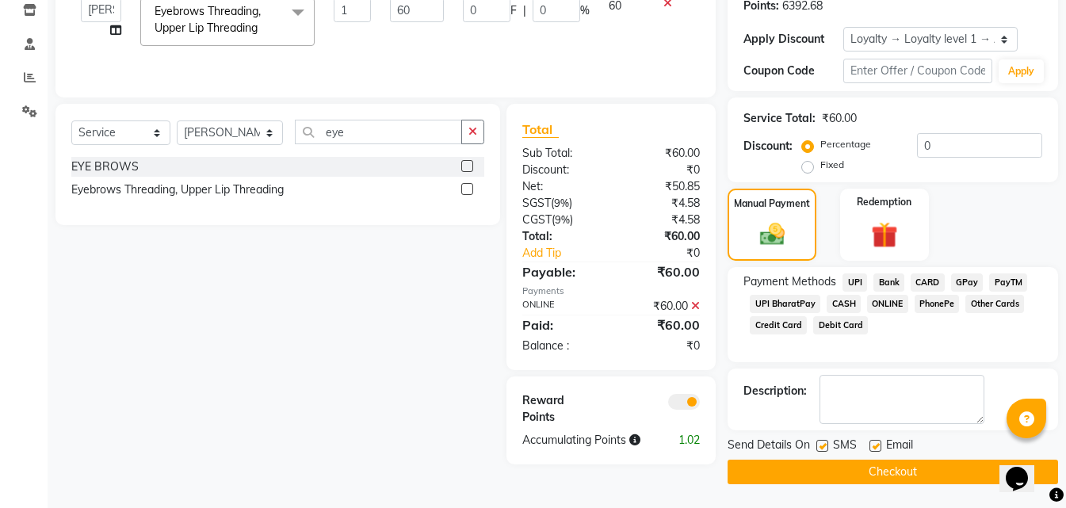
click at [871, 475] on button "Checkout" at bounding box center [892, 472] width 330 height 25
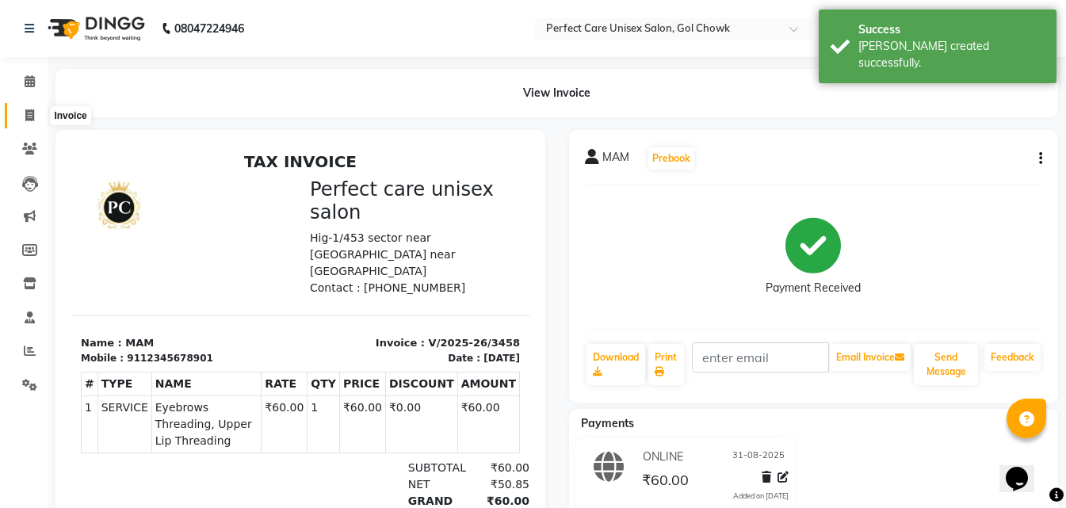
click at [32, 117] on icon at bounding box center [29, 115] width 9 height 12
select select "service"
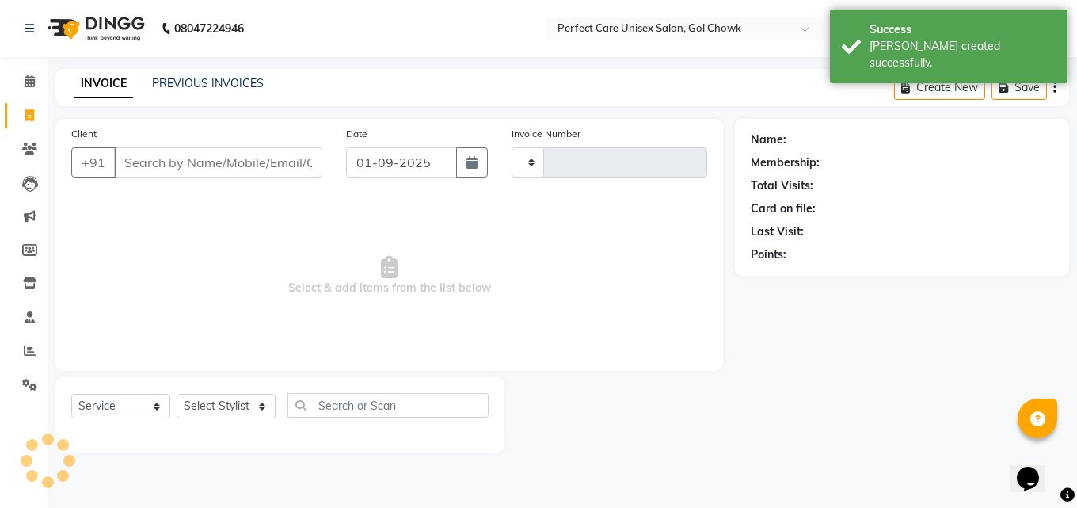
type input "3459"
select select "4751"
click at [479, 162] on button "button" at bounding box center [472, 162] width 32 height 30
select select "9"
select select "2025"
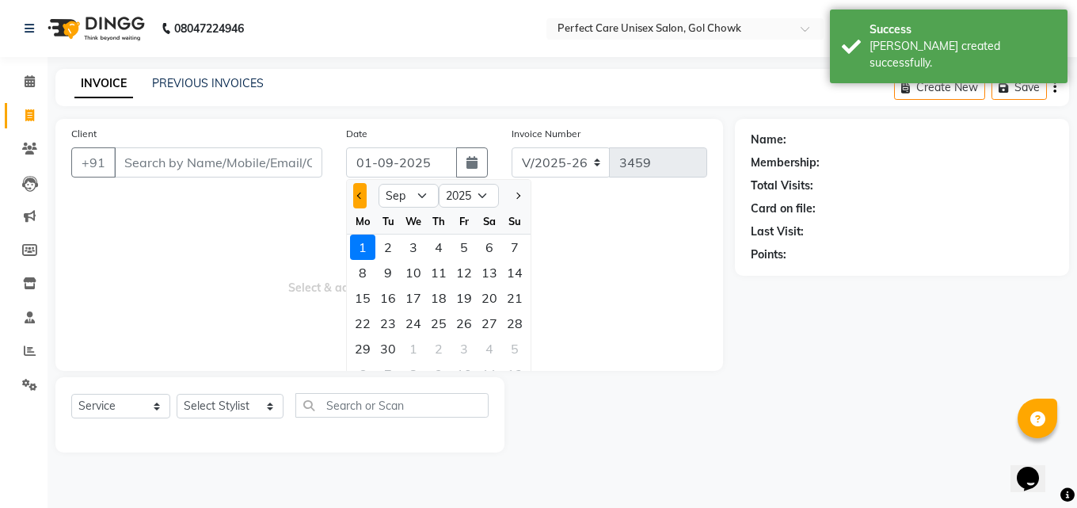
click at [358, 197] on span "Previous month" at bounding box center [360, 196] width 6 height 6
select select "8"
click at [520, 345] on div "31" at bounding box center [514, 348] width 25 height 25
type input "31-08-2025"
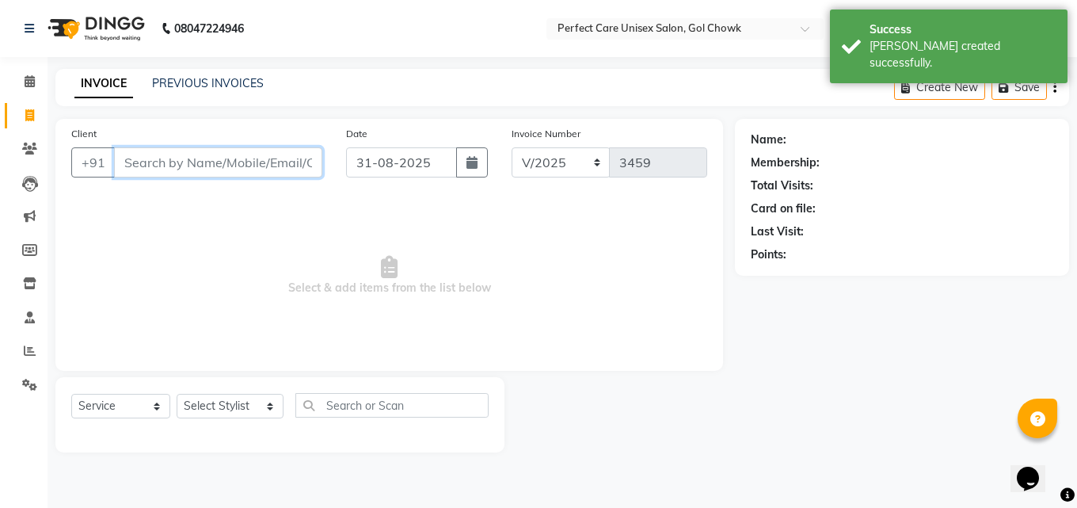
click at [223, 165] on input "Client" at bounding box center [218, 162] width 208 height 30
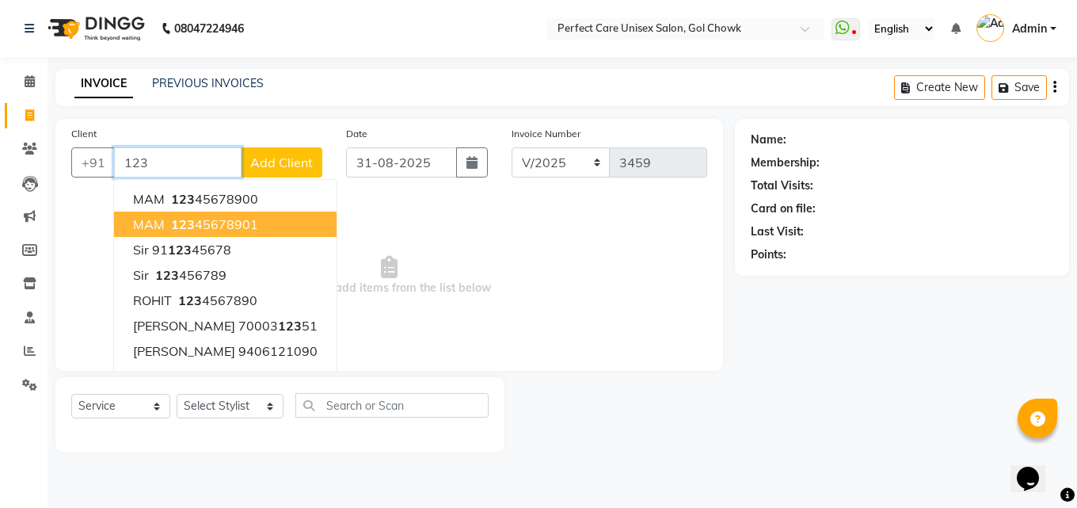
click at [185, 235] on button "MAM 123 45678901" at bounding box center [225, 224] width 223 height 25
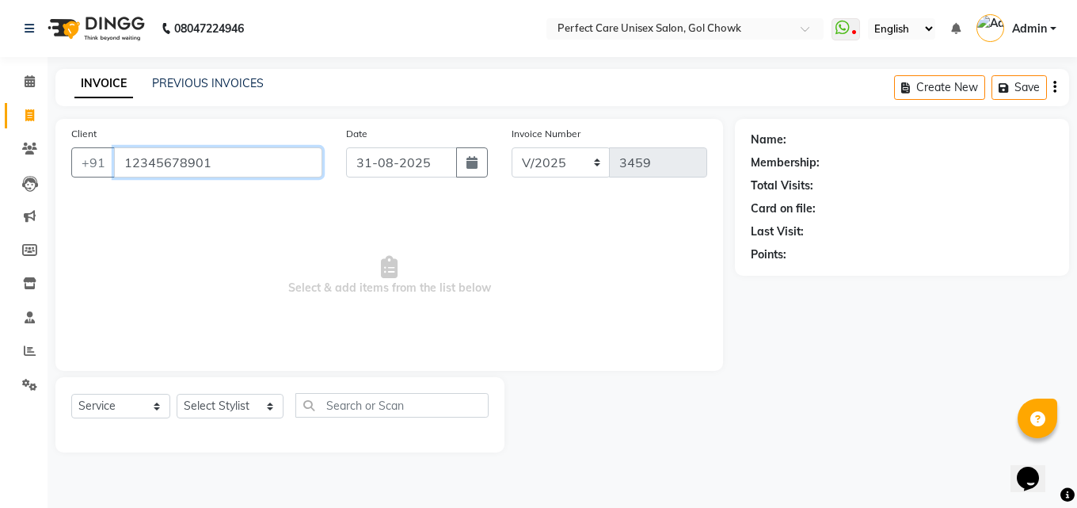
type input "12345678901"
click at [232, 414] on select "Select Stylist MISS CHANDA MISS KAYNAT MISS KRITIKA MISS PIHU MISS POOJA MISS.S…" at bounding box center [230, 406] width 107 height 25
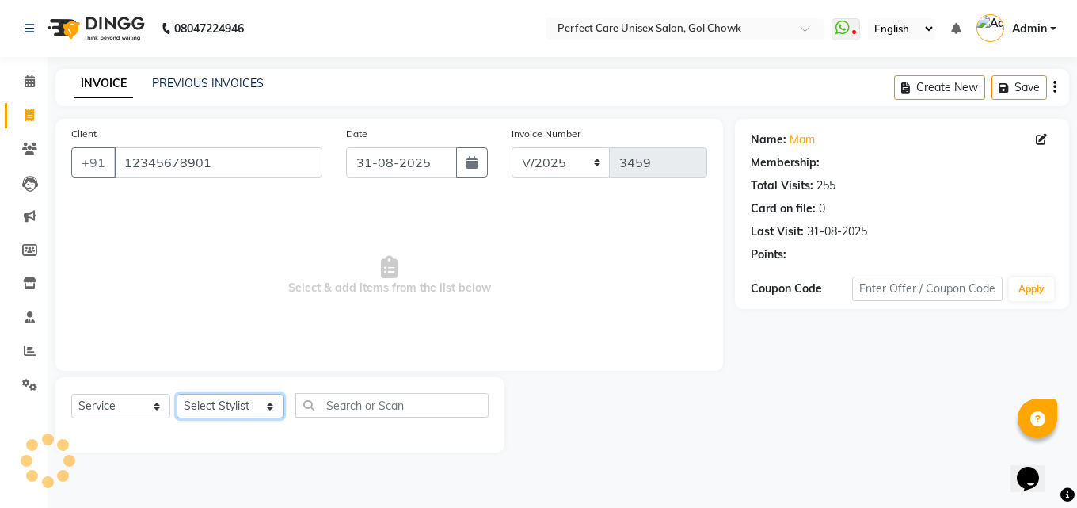
select select "1: Object"
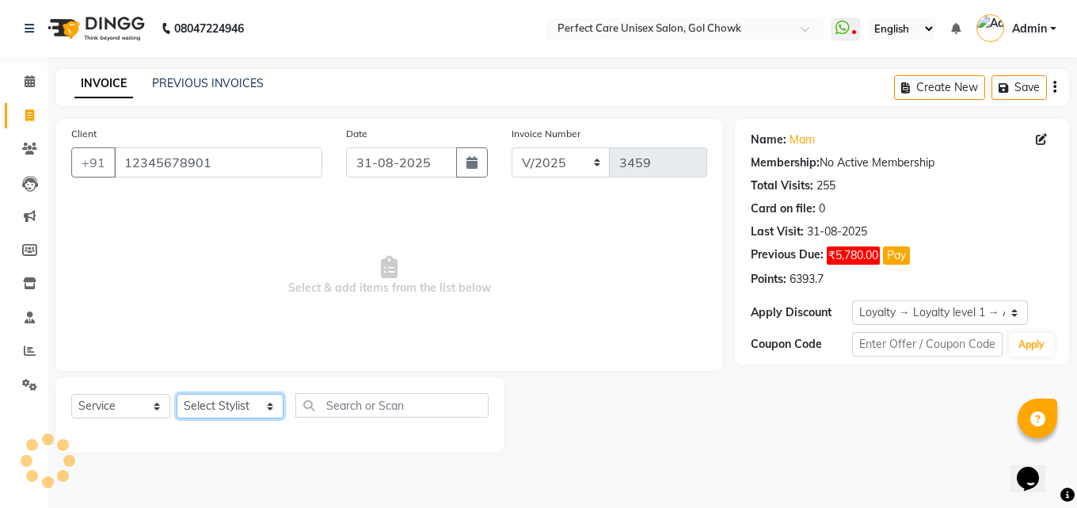
select select "70841"
click at [177, 394] on select "Select Stylist MISS CHANDA MISS KAYNAT MISS KRITIKA MISS PIHU MISS POOJA MISS.S…" at bounding box center [230, 406] width 107 height 25
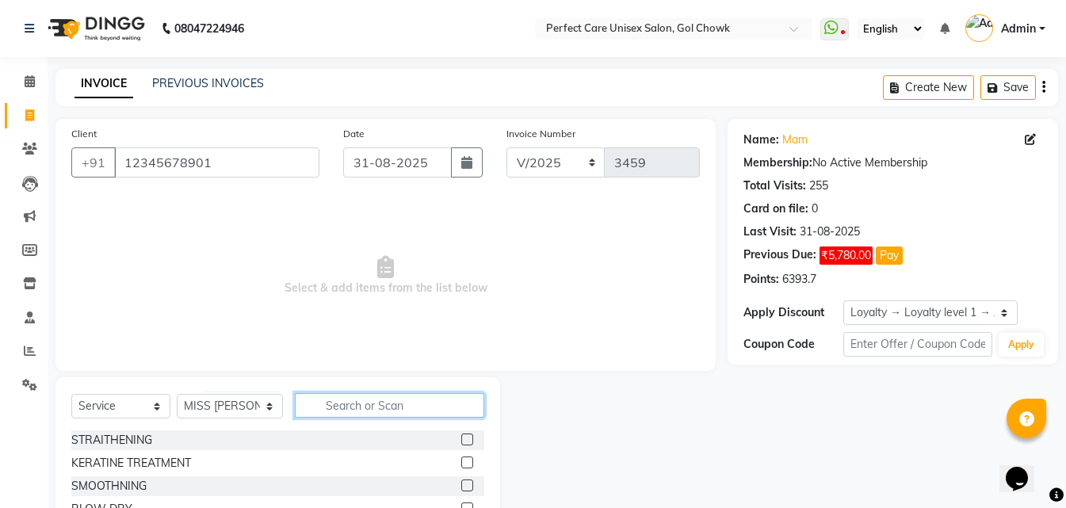
click at [354, 406] on input "text" at bounding box center [389, 405] width 189 height 25
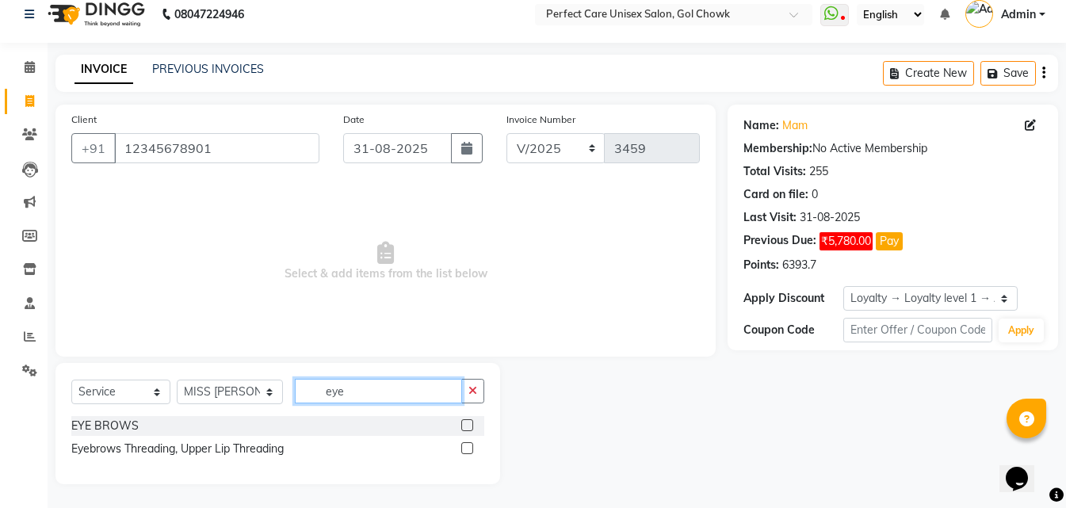
scroll to position [14, 0]
type input "eye"
click at [465, 421] on label at bounding box center [467, 425] width 12 height 12
click at [465, 421] on input "checkbox" at bounding box center [466, 426] width 10 height 10
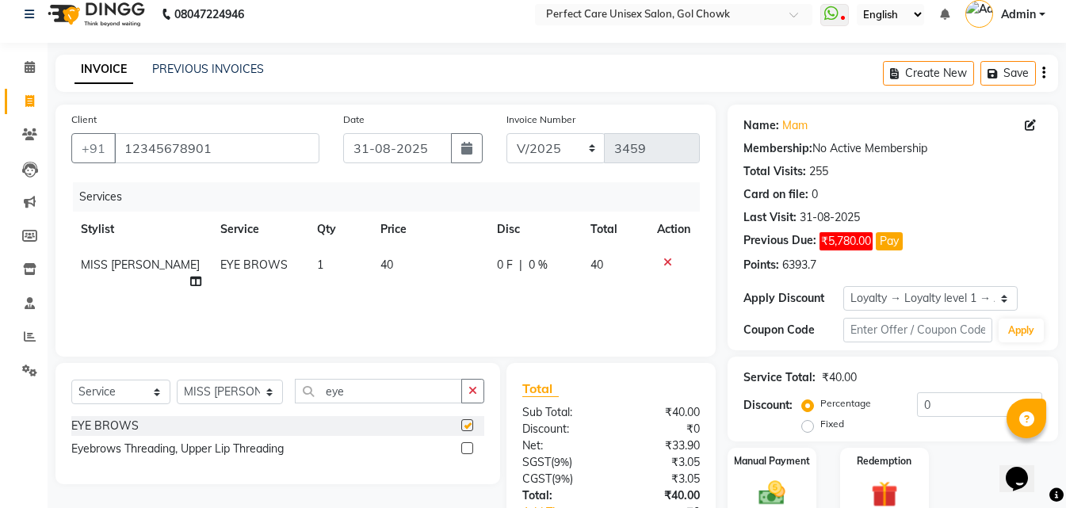
checkbox input "false"
click at [380, 268] on span "40" at bounding box center [386, 264] width 13 height 14
select select "70841"
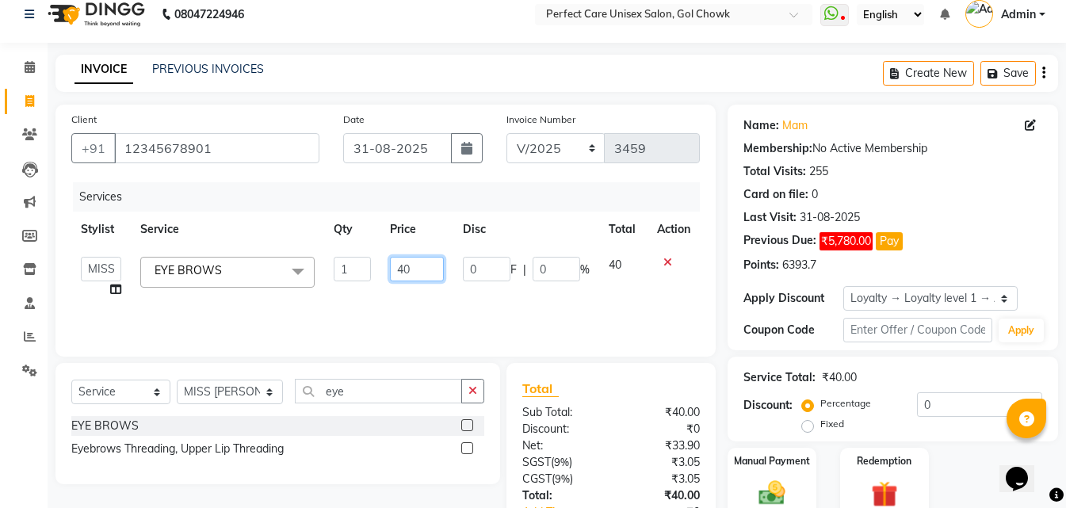
drag, startPoint x: 395, startPoint y: 270, endPoint x: 387, endPoint y: 272, distance: 8.1
click at [387, 272] on td "40" at bounding box center [416, 277] width 73 height 60
type input "50"
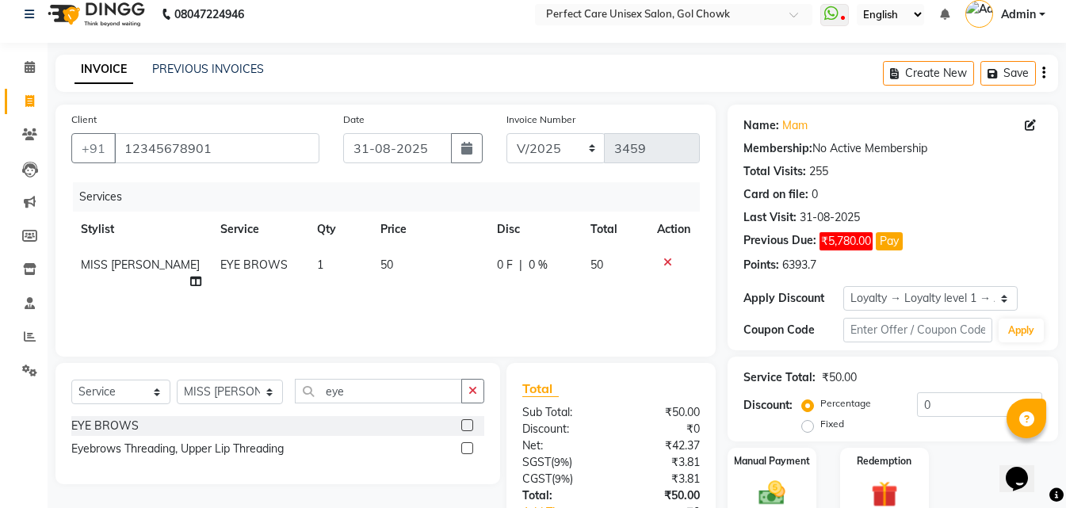
click at [385, 303] on div "Services Stylist Service Qty Price Disc Total Action MISS SUDHA EYE BROWS 1 50 …" at bounding box center [385, 261] width 628 height 158
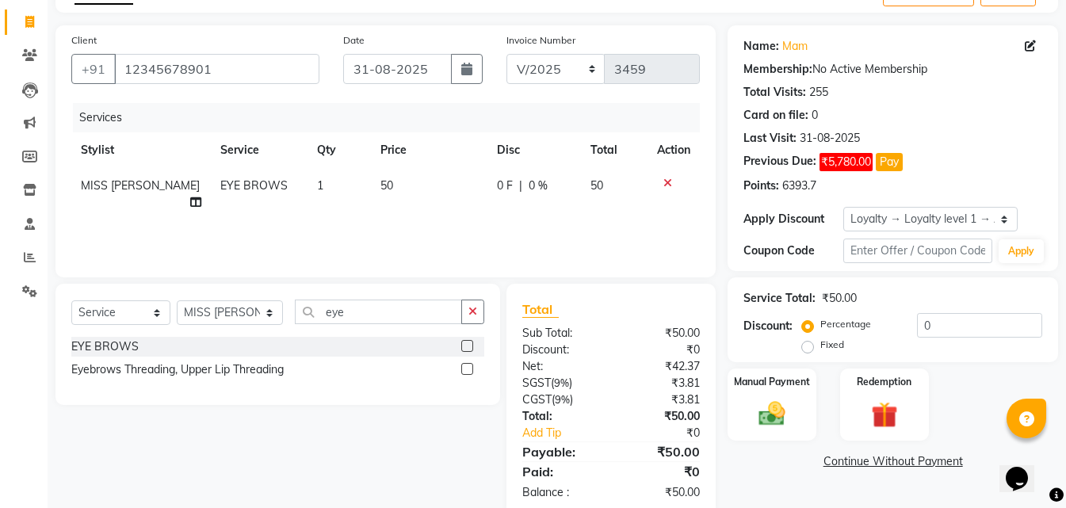
scroll to position [126, 0]
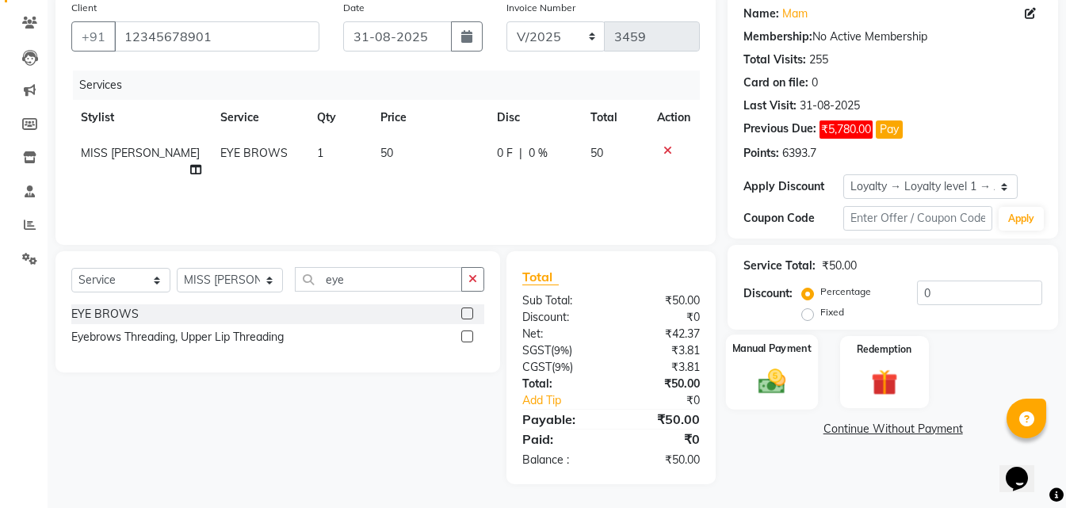
click at [780, 393] on img at bounding box center [771, 381] width 44 height 32
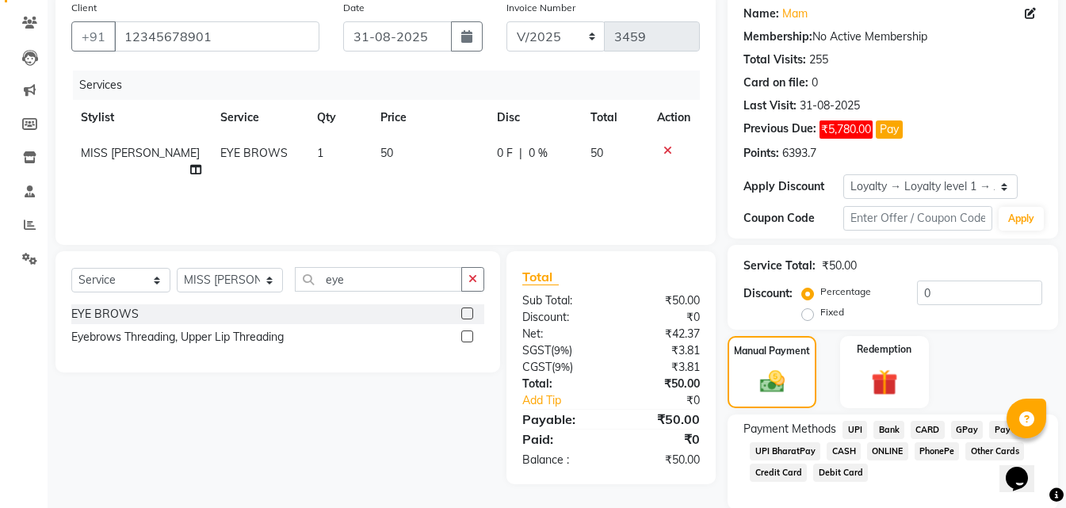
drag, startPoint x: 885, startPoint y: 448, endPoint x: 921, endPoint y: 462, distance: 38.9
click at [885, 449] on span "ONLINE" at bounding box center [887, 451] width 41 height 18
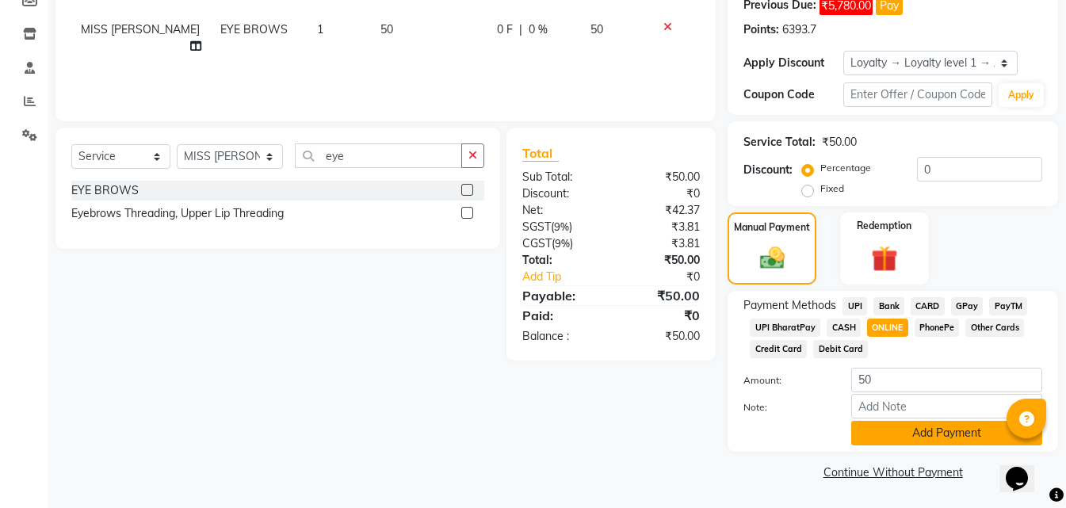
click at [891, 443] on button "Add Payment" at bounding box center [946, 433] width 191 height 25
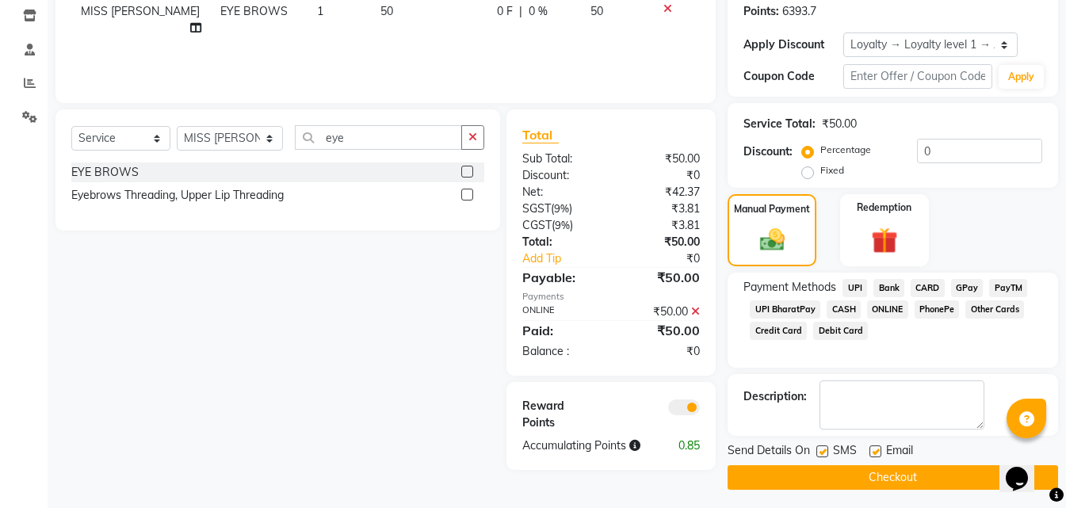
scroll to position [273, 0]
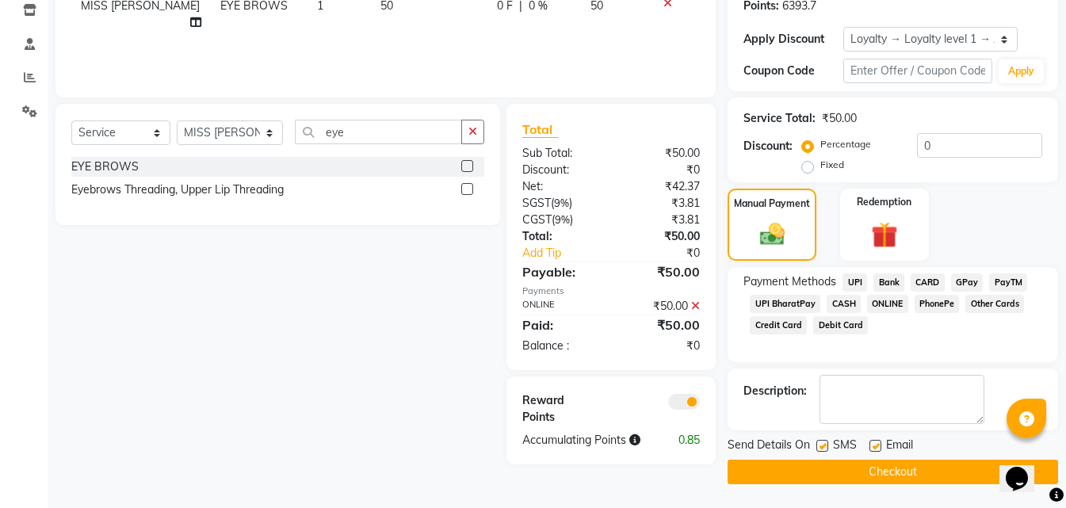
click at [871, 466] on button "Checkout" at bounding box center [892, 472] width 330 height 25
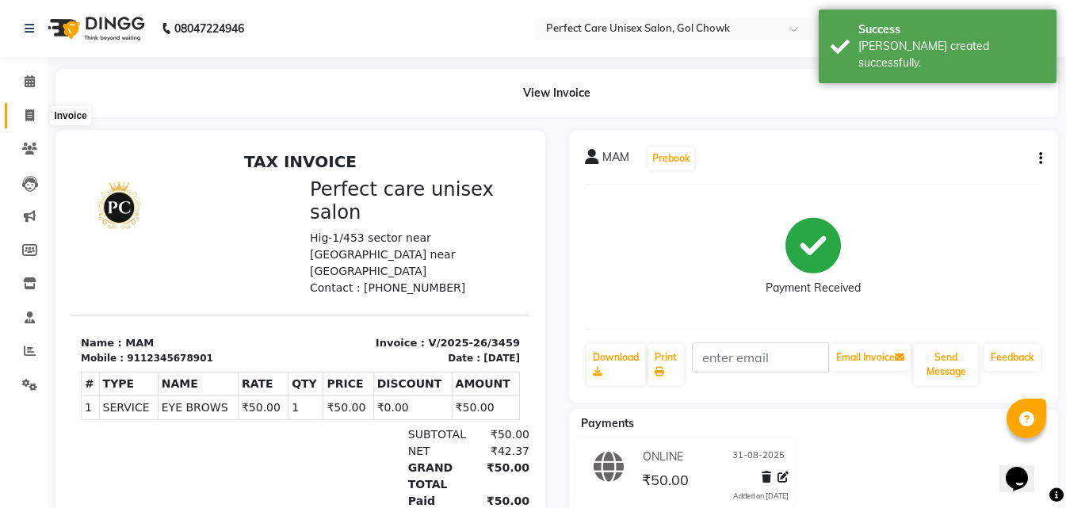
click at [26, 113] on icon at bounding box center [29, 115] width 9 height 12
select select "service"
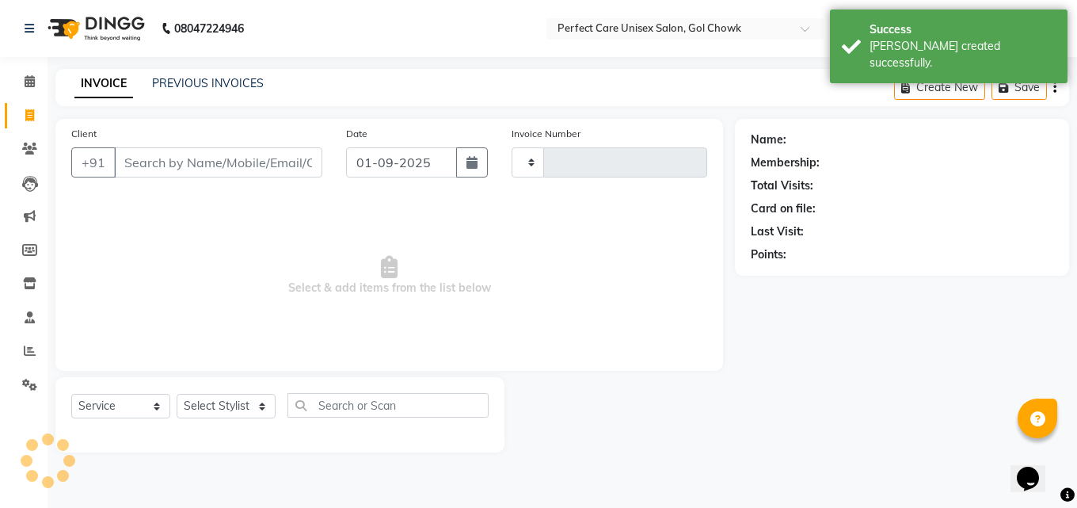
type input "3460"
select select "4751"
click at [465, 170] on button "button" at bounding box center [472, 162] width 32 height 30
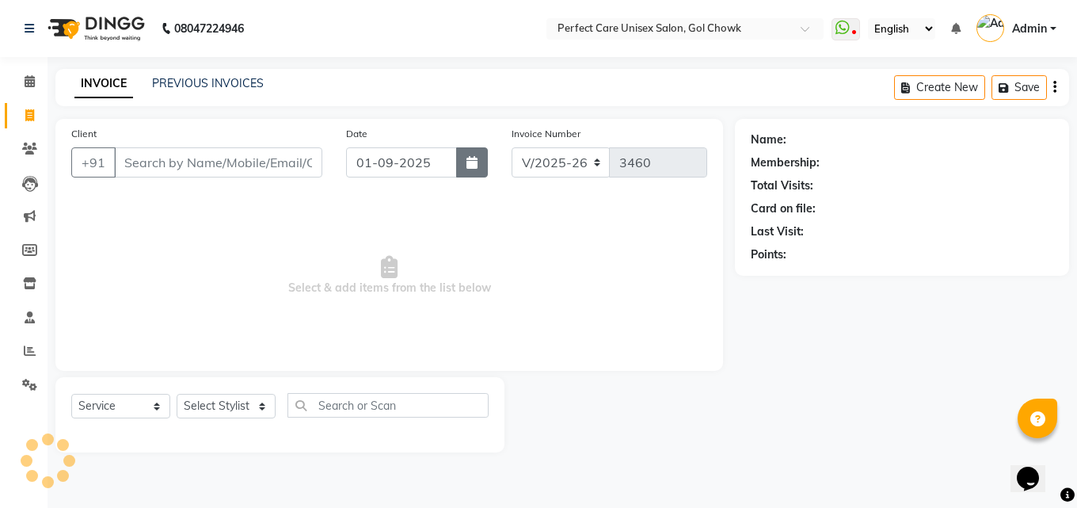
select select "9"
select select "2025"
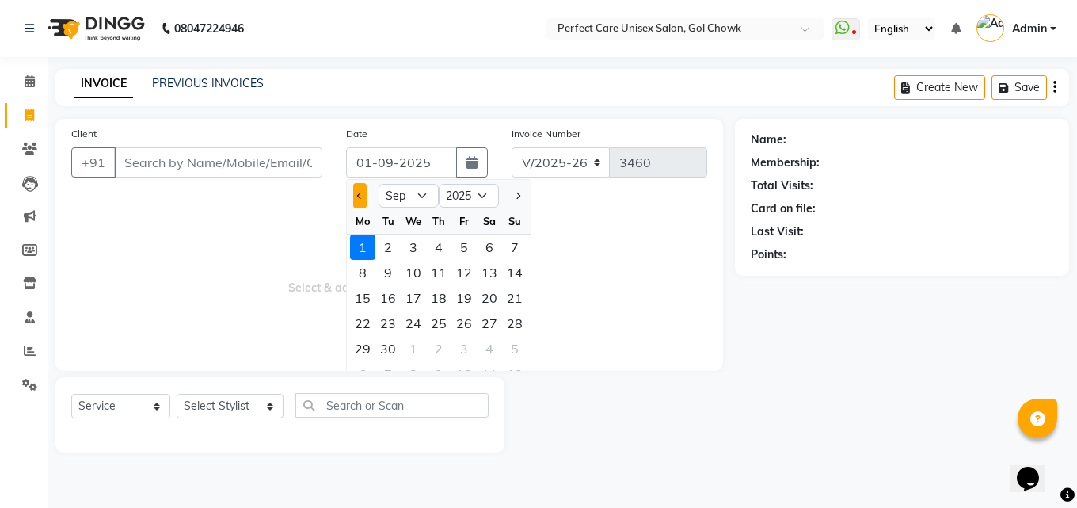
click at [359, 198] on span "Previous month" at bounding box center [360, 196] width 6 height 6
select select "8"
click at [521, 346] on div "31" at bounding box center [514, 348] width 25 height 25
type input "31-08-2025"
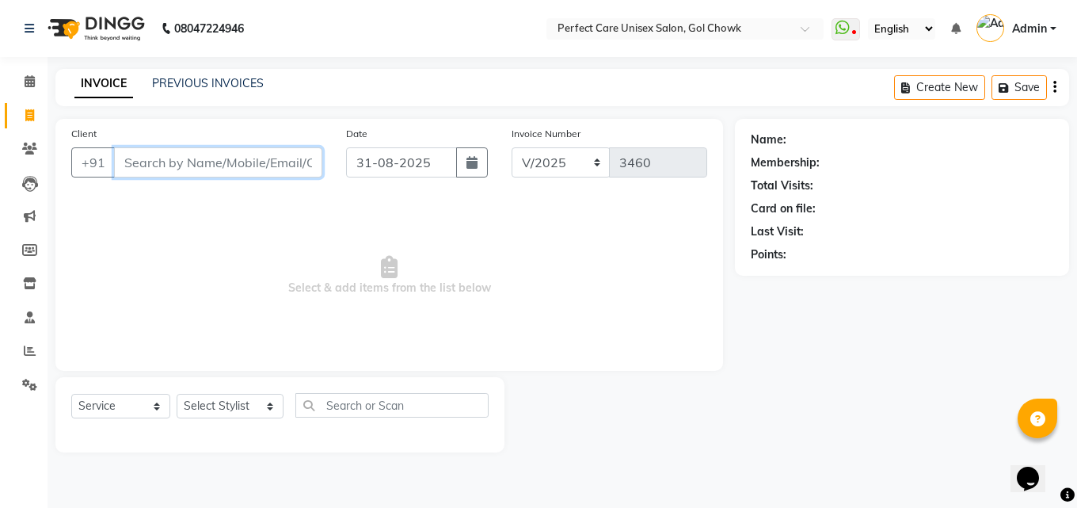
click at [208, 161] on input "Client" at bounding box center [218, 162] width 208 height 30
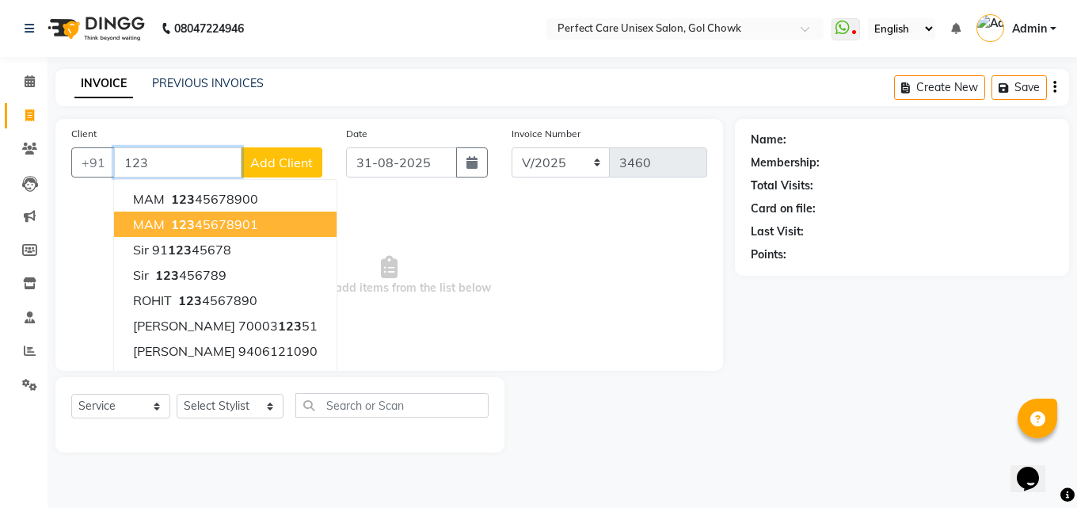
click at [181, 223] on span "123" at bounding box center [183, 224] width 24 height 16
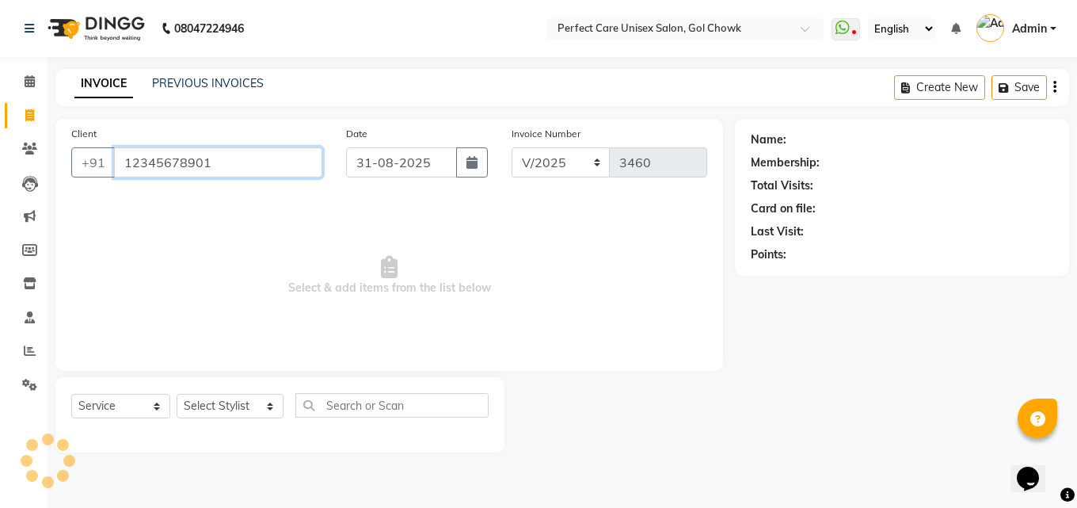
type input "12345678901"
select select "1: Object"
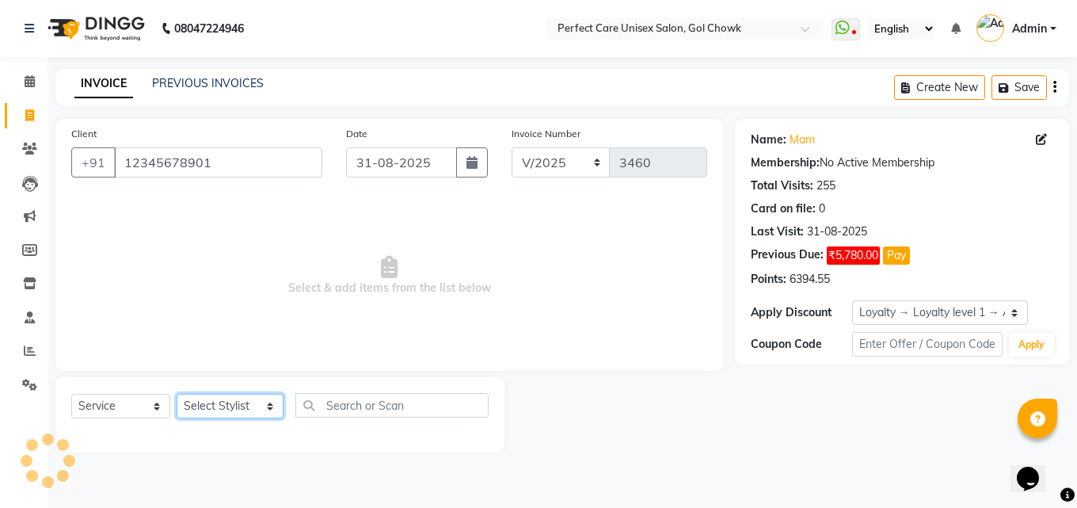
click at [223, 402] on select "Select Stylist MISS CHANDA MISS KAYNAT MISS KRITIKA MISS PIHU MISS POOJA MISS.S…" at bounding box center [230, 406] width 107 height 25
select select "78640"
click at [177, 394] on select "Select Stylist MISS CHANDA MISS KAYNAT MISS KRITIKA MISS PIHU MISS POOJA MISS.S…" at bounding box center [230, 406] width 107 height 25
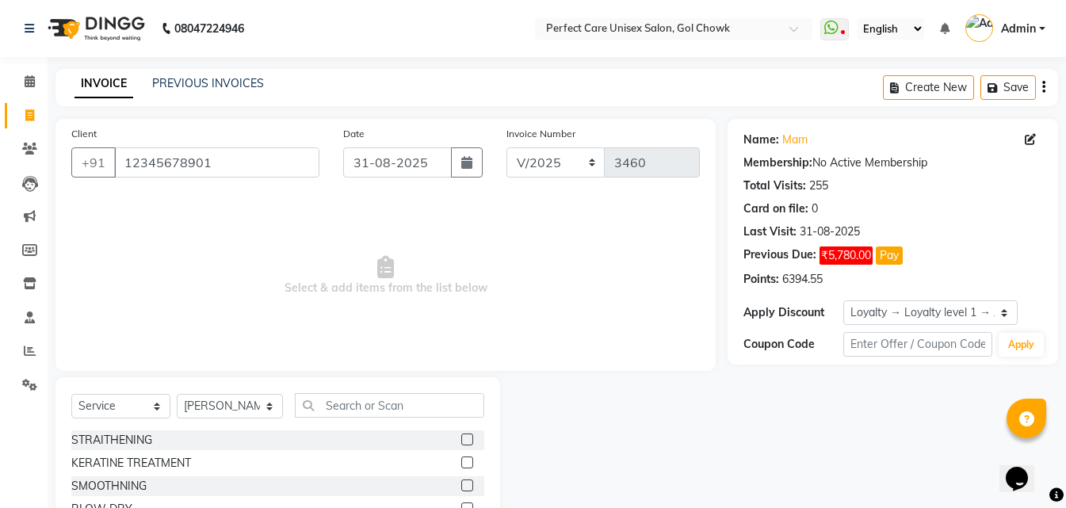
click at [461, 442] on label at bounding box center [467, 439] width 12 height 12
click at [461, 442] on input "checkbox" at bounding box center [466, 440] width 10 height 10
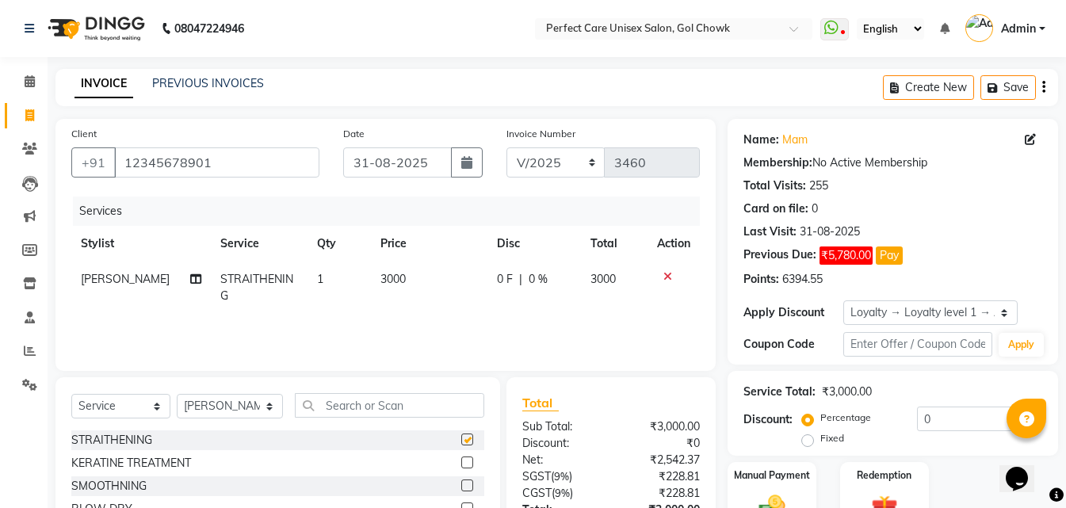
checkbox input "false"
click at [387, 279] on span "3000" at bounding box center [392, 279] width 25 height 14
select select "78640"
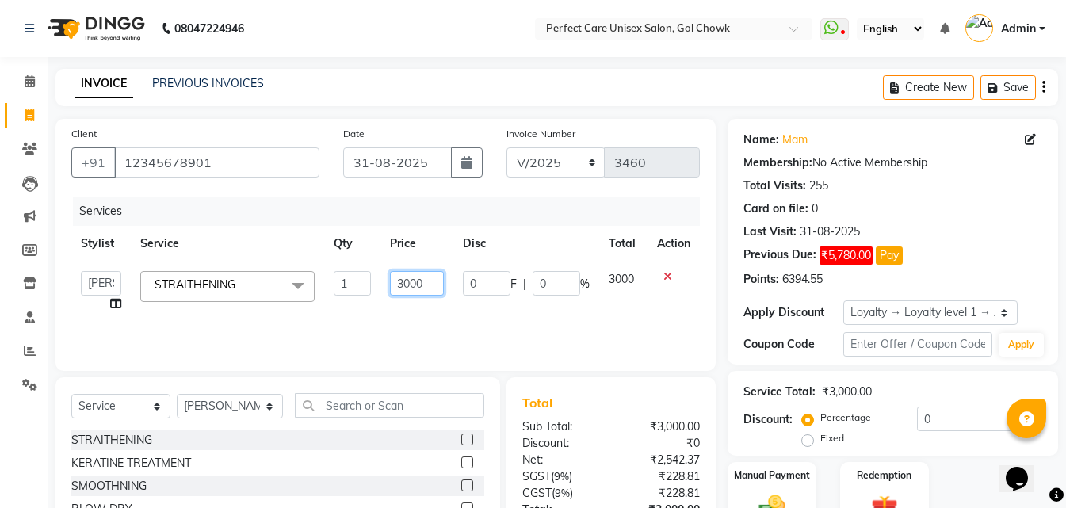
click at [406, 283] on input "3000" at bounding box center [417, 283] width 54 height 25
type input "4000"
click at [421, 322] on div "Services Stylist Service Qty Price Disc Total Action MISS CHANDA MISS KAYNAT MI…" at bounding box center [385, 275] width 628 height 158
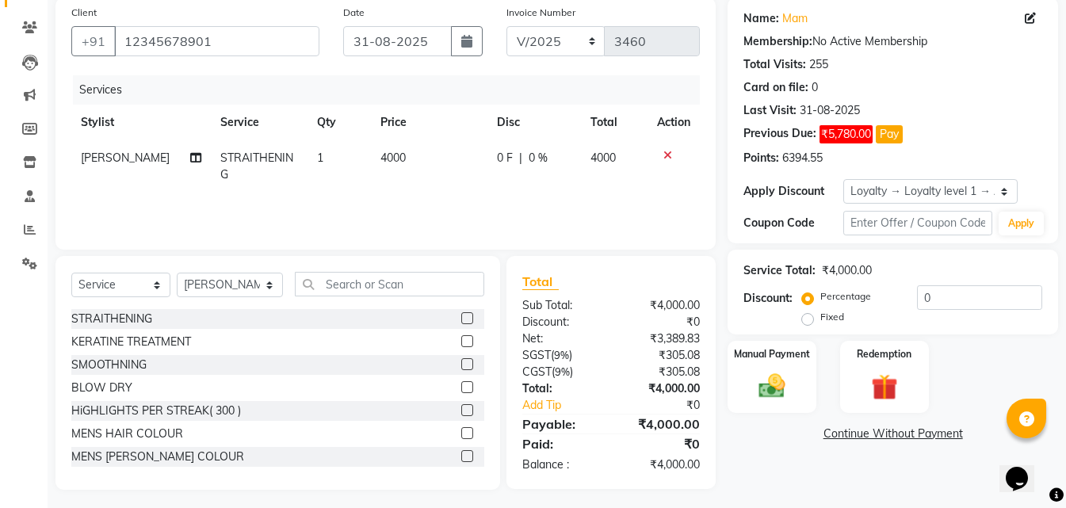
scroll to position [127, 0]
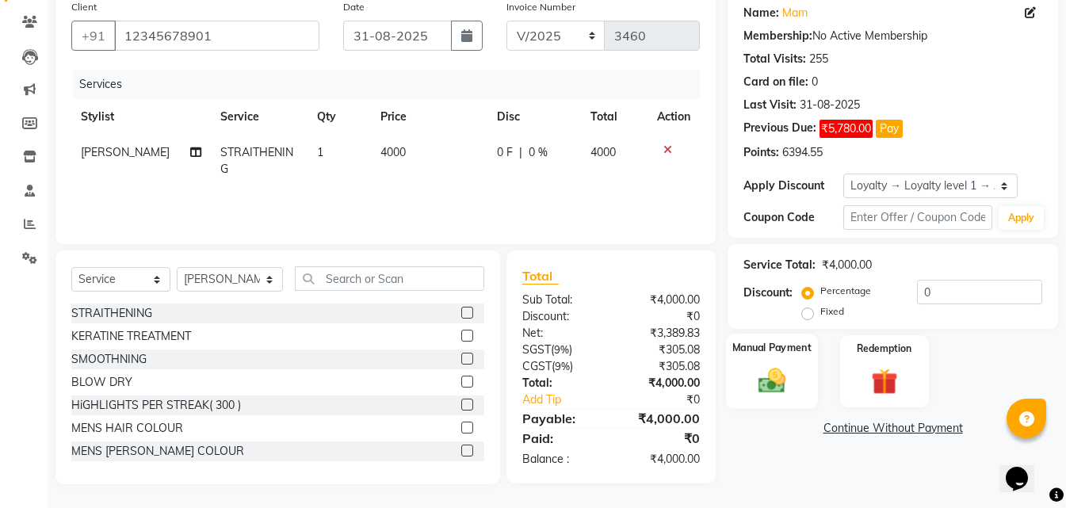
click at [788, 374] on img at bounding box center [771, 380] width 44 height 32
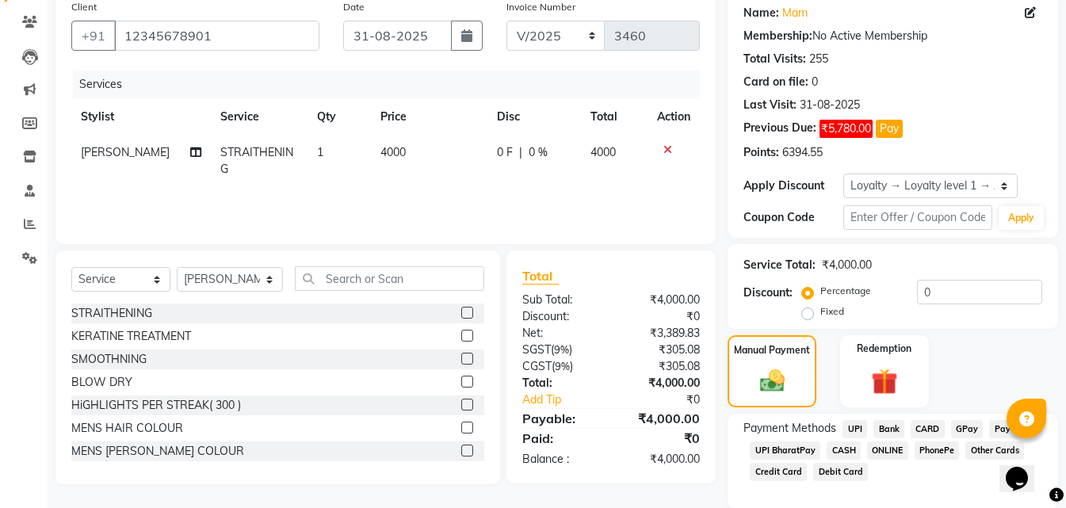
click at [881, 451] on span "ONLINE" at bounding box center [887, 450] width 41 height 18
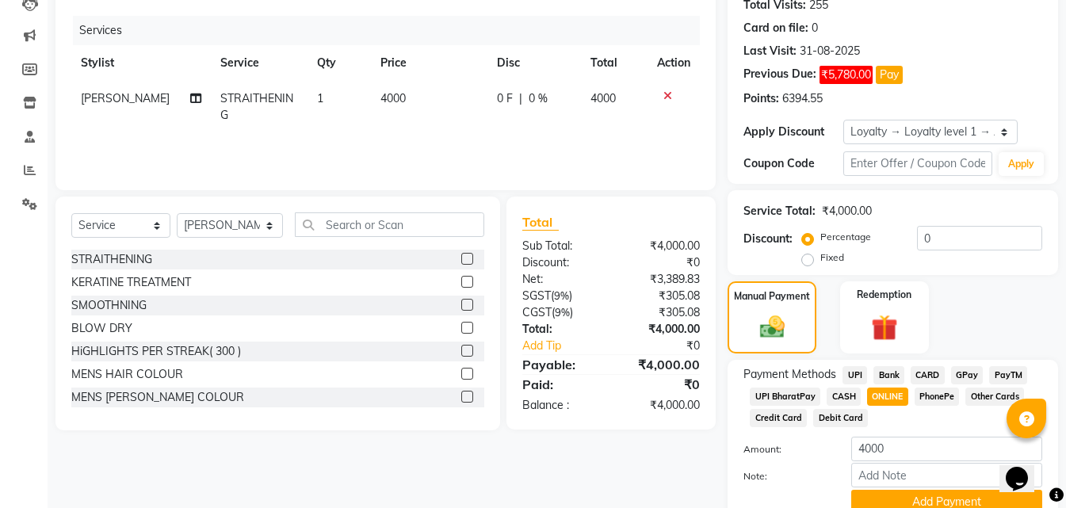
scroll to position [250, 0]
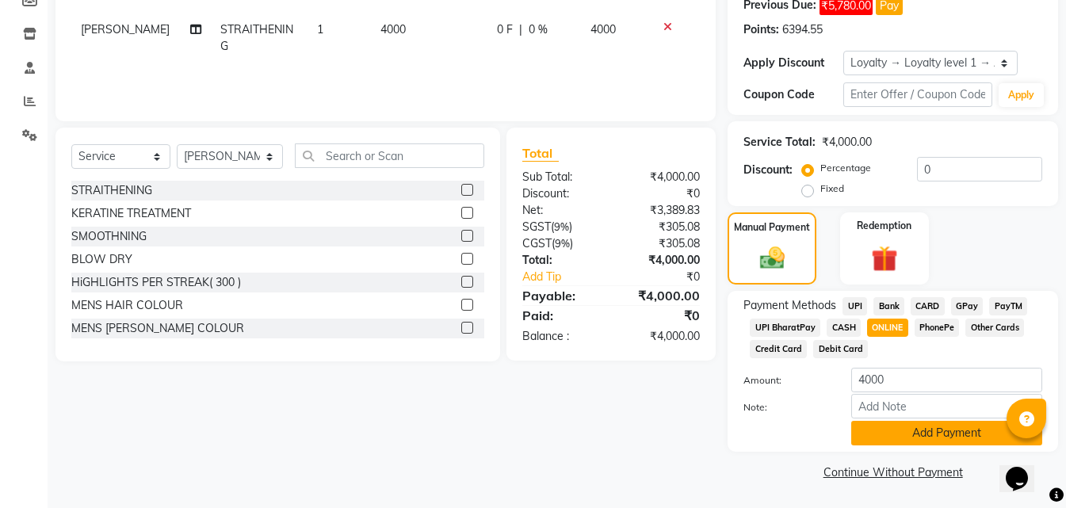
click at [874, 439] on button "Add Payment" at bounding box center [946, 433] width 191 height 25
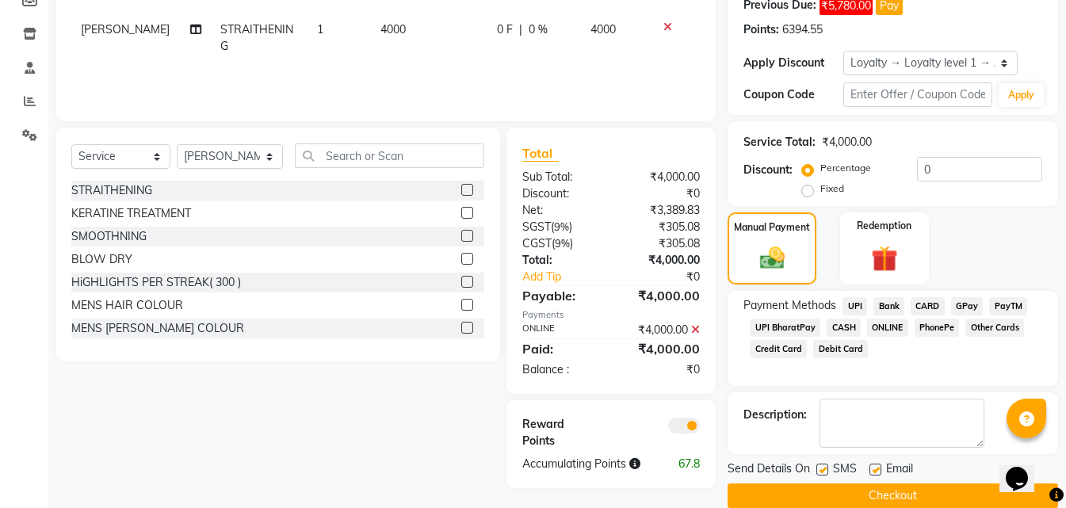
scroll to position [273, 0]
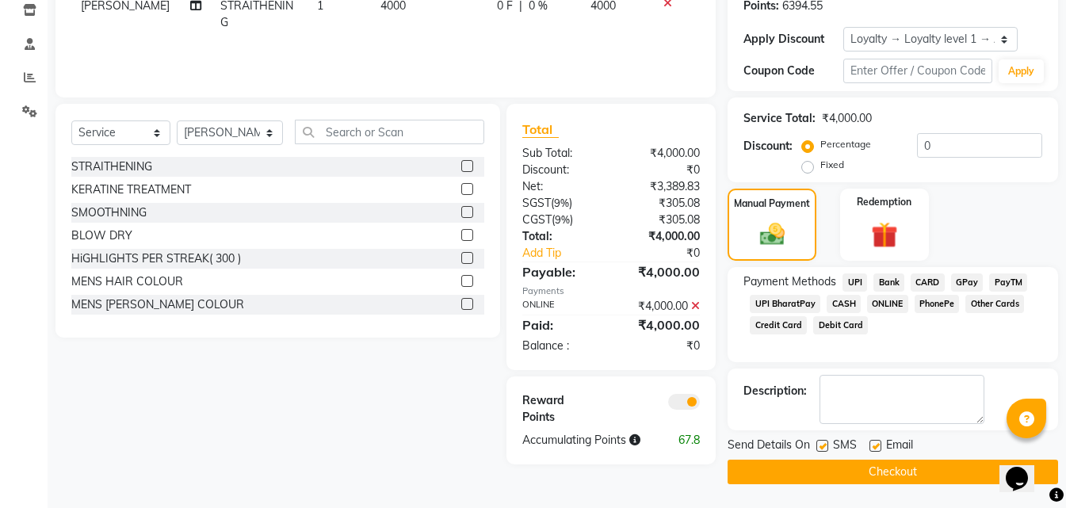
click at [837, 468] on button "Checkout" at bounding box center [892, 472] width 330 height 25
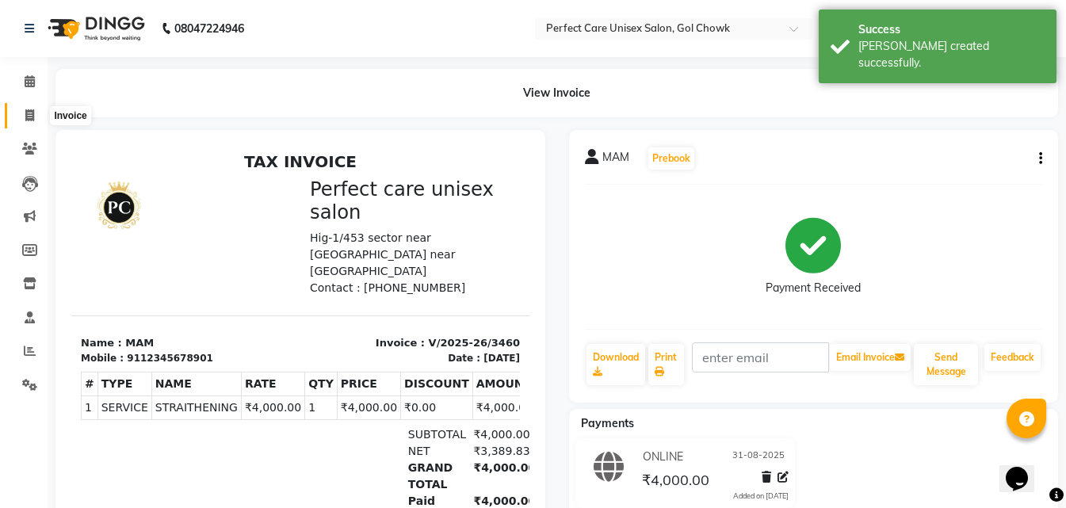
click at [33, 109] on icon at bounding box center [29, 115] width 9 height 12
select select "service"
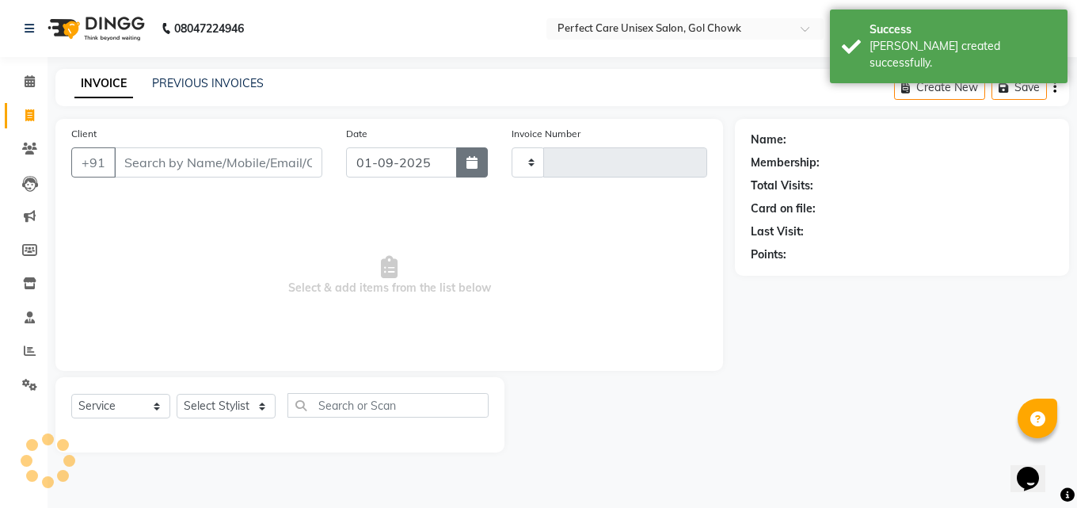
type input "3461"
select select "4751"
click at [470, 162] on icon "button" at bounding box center [472, 162] width 11 height 13
select select "9"
select select "2025"
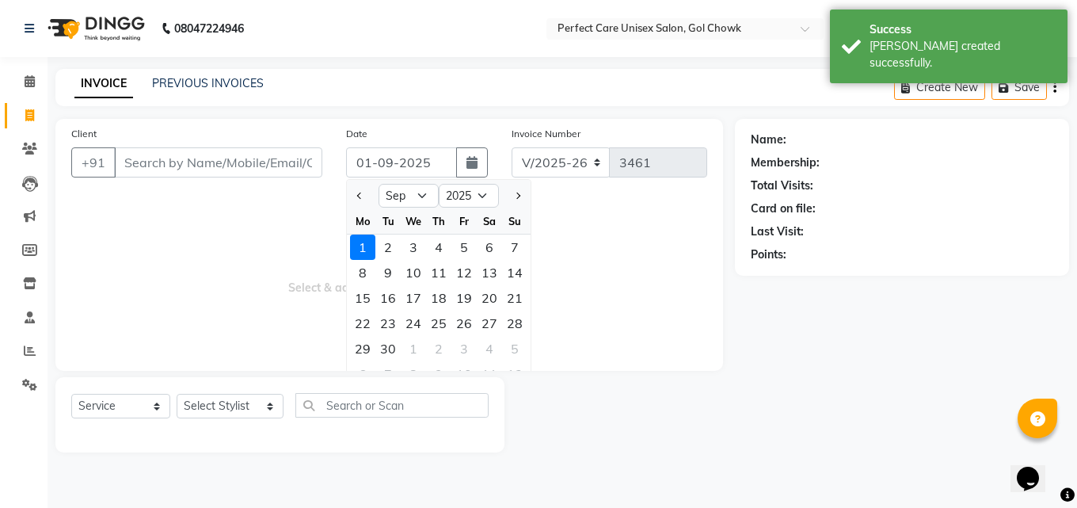
click at [351, 198] on div at bounding box center [363, 195] width 32 height 25
click at [357, 197] on button "Previous month" at bounding box center [359, 195] width 13 height 25
click at [518, 197] on span "Next month" at bounding box center [517, 196] width 6 height 6
select select "8"
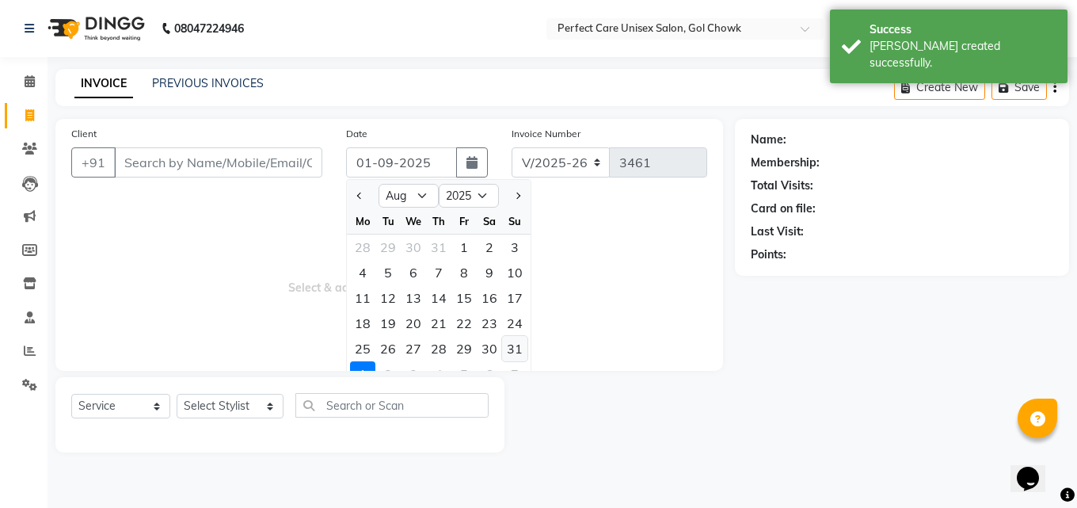
click at [516, 351] on div "31" at bounding box center [514, 348] width 25 height 25
type input "31-08-2025"
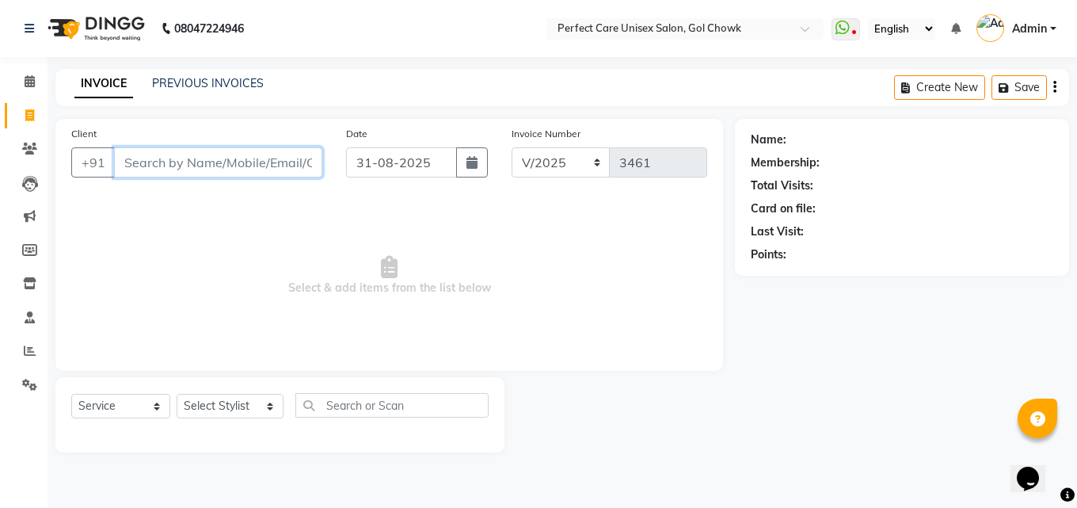
click at [177, 170] on input "Client" at bounding box center [218, 162] width 208 height 30
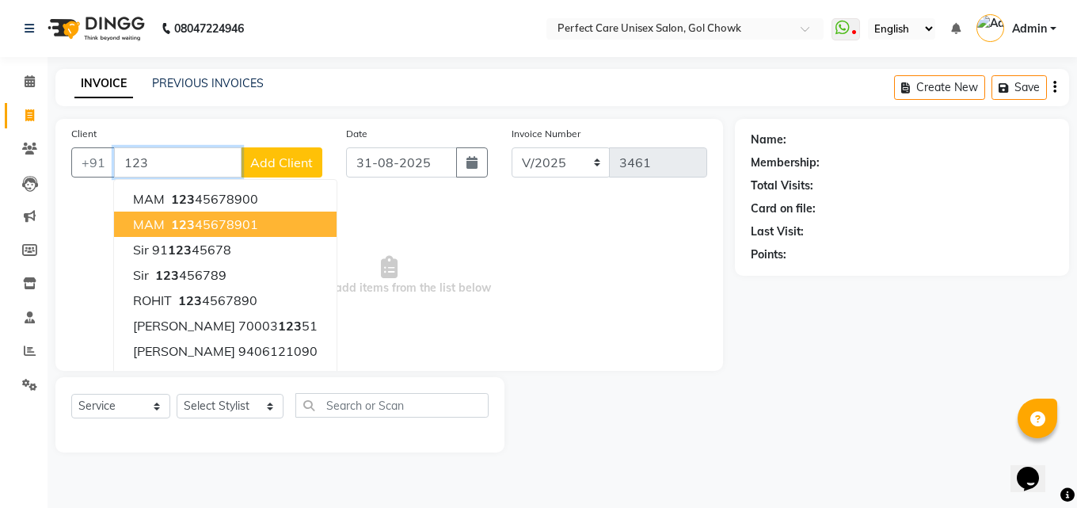
click at [212, 231] on ngb-highlight "123 45678901" at bounding box center [213, 224] width 90 height 16
type input "12345678901"
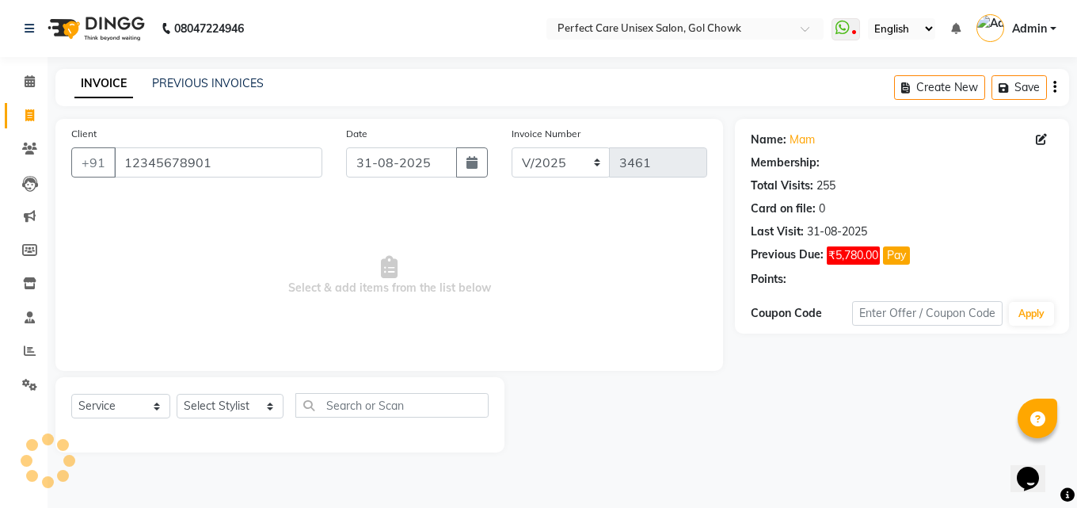
select select "1: Object"
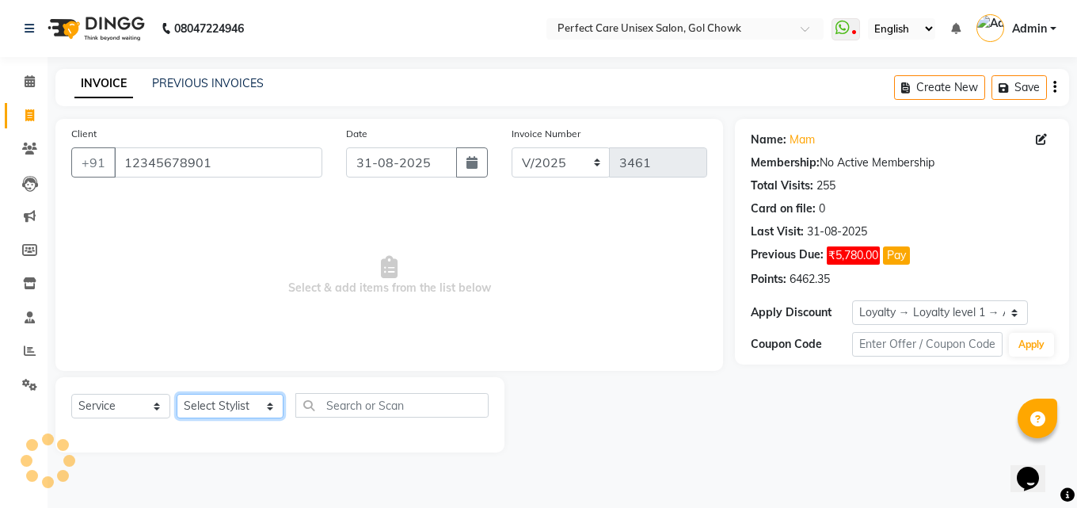
click at [226, 412] on select "Select Stylist MISS CHANDA MISS KAYNAT MISS KRITIKA MISS PIHU MISS POOJA MISS.S…" at bounding box center [230, 406] width 107 height 25
select select "52316"
click at [177, 394] on select "Select Stylist MISS CHANDA MISS KAYNAT MISS KRITIKA MISS PIHU MISS POOJA MISS.S…" at bounding box center [230, 406] width 107 height 25
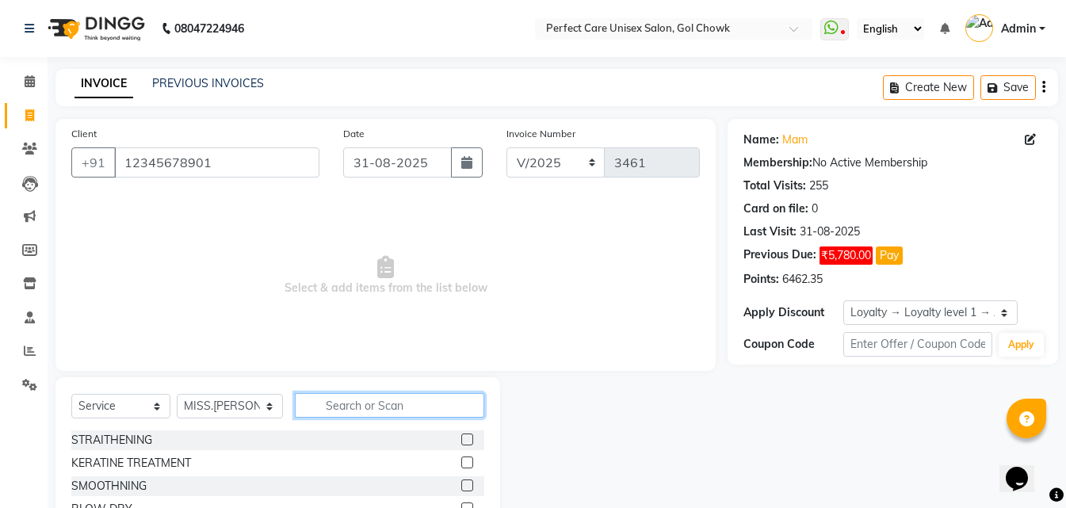
click at [370, 408] on input "text" at bounding box center [389, 405] width 189 height 25
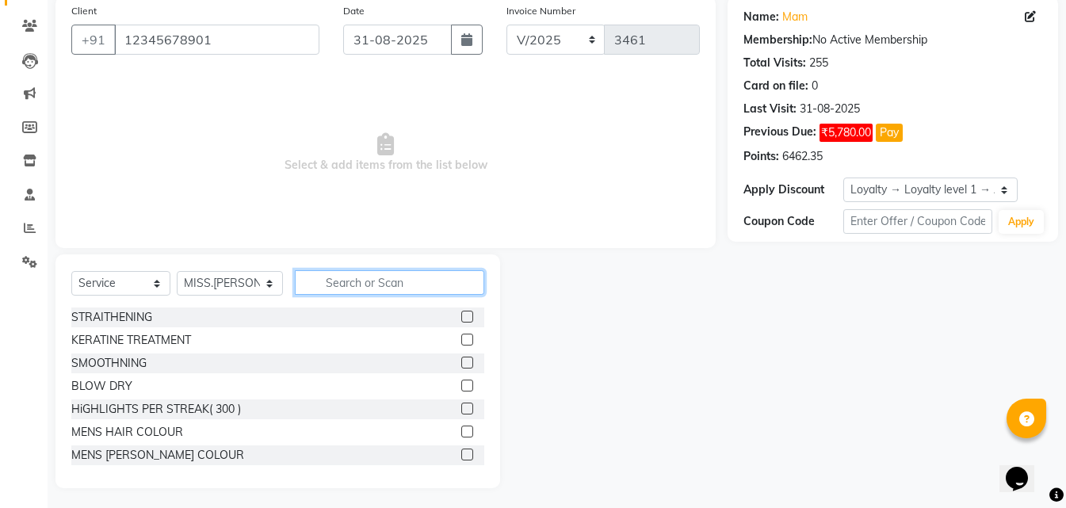
scroll to position [127, 0]
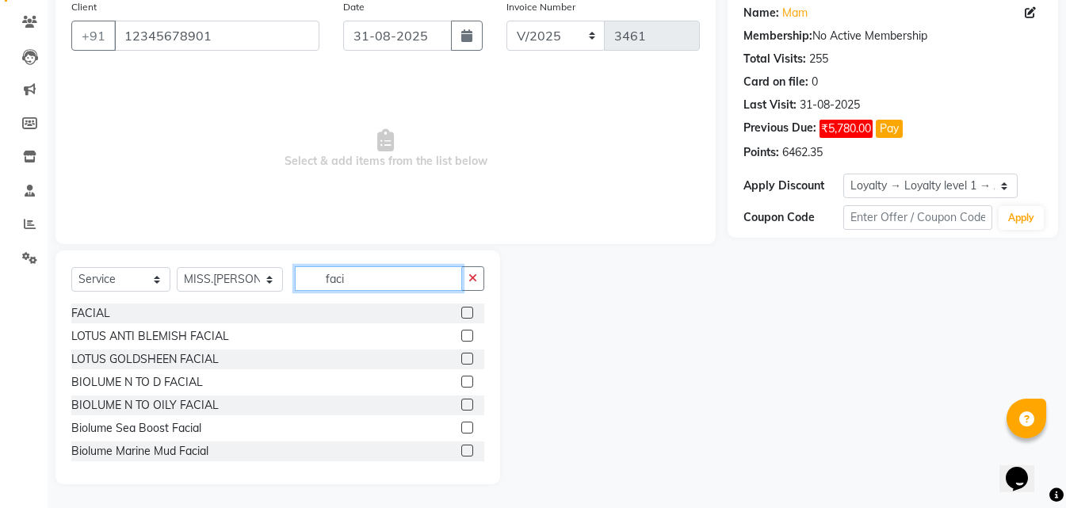
type input "faci"
click at [461, 383] on label at bounding box center [467, 382] width 12 height 12
click at [461, 383] on input "checkbox" at bounding box center [466, 382] width 10 height 10
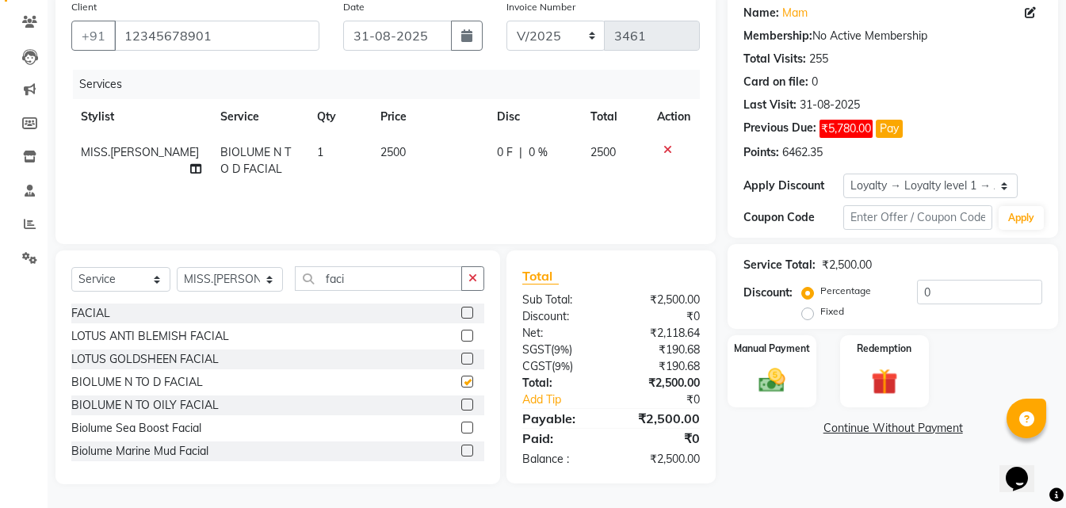
checkbox input "false"
click at [392, 162] on td "2500" at bounding box center [429, 161] width 116 height 52
select select "52316"
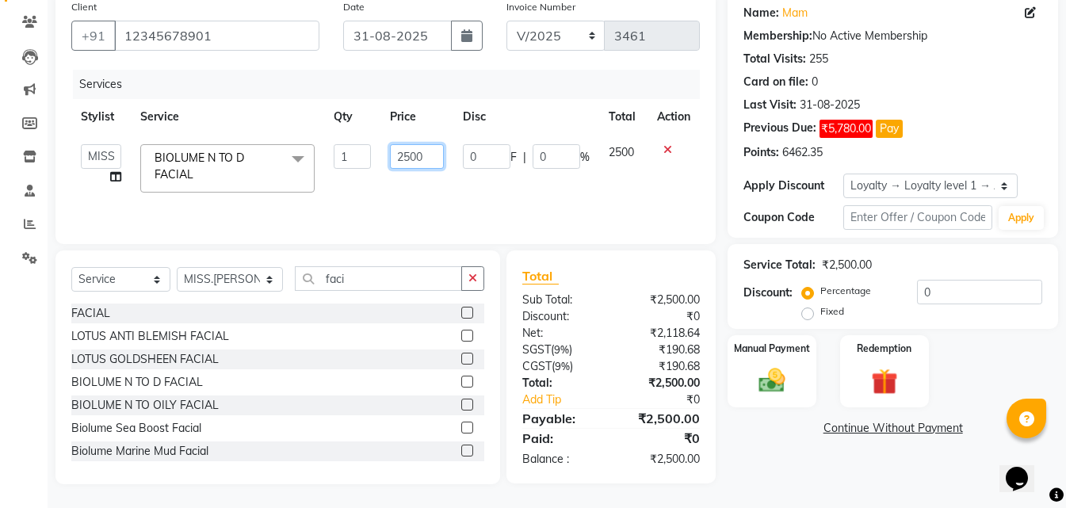
click at [411, 158] on input "2500" at bounding box center [417, 156] width 54 height 25
type input "2600"
click at [467, 190] on div "Services Stylist Service Qty Price Disc Total Action MISS CHANDA MISS KAYNAT MI…" at bounding box center [385, 149] width 628 height 158
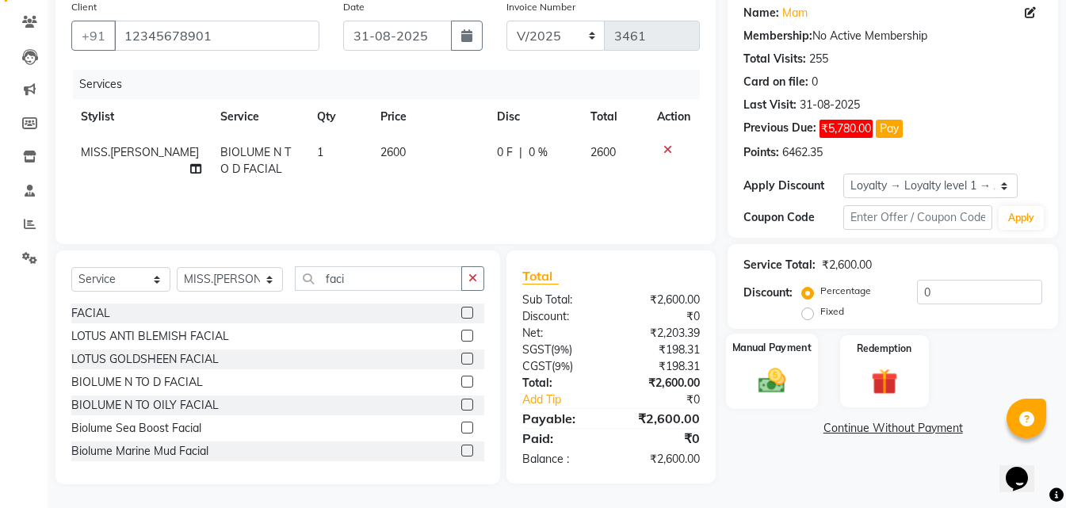
click at [784, 369] on img at bounding box center [771, 380] width 44 height 32
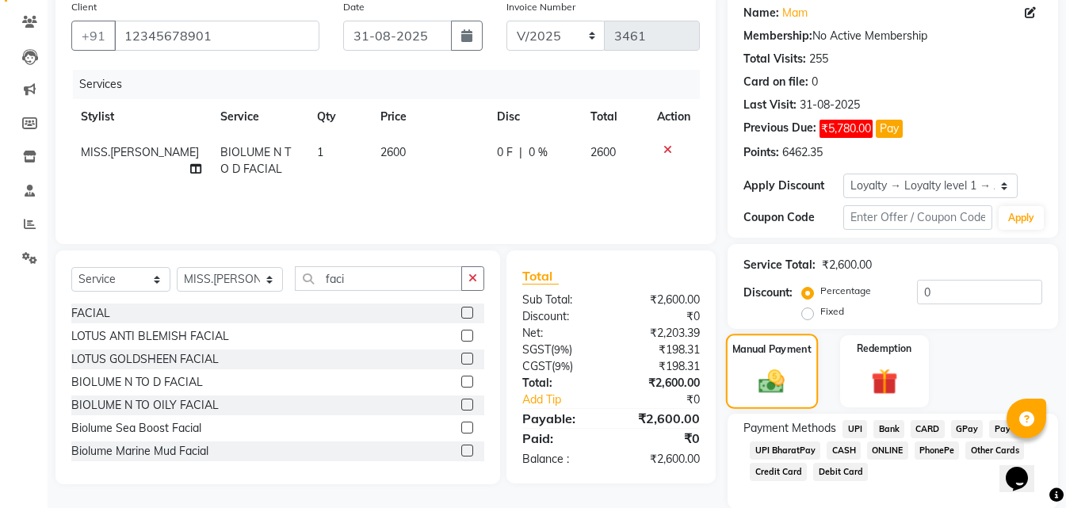
click at [784, 369] on img at bounding box center [772, 380] width 42 height 29
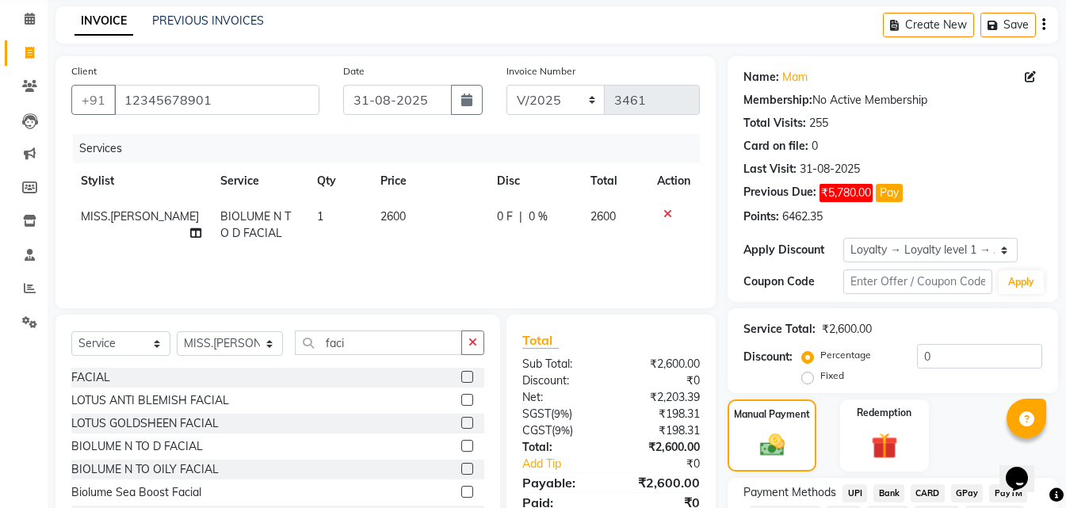
scroll to position [184, 0]
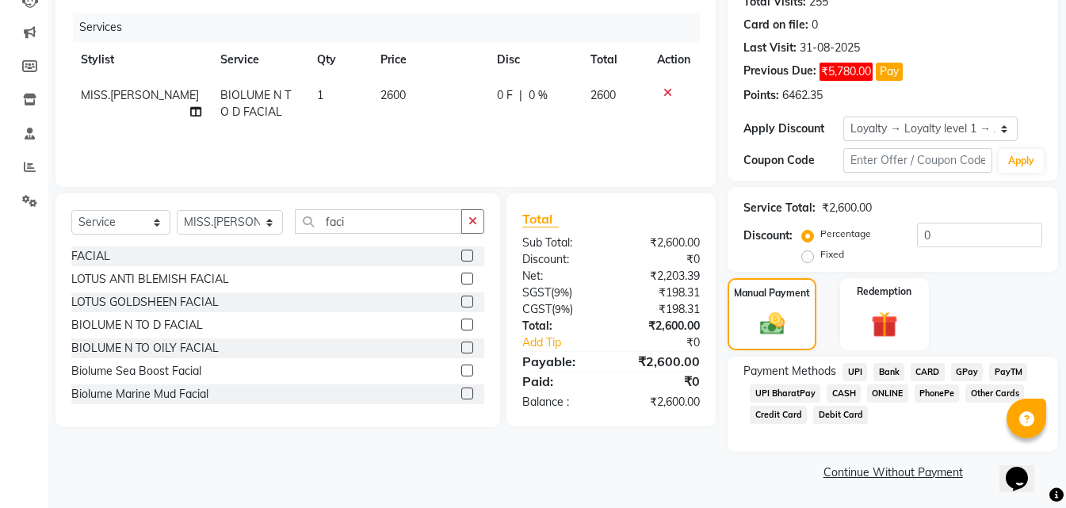
click at [896, 392] on span "ONLINE" at bounding box center [887, 393] width 41 height 18
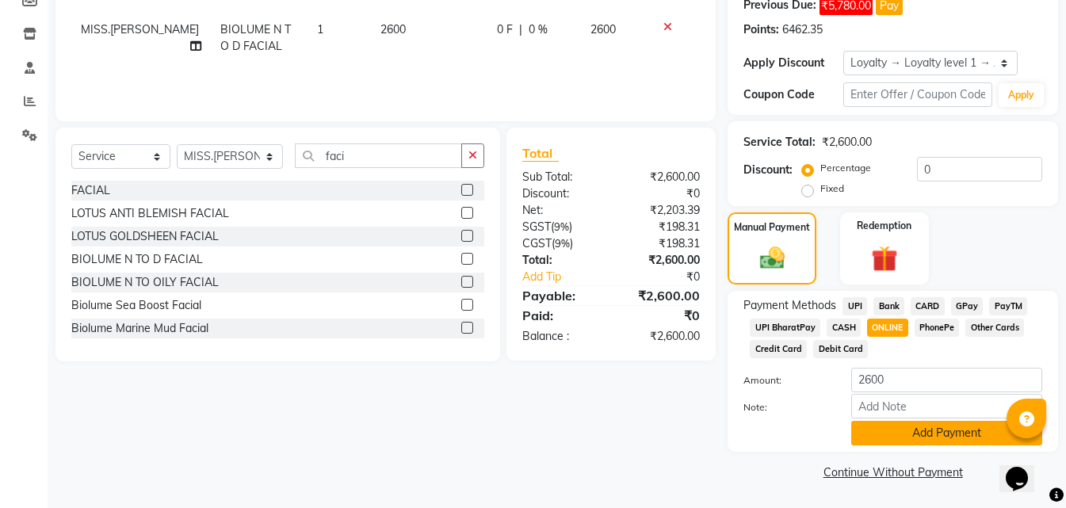
click at [891, 439] on button "Add Payment" at bounding box center [946, 433] width 191 height 25
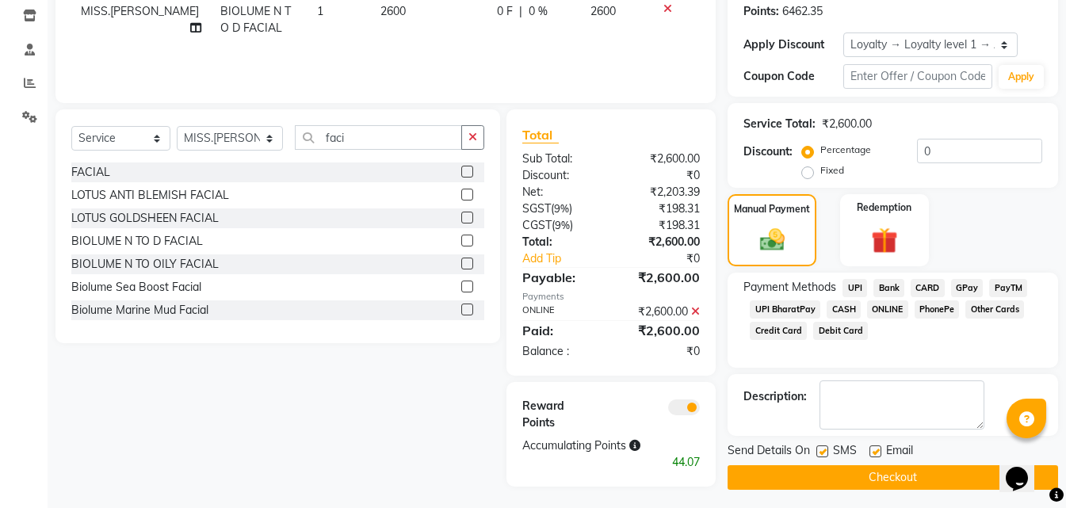
scroll to position [273, 0]
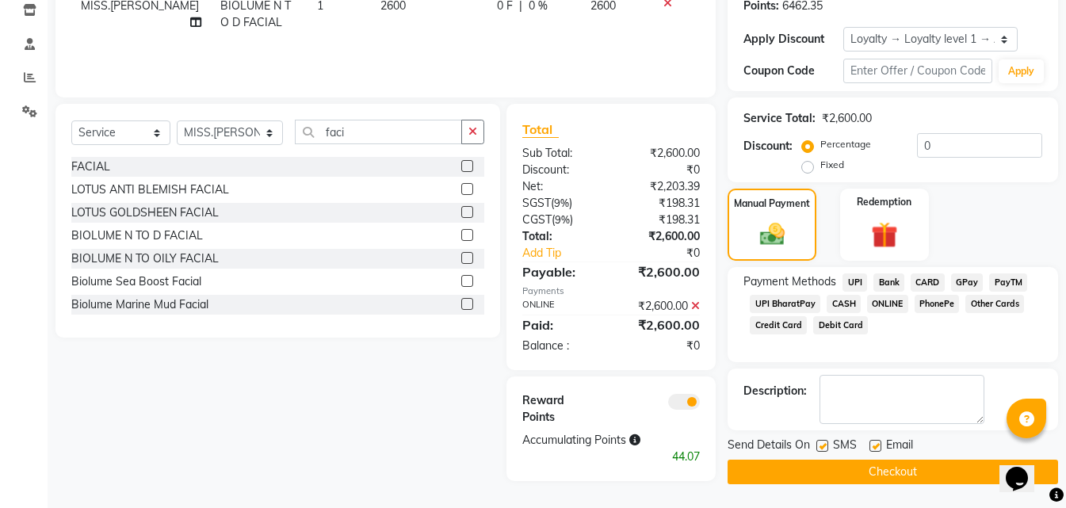
click at [845, 478] on button "Checkout" at bounding box center [892, 472] width 330 height 25
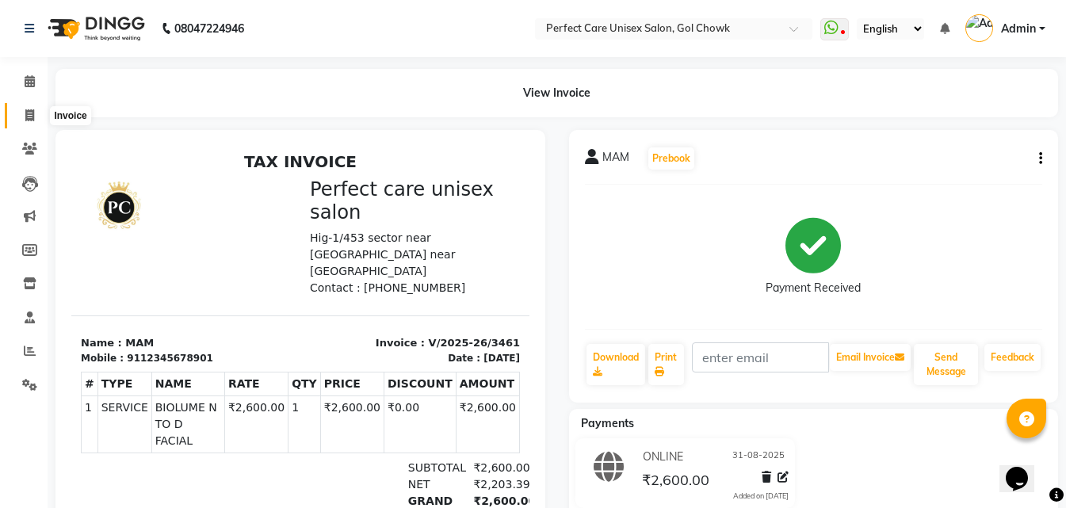
click at [27, 109] on icon at bounding box center [29, 115] width 9 height 12
select select "service"
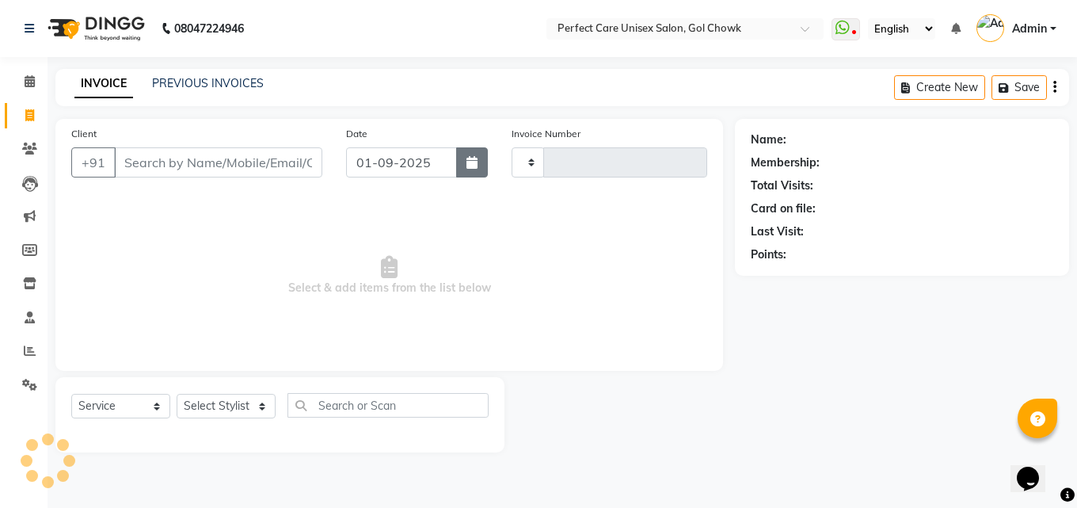
click at [468, 177] on button "button" at bounding box center [472, 162] width 32 height 30
select select "9"
select select "2025"
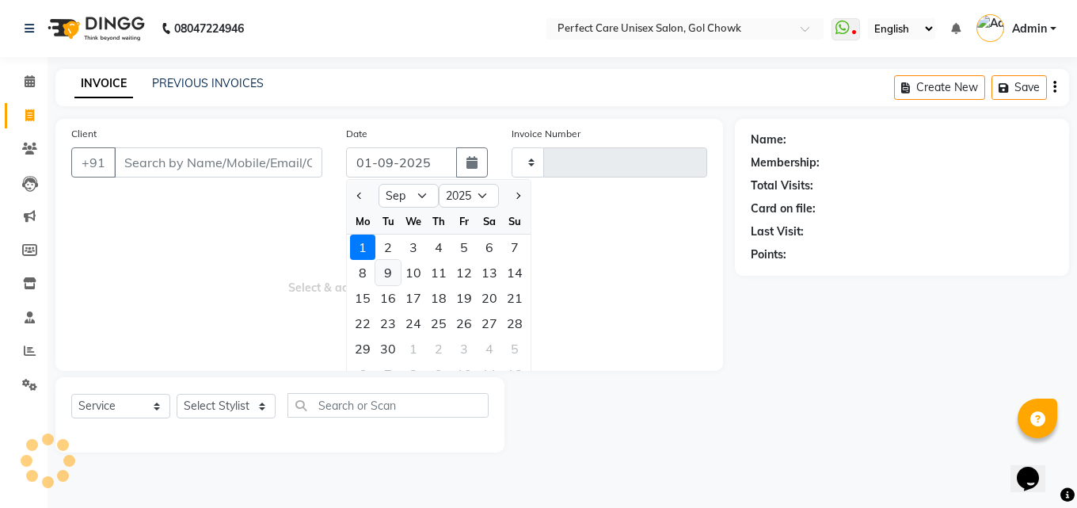
type input "3462"
select select "4751"
click at [418, 195] on select "Jan Feb Mar Apr May Jun Jul Aug Sep Oct Nov Dec" at bounding box center [409, 196] width 60 height 24
select select "8"
click at [379, 184] on select "Jan Feb Mar Apr May Jun Jul Aug Sep Oct Nov Dec" at bounding box center [409, 196] width 60 height 24
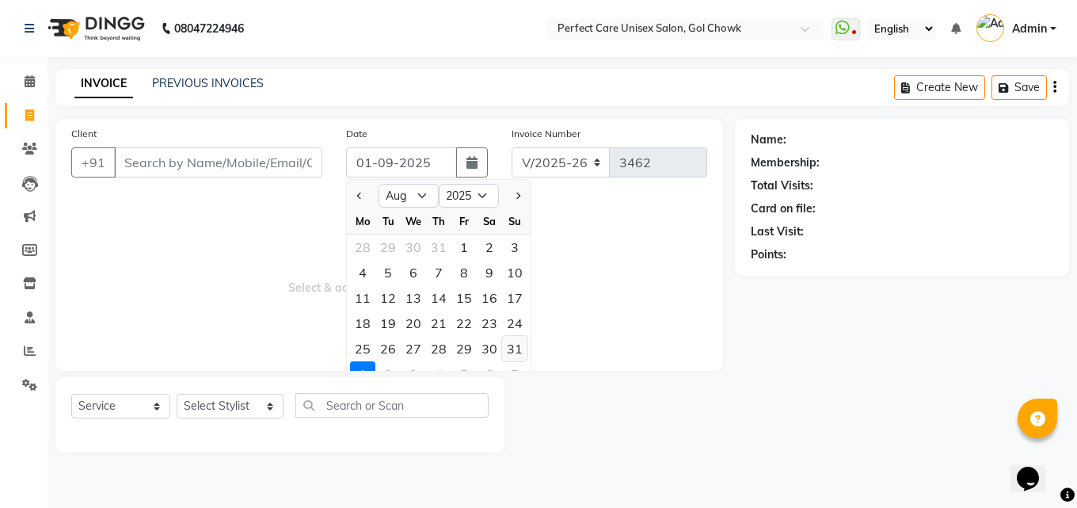
click at [511, 353] on div "31" at bounding box center [514, 348] width 25 height 25
type input "31-08-2025"
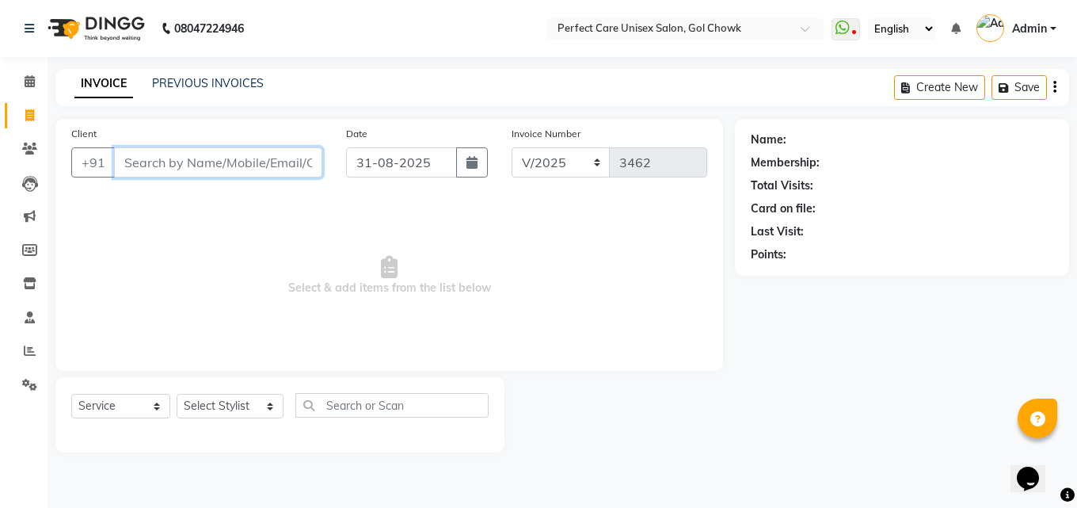
click at [186, 161] on input "Client" at bounding box center [218, 162] width 208 height 30
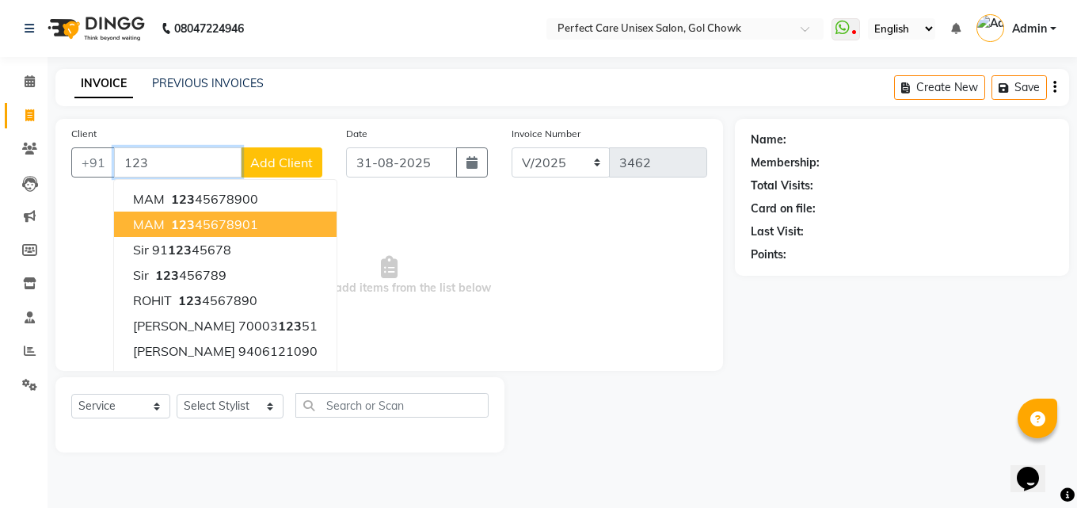
click at [183, 223] on span "123" at bounding box center [183, 224] width 24 height 16
type input "12345678901"
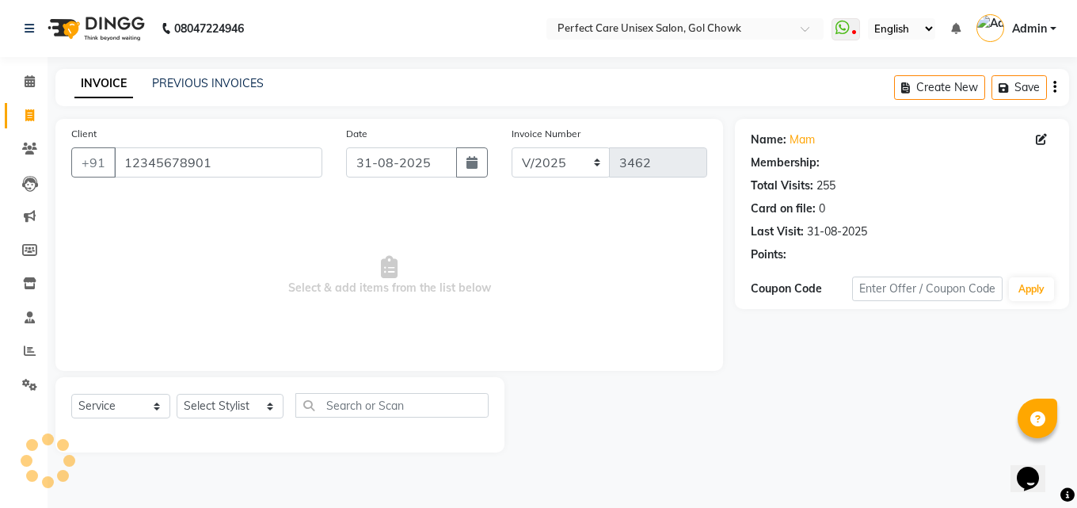
select select "1: Object"
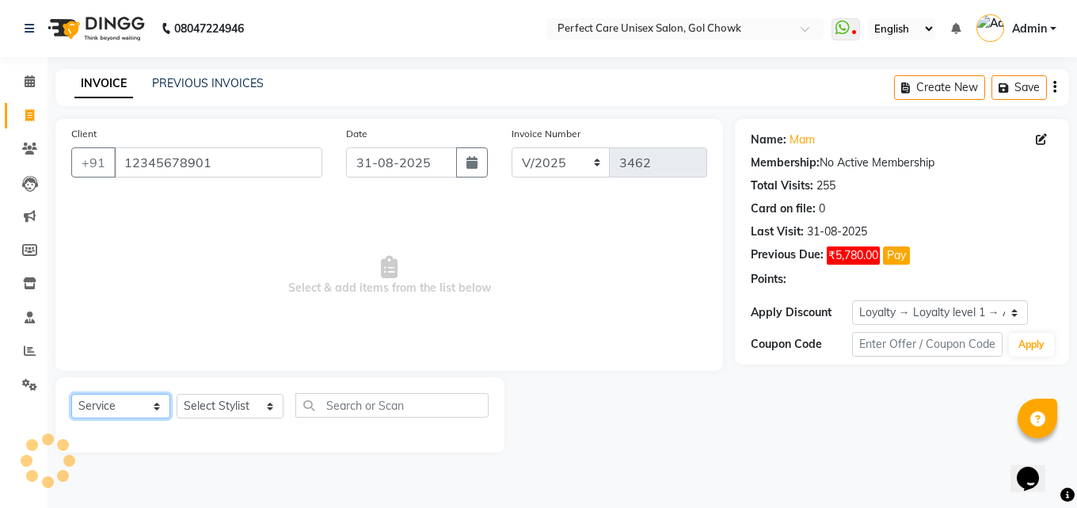
click at [134, 411] on select "Select Service Product Membership Package Voucher Prepaid Gift Card" at bounding box center [120, 406] width 99 height 25
select select "product"
click at [71, 394] on select "Select Service Product Membership Package Voucher Prepaid Gift Card" at bounding box center [120, 406] width 99 height 25
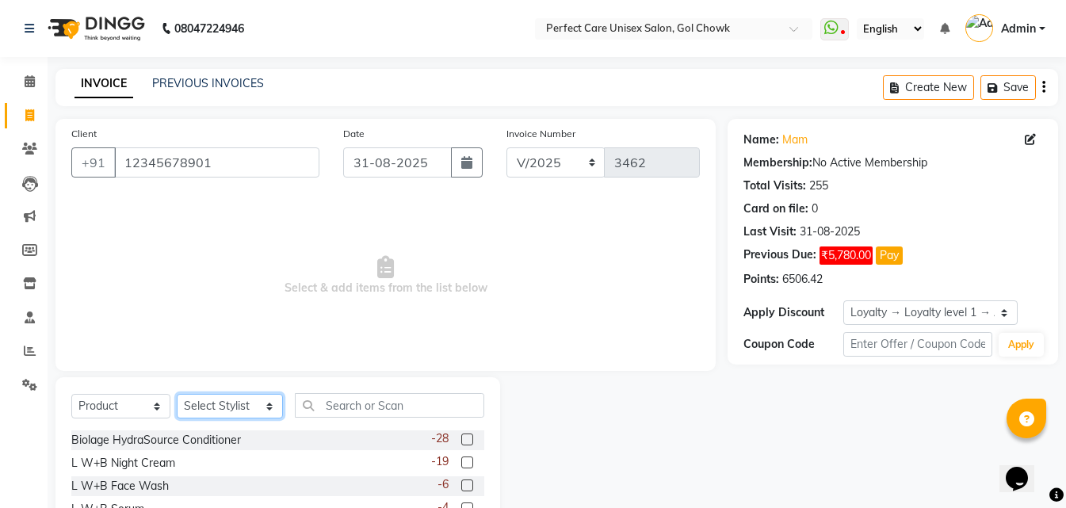
drag, startPoint x: 215, startPoint y: 405, endPoint x: 222, endPoint y: 397, distance: 10.1
click at [215, 405] on select "Select Stylist MISS CHANDA MISS KAYNAT MISS KRITIKA MISS PIHU MISS POOJA MISS.S…" at bounding box center [230, 406] width 106 height 25
select select "28404"
click at [177, 394] on select "Select Stylist MISS CHANDA MISS KAYNAT MISS KRITIKA MISS PIHU MISS POOJA MISS.S…" at bounding box center [230, 406] width 106 height 25
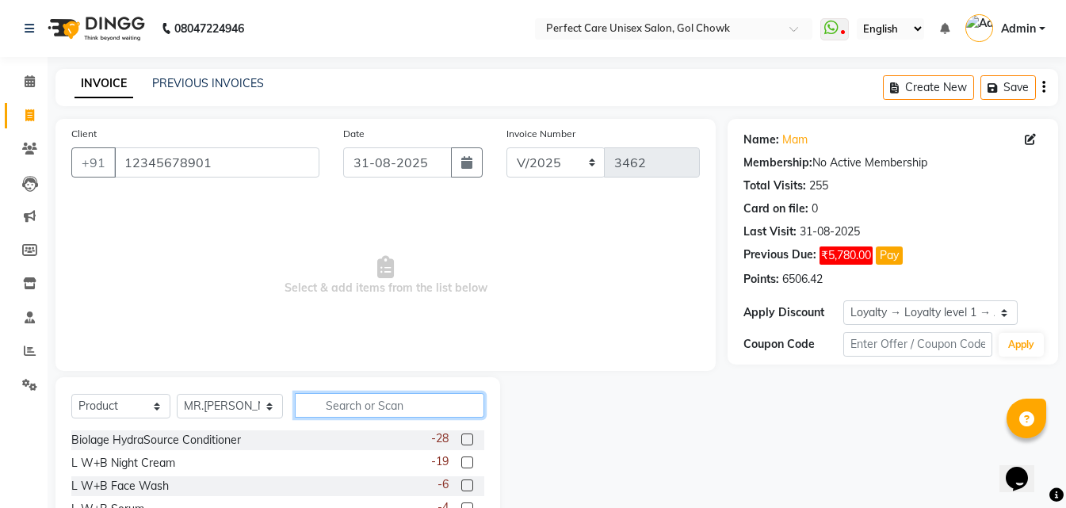
click at [326, 399] on input "text" at bounding box center [389, 405] width 189 height 25
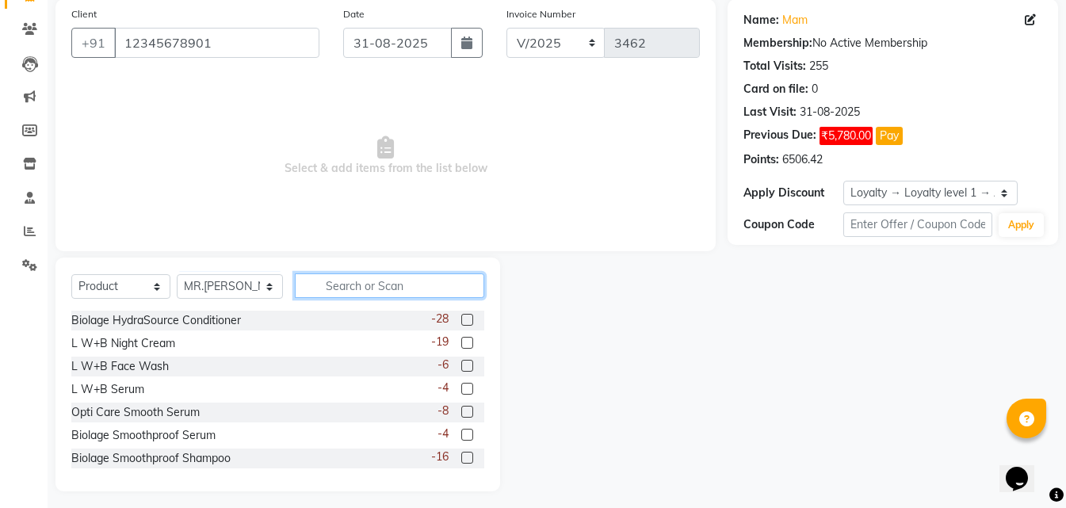
scroll to position [127, 0]
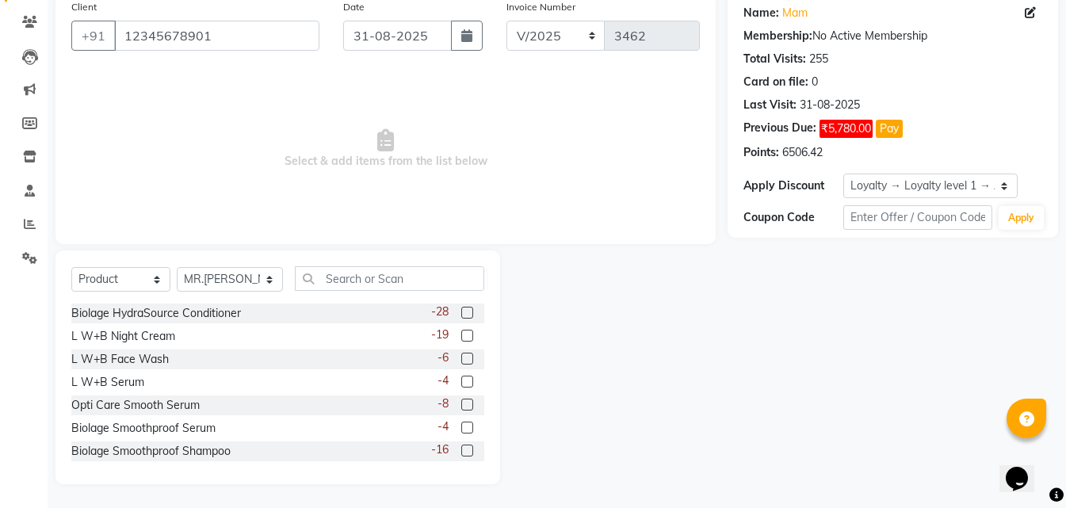
click at [461, 424] on label at bounding box center [467, 427] width 12 height 12
click at [461, 424] on input "checkbox" at bounding box center [466, 428] width 10 height 10
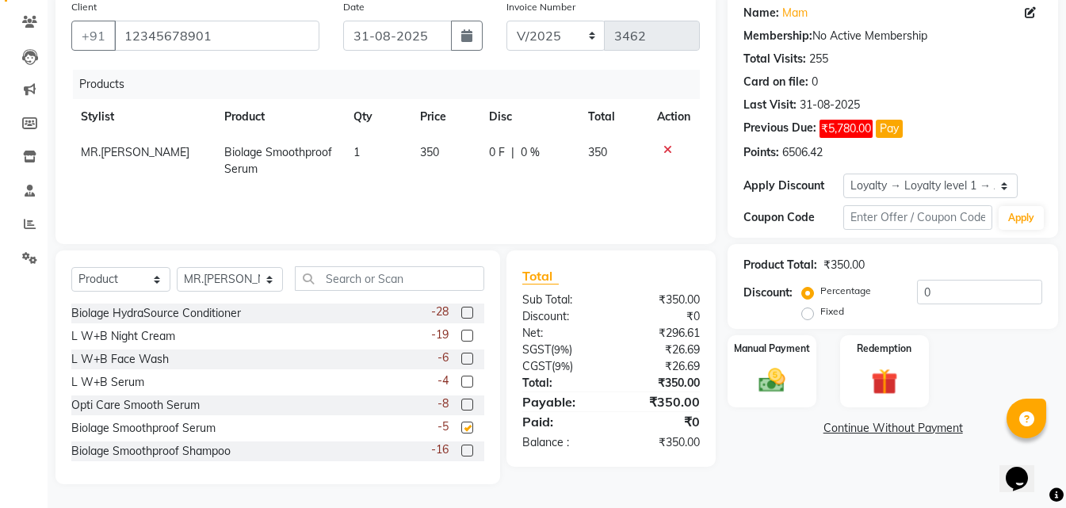
checkbox input "false"
click at [461, 452] on label at bounding box center [467, 450] width 12 height 12
click at [461, 452] on input "checkbox" at bounding box center [466, 451] width 10 height 10
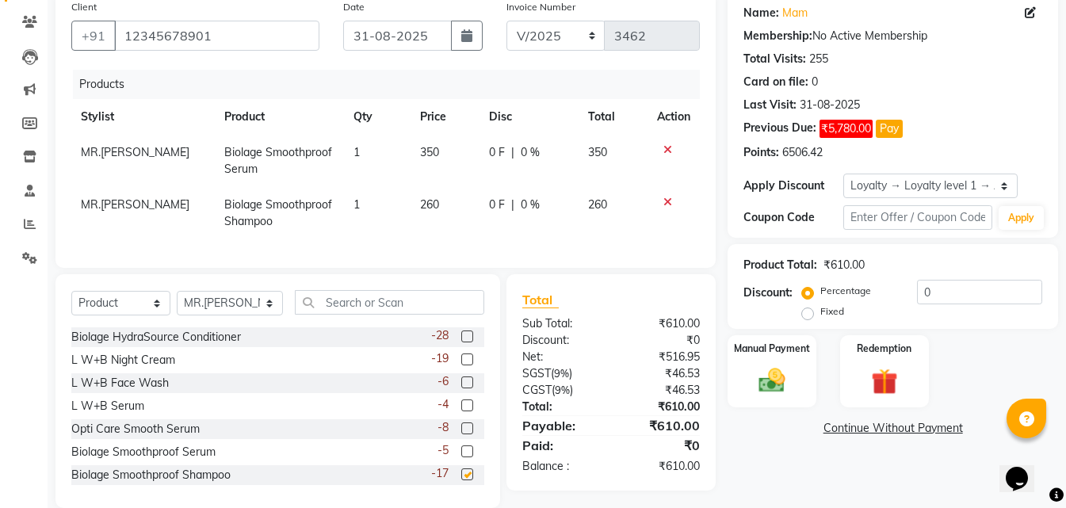
checkbox input "false"
click at [461, 342] on label at bounding box center [467, 336] width 12 height 12
click at [461, 342] on input "checkbox" at bounding box center [466, 337] width 10 height 10
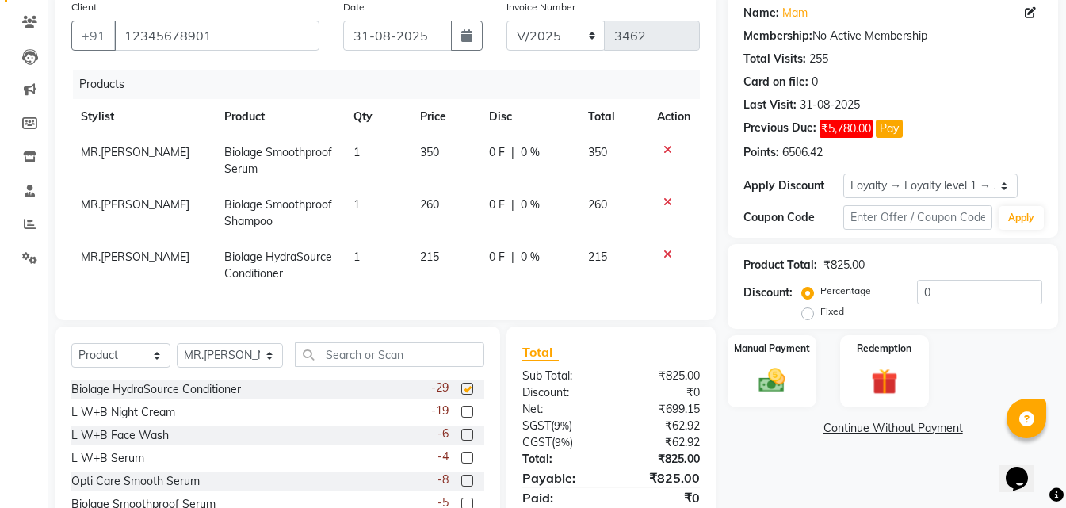
checkbox input "false"
click at [433, 151] on span "350" at bounding box center [429, 152] width 19 height 14
select select "28404"
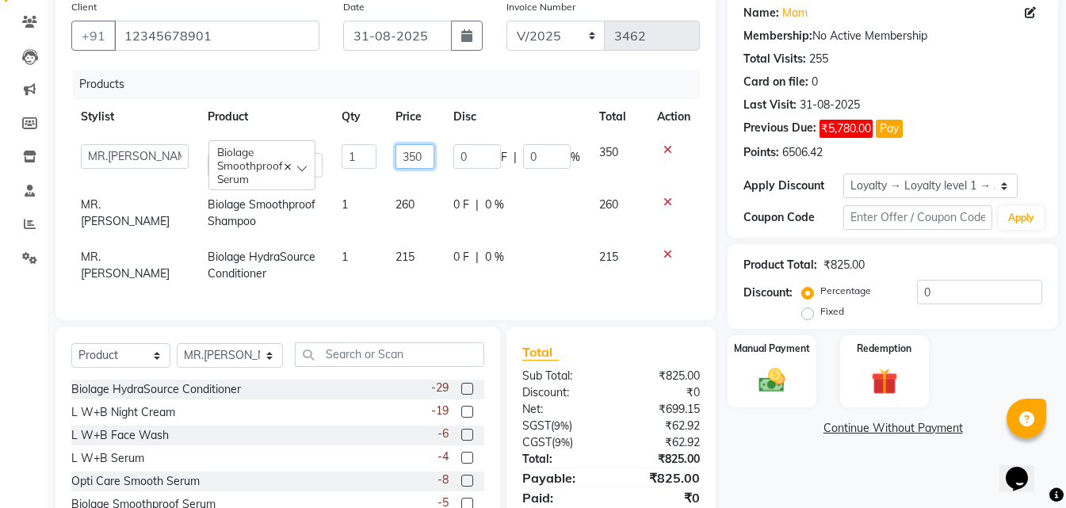
drag, startPoint x: 419, startPoint y: 151, endPoint x: 383, endPoint y: 158, distance: 36.4
click at [395, 157] on input "350" at bounding box center [414, 156] width 39 height 25
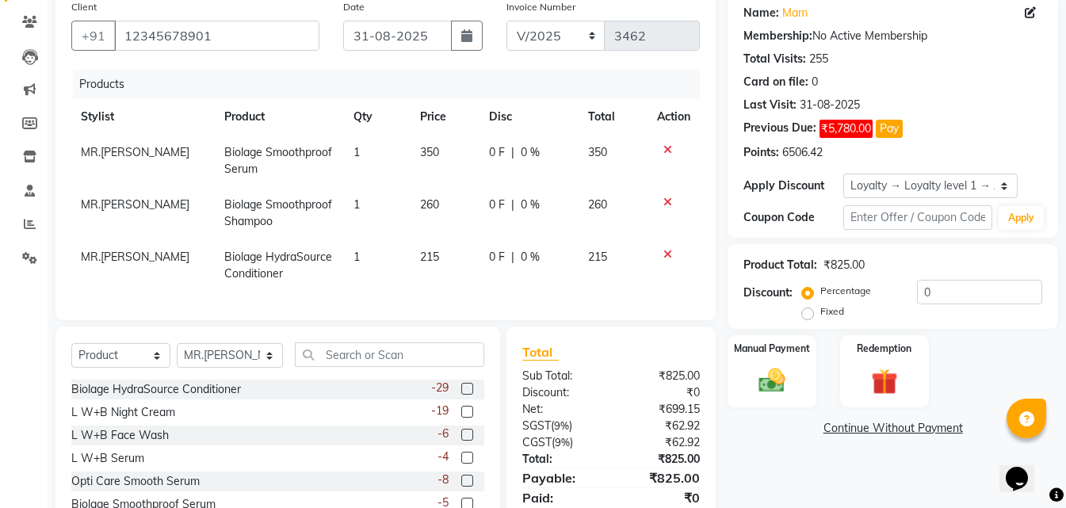
click at [383, 158] on tr "MR.ANGAD Biolage Smoothproof Serum 1 350 0 F | 0 % 350" at bounding box center [385, 161] width 628 height 52
click at [420, 160] on td "350" at bounding box center [444, 161] width 69 height 52
select select "28404"
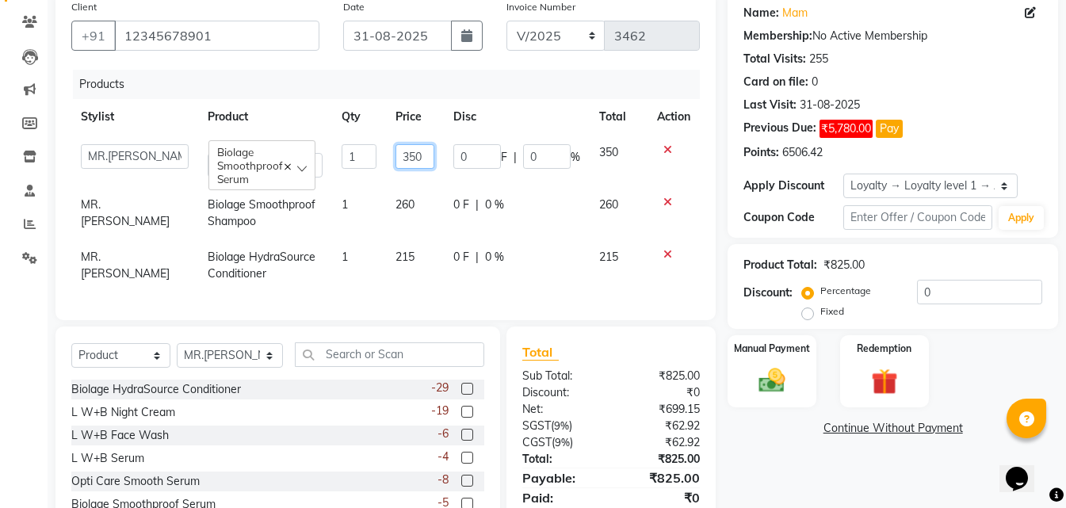
drag, startPoint x: 421, startPoint y: 157, endPoint x: 383, endPoint y: 162, distance: 39.1
click at [386, 162] on td "350" at bounding box center [415, 161] width 58 height 52
type input "1000"
click at [391, 227] on tr "MR.ANGAD Biolage Smoothproof Shampoo 1 260 0 F | 0 % 260" at bounding box center [385, 213] width 628 height 52
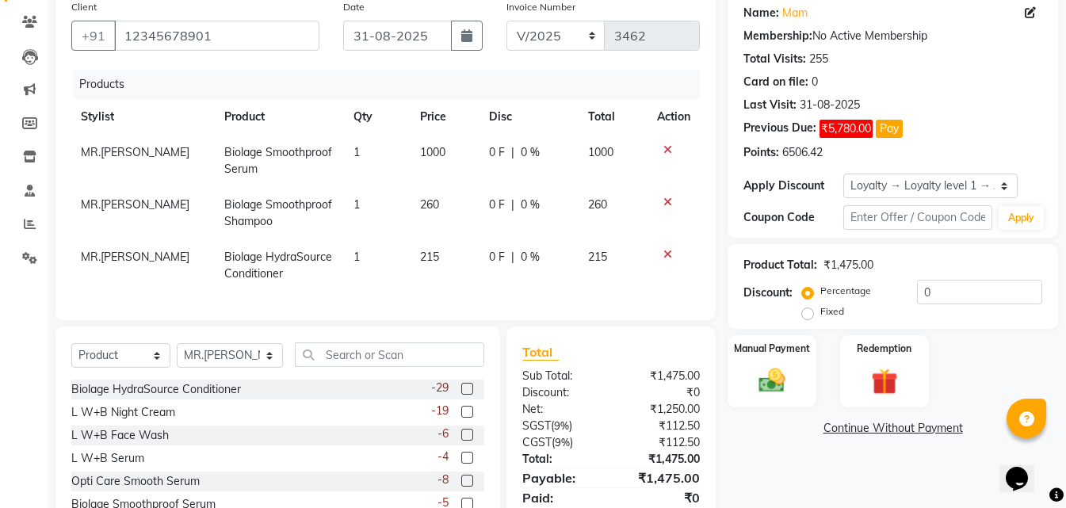
click at [430, 200] on span "260" at bounding box center [429, 204] width 19 height 14
select select "28404"
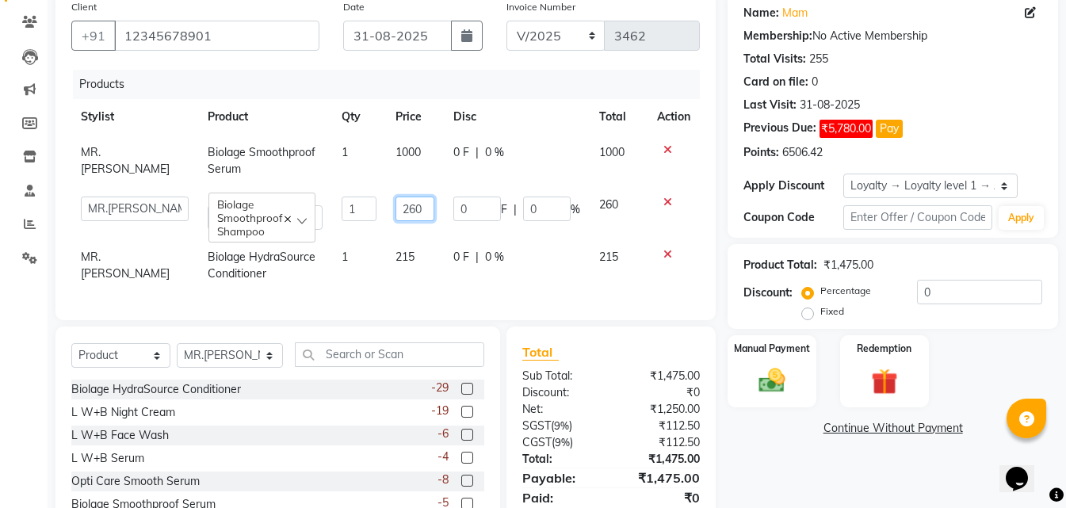
drag, startPoint x: 419, startPoint y: 206, endPoint x: 390, endPoint y: 208, distance: 29.4
click at [395, 208] on input "260" at bounding box center [414, 208] width 39 height 25
type input "500"
click at [353, 257] on td "1" at bounding box center [358, 265] width 53 height 52
select select "28404"
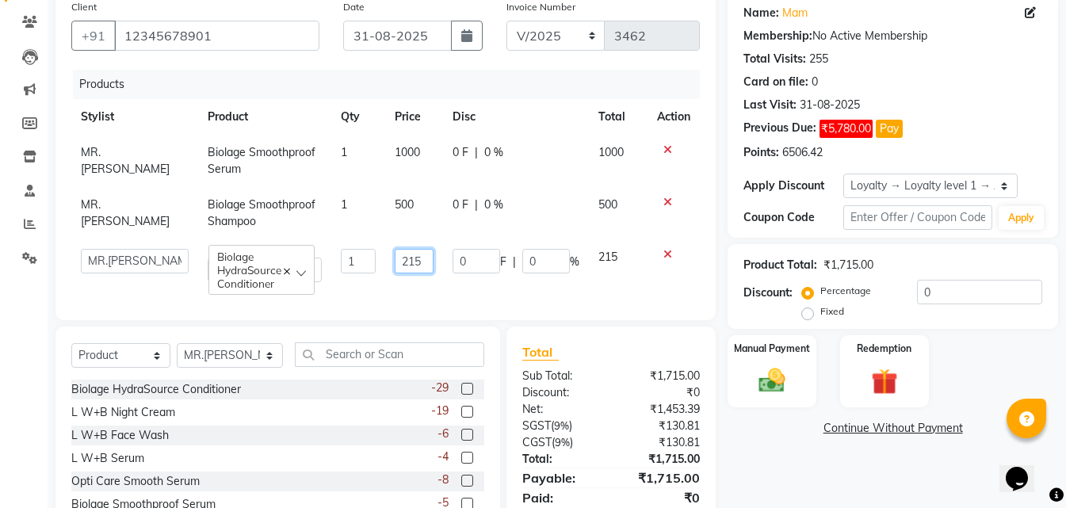
click at [418, 262] on input "215" at bounding box center [414, 261] width 39 height 25
drag, startPoint x: 418, startPoint y: 262, endPoint x: 389, endPoint y: 262, distance: 28.5
click at [395, 262] on input "215" at bounding box center [414, 261] width 39 height 25
type input "240"
click at [375, 278] on td "1" at bounding box center [358, 265] width 54 height 52
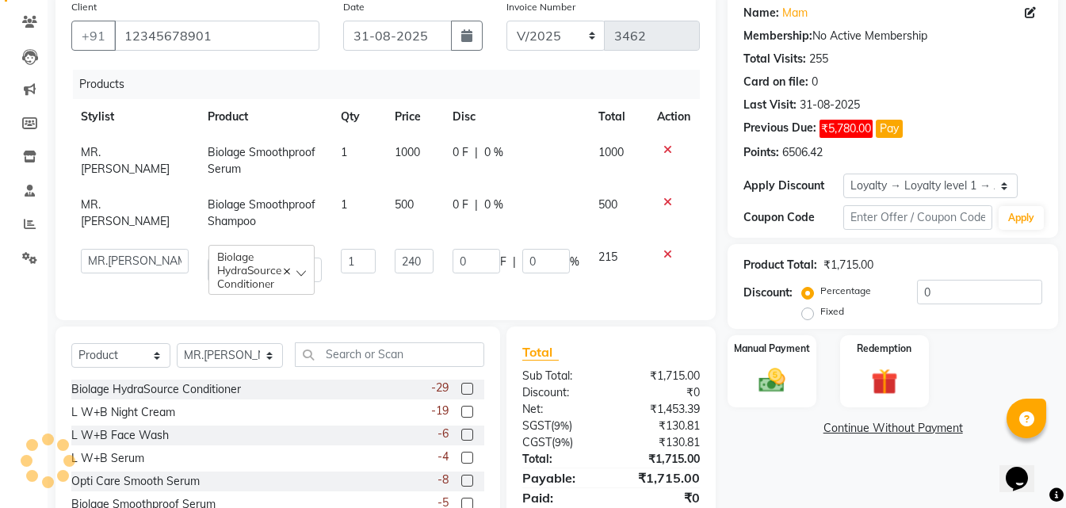
click at [375, 278] on td "1" at bounding box center [358, 265] width 54 height 52
select select "28404"
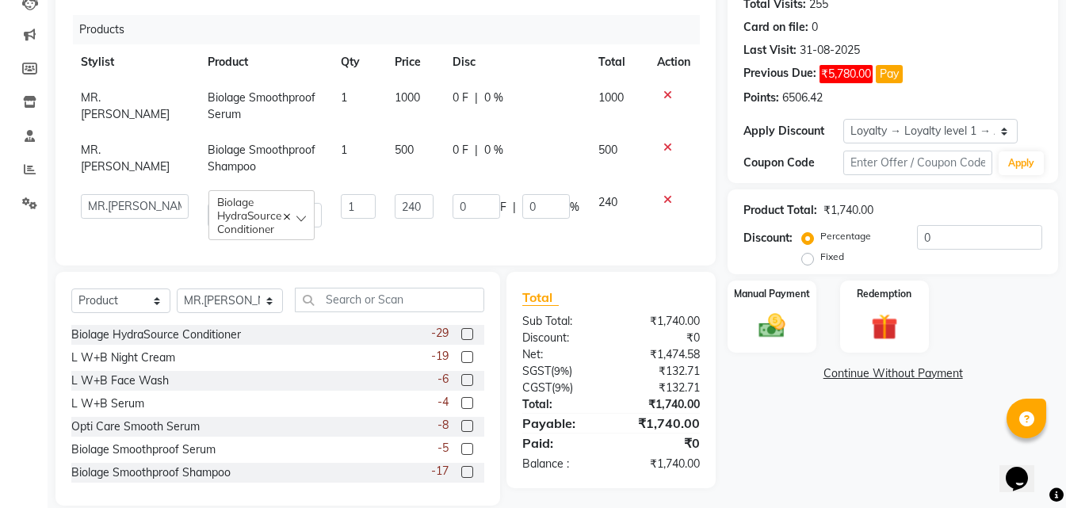
scroll to position [215, 0]
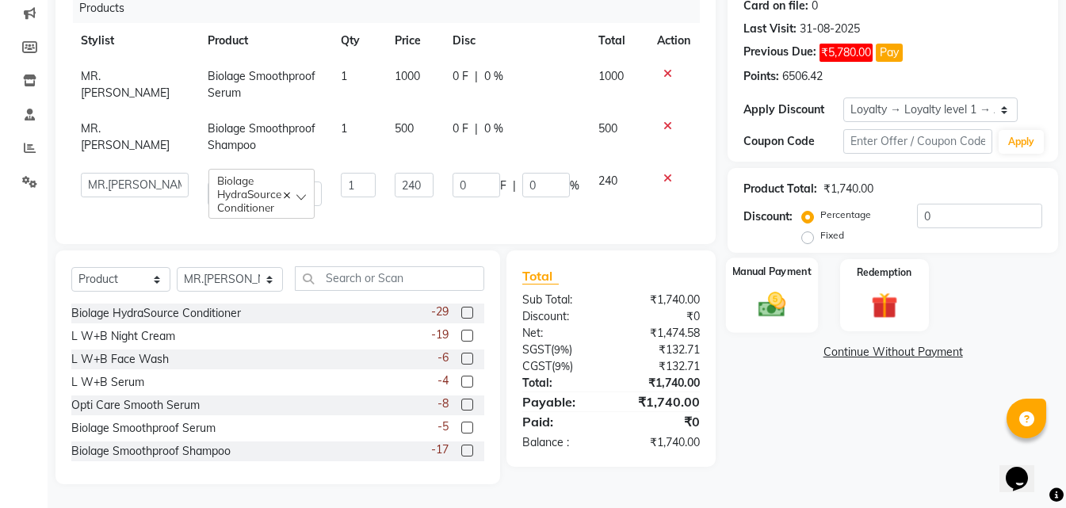
click at [790, 299] on img at bounding box center [771, 304] width 44 height 32
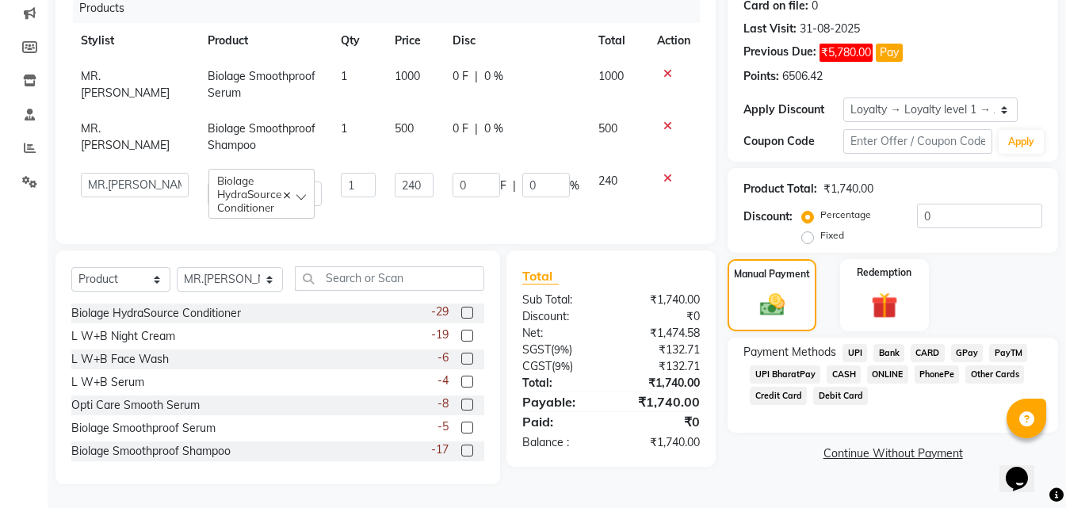
click at [890, 365] on span "ONLINE" at bounding box center [887, 374] width 41 height 18
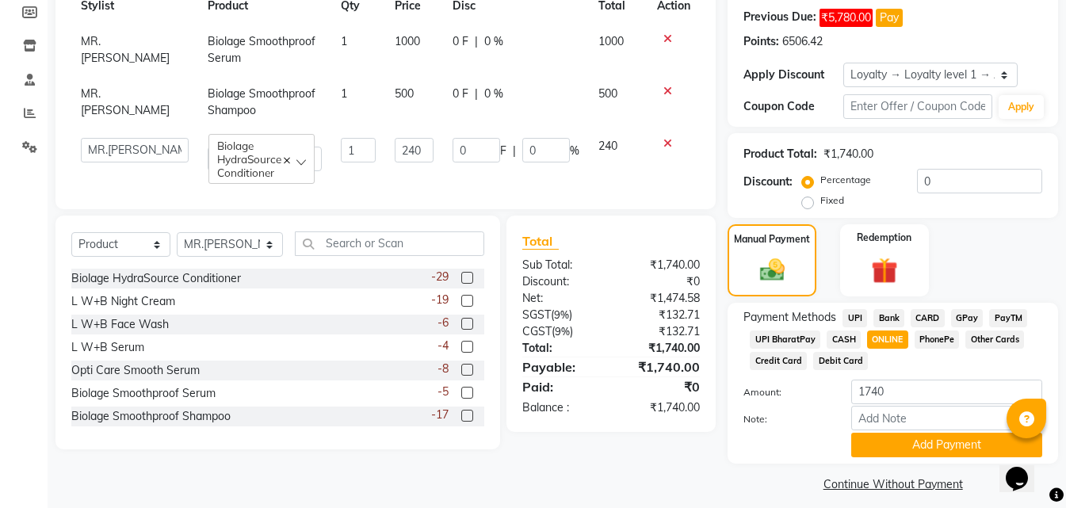
scroll to position [250, 0]
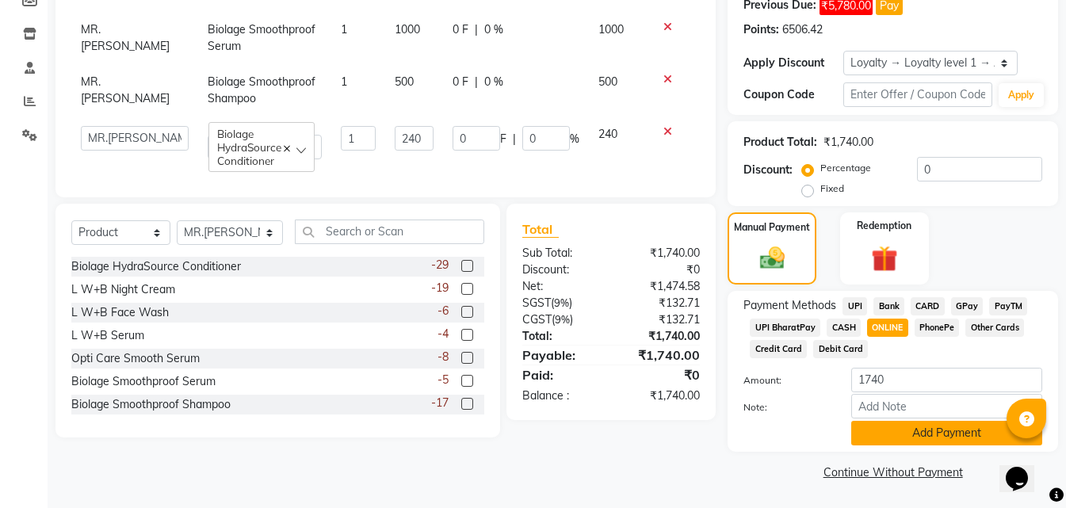
click at [878, 439] on button "Add Payment" at bounding box center [946, 433] width 191 height 25
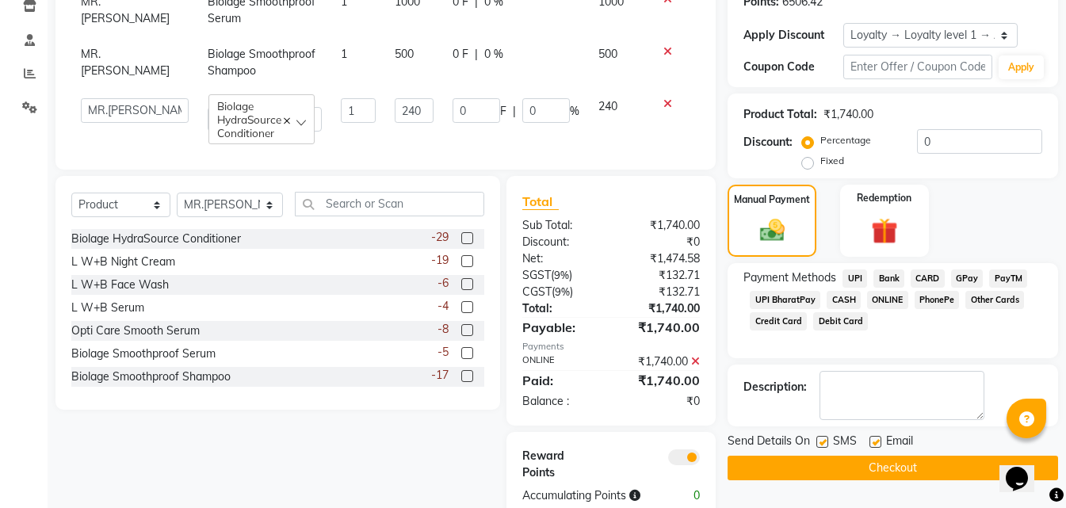
scroll to position [325, 0]
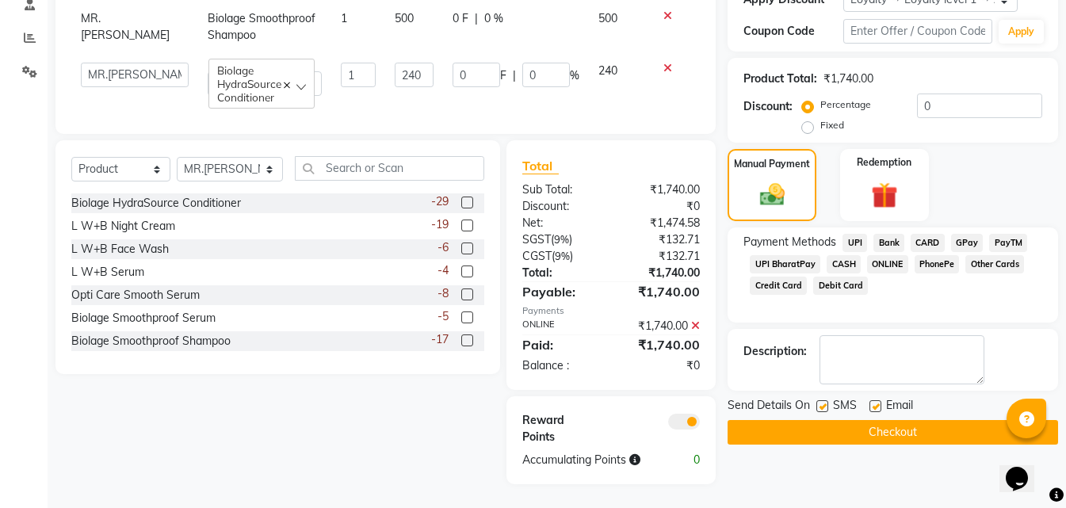
click at [791, 420] on button "Checkout" at bounding box center [892, 432] width 330 height 25
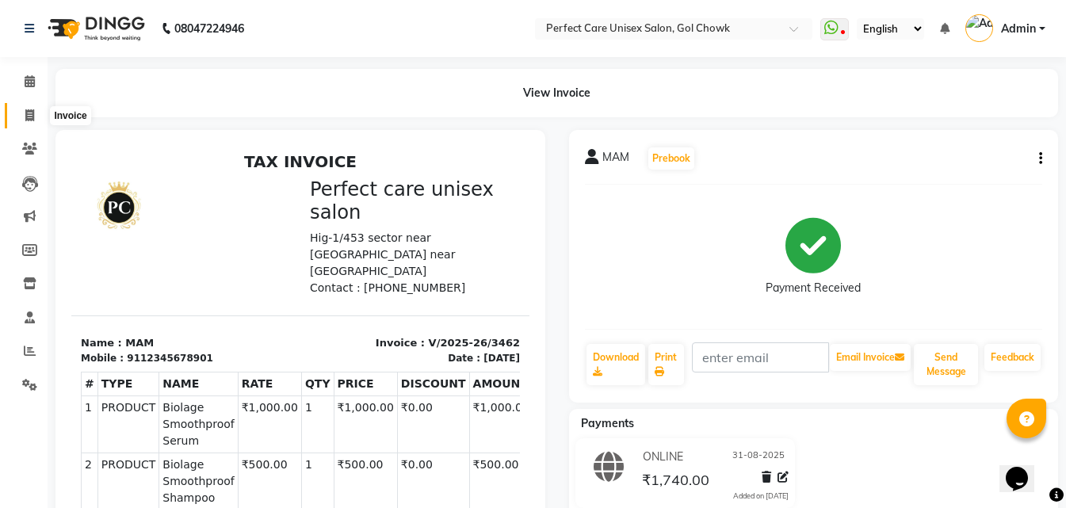
click at [21, 117] on span at bounding box center [30, 116] width 28 height 18
select select "service"
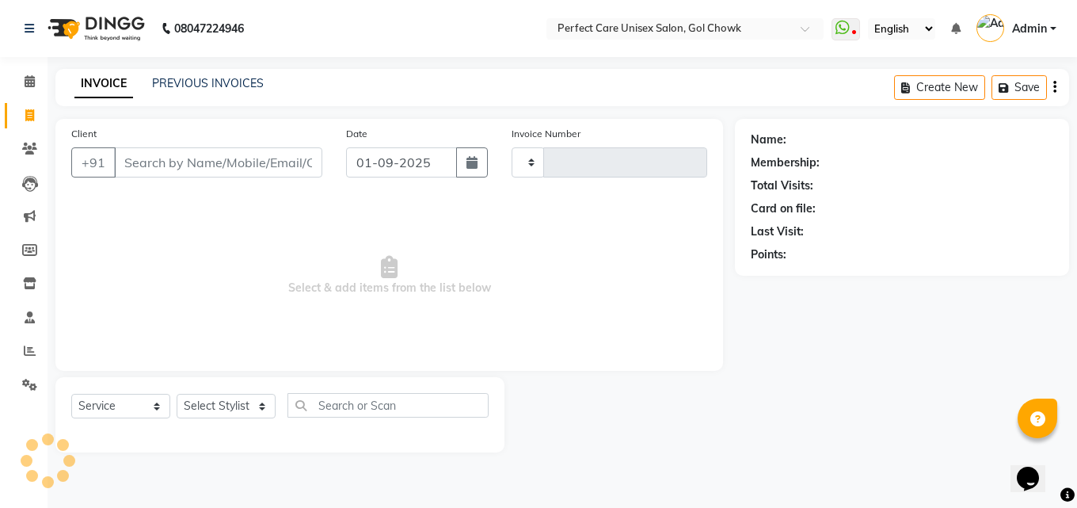
type input "3463"
select select "4751"
click at [240, 84] on link "PREVIOUS INVOICES" at bounding box center [208, 83] width 112 height 14
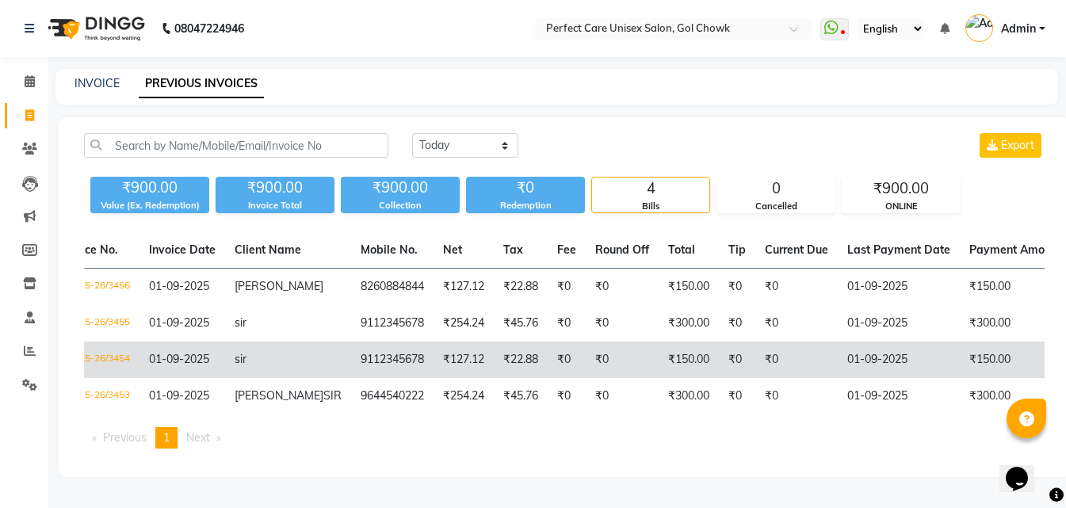
scroll to position [0, 318]
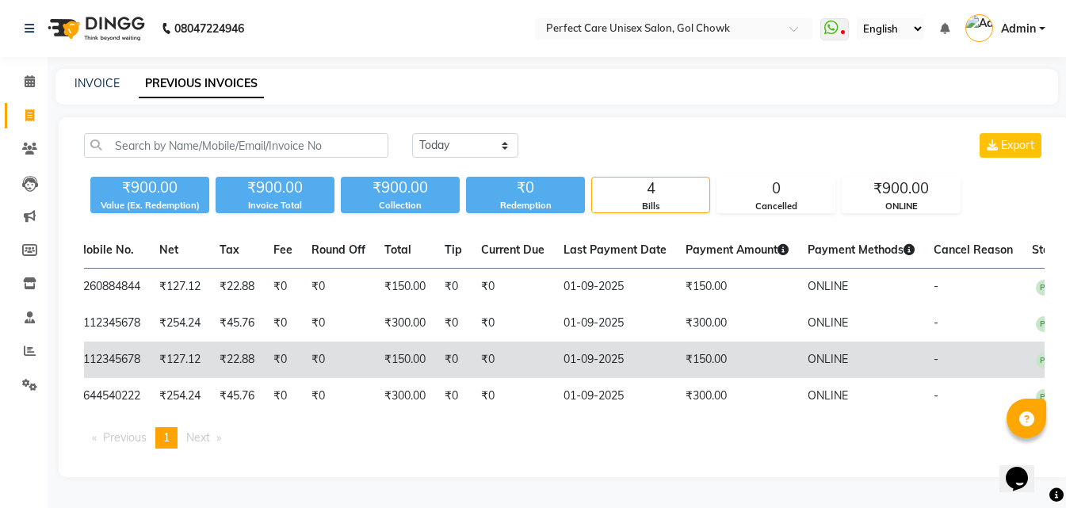
drag, startPoint x: 485, startPoint y: 360, endPoint x: 676, endPoint y: 362, distance: 190.9
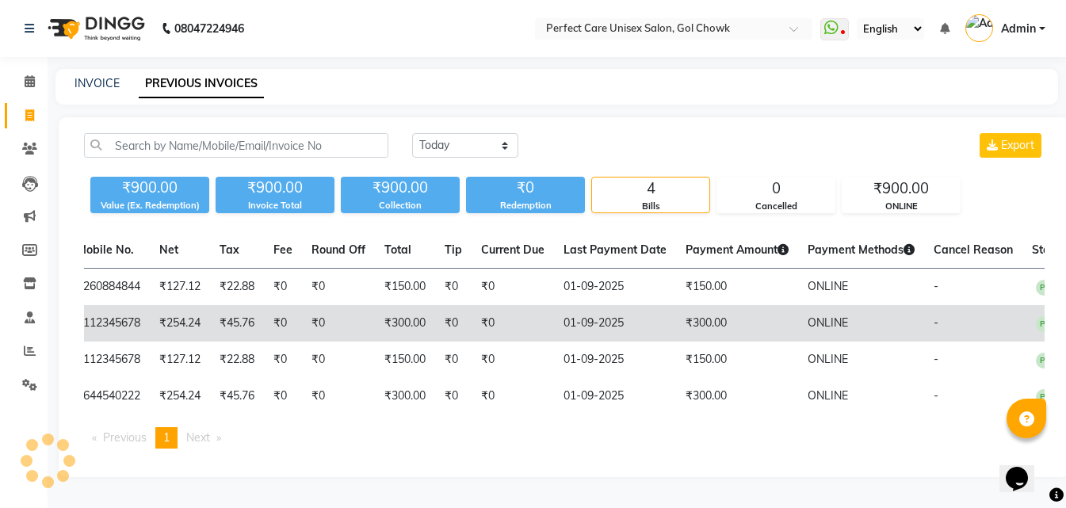
scroll to position [0, 0]
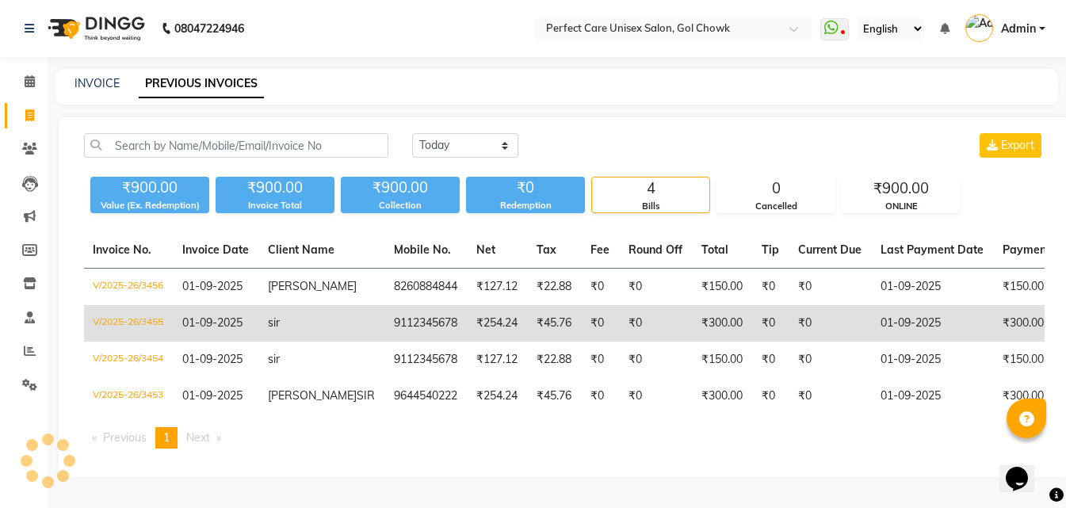
drag, startPoint x: 752, startPoint y: 362, endPoint x: 456, endPoint y: 338, distance: 297.3
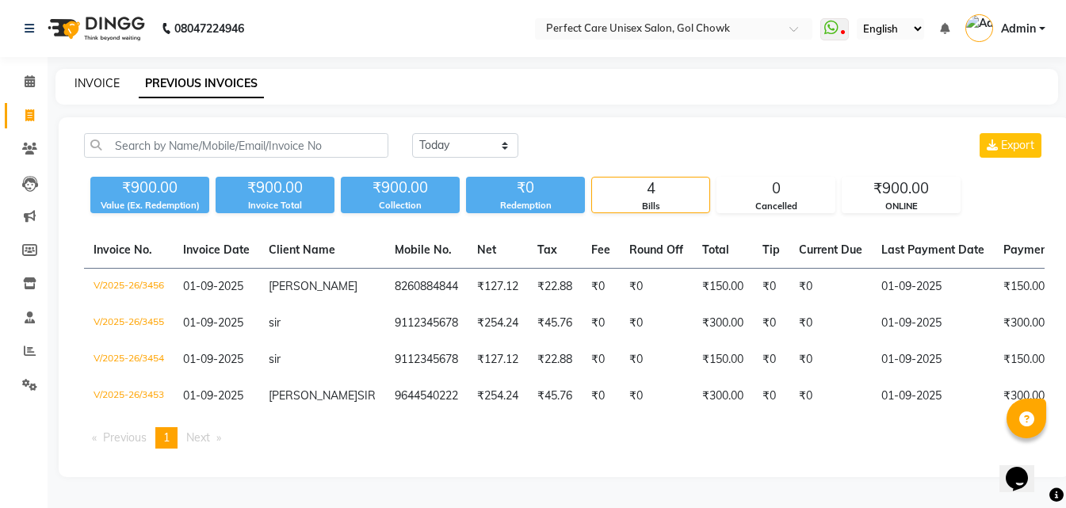
click at [103, 86] on link "INVOICE" at bounding box center [96, 83] width 45 height 14
select select "service"
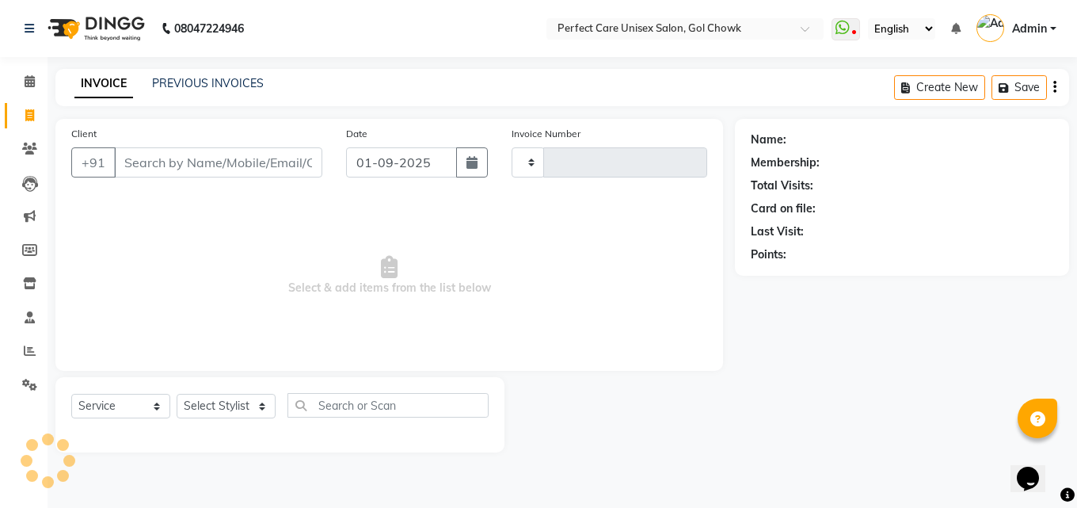
type input "3463"
select select "4751"
click at [29, 353] on icon at bounding box center [30, 351] width 12 height 12
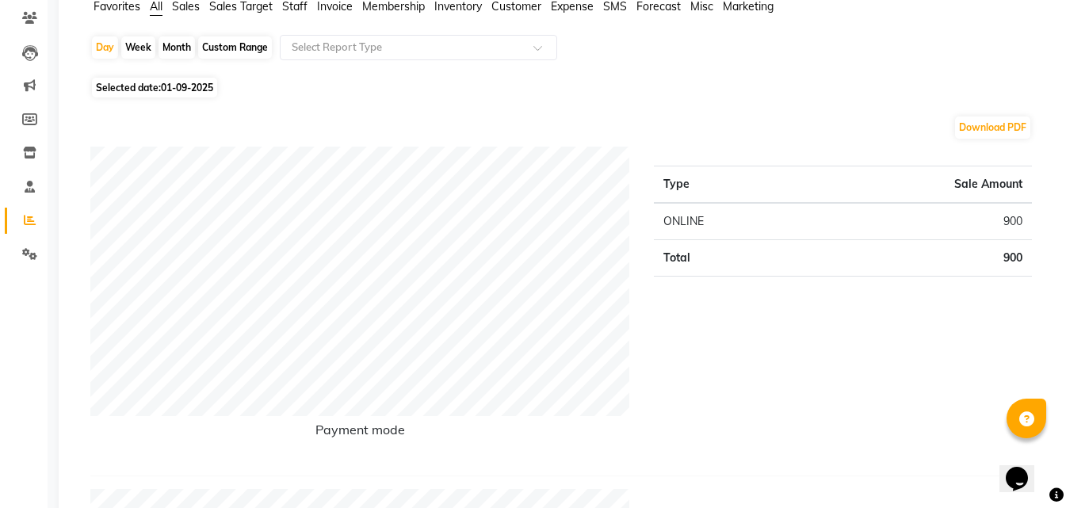
scroll to position [158, 0]
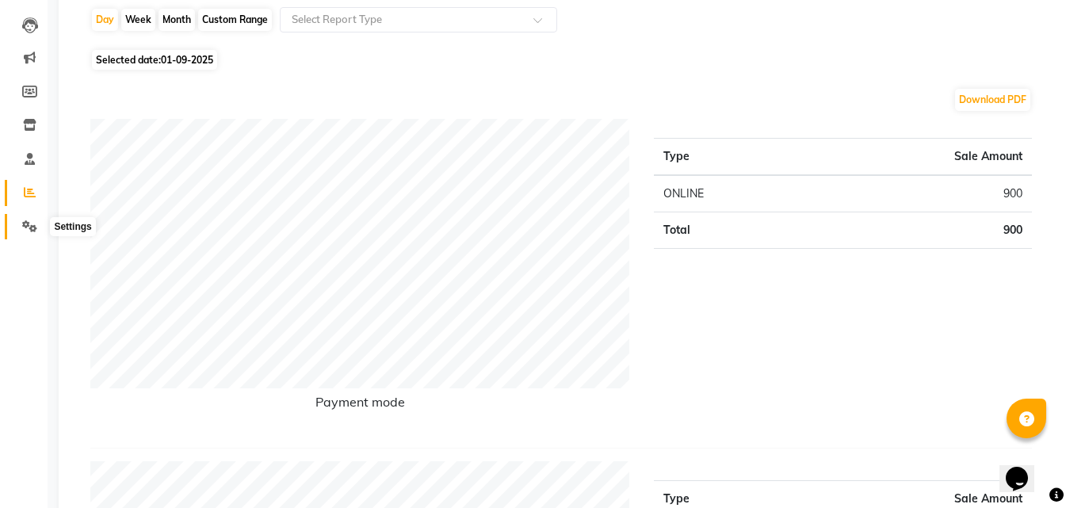
click at [26, 227] on icon at bounding box center [29, 226] width 15 height 12
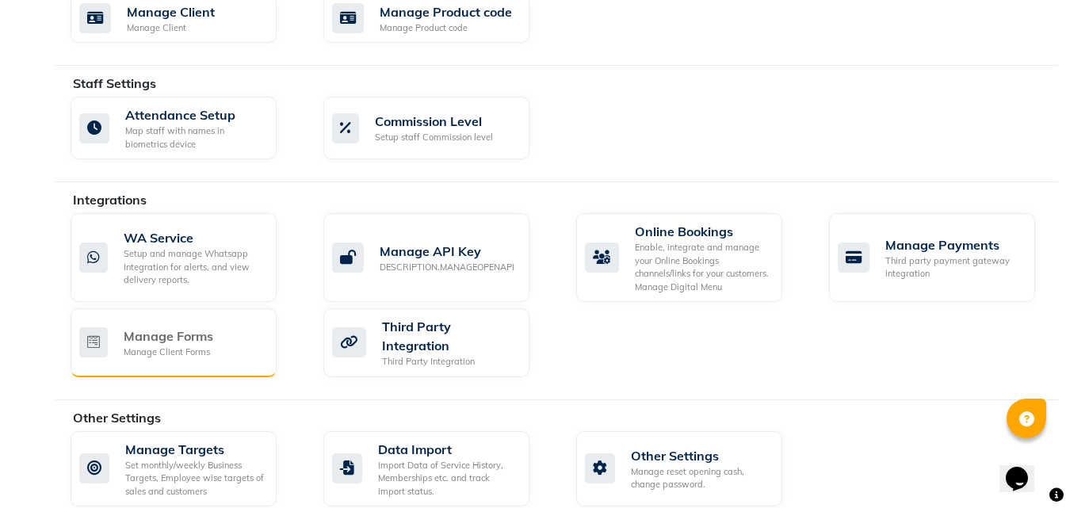
scroll to position [852, 0]
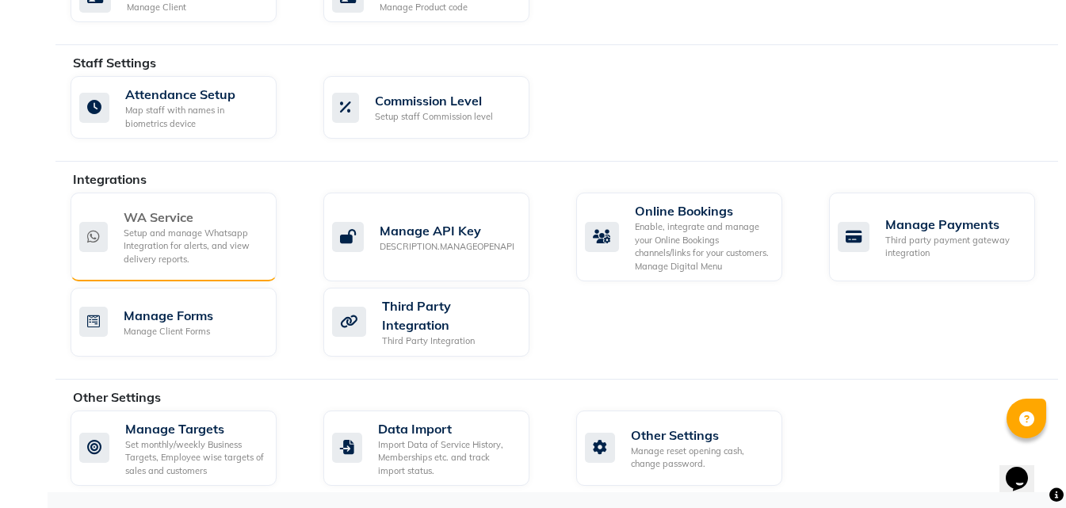
click at [189, 247] on div "Setup and manage Whatsapp Integration for alerts, and view delivery reports." at bounding box center [194, 247] width 140 height 40
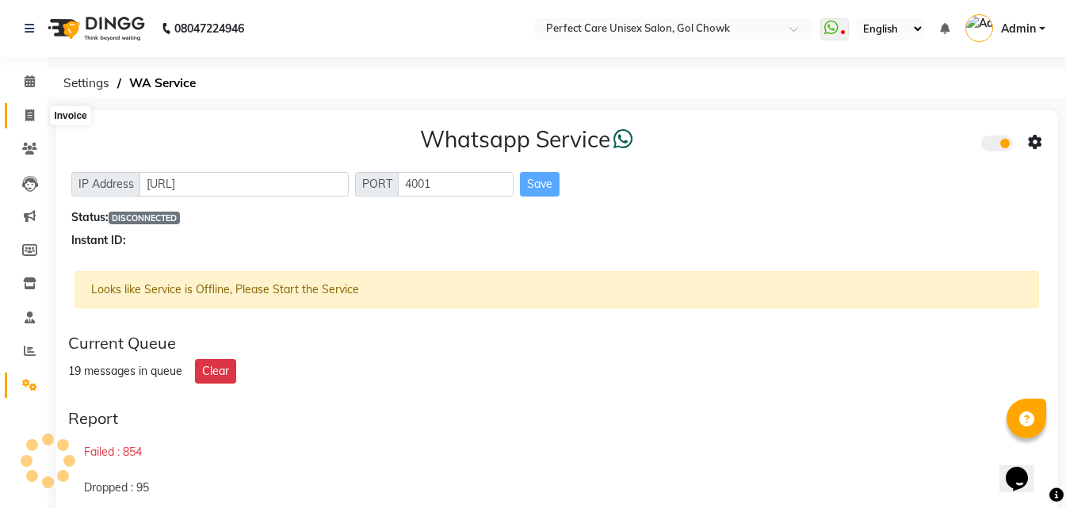
click at [27, 114] on icon at bounding box center [29, 115] width 9 height 12
select select "service"
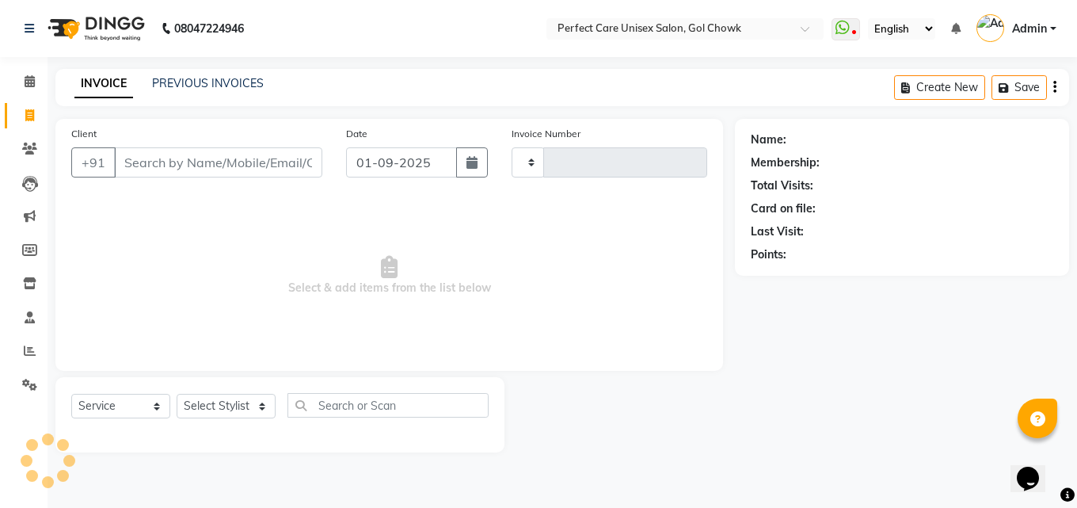
type input "3463"
select select "4751"
click at [221, 78] on link "PREVIOUS INVOICES" at bounding box center [208, 83] width 112 height 14
